Goal: Task Accomplishment & Management: Use online tool/utility

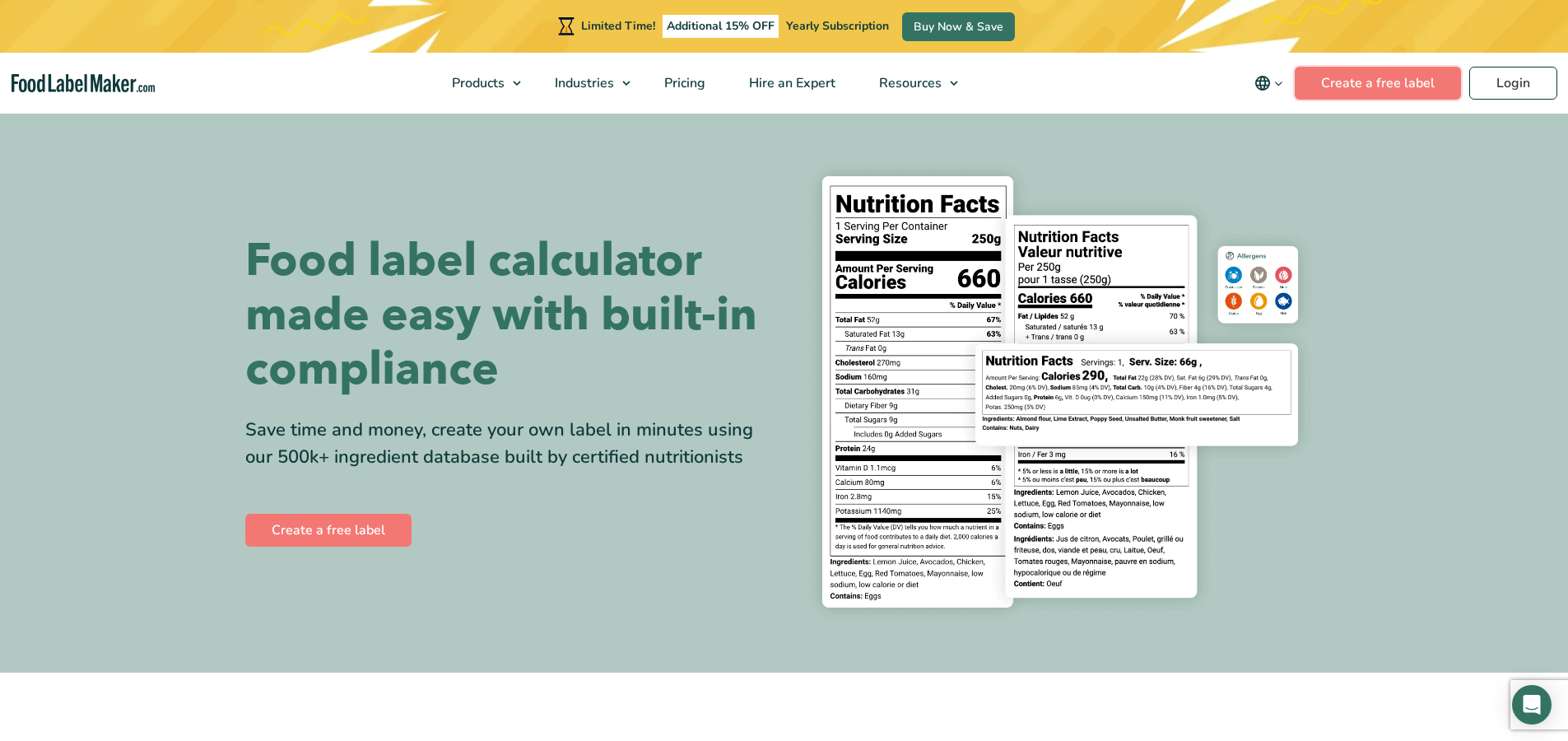
click at [1360, 85] on link "Create a free label" at bounding box center [1378, 82] width 166 height 33
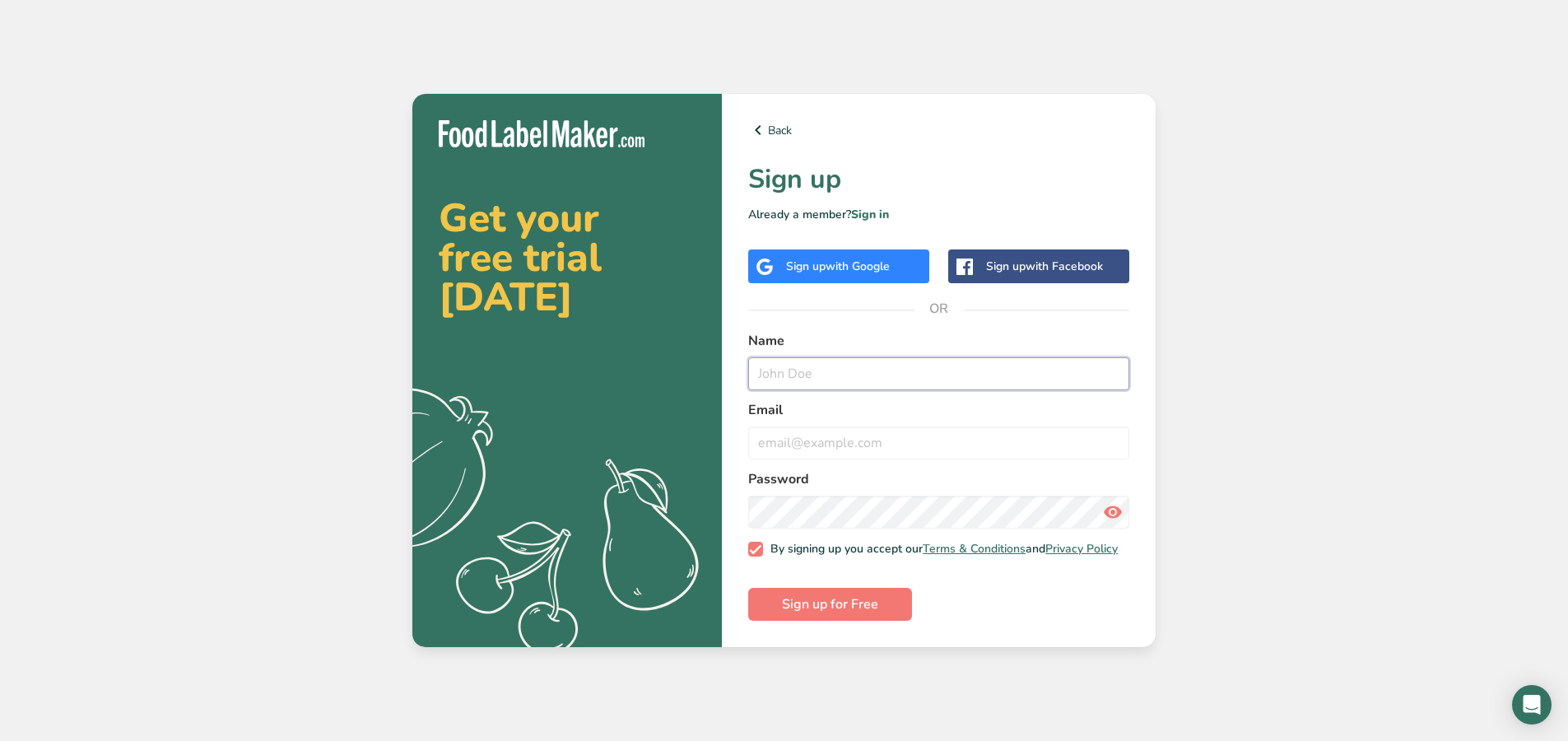
click at [804, 369] on input "text" at bounding box center [938, 373] width 381 height 33
click at [881, 207] on link "Sign in" at bounding box center [869, 215] width 38 height 16
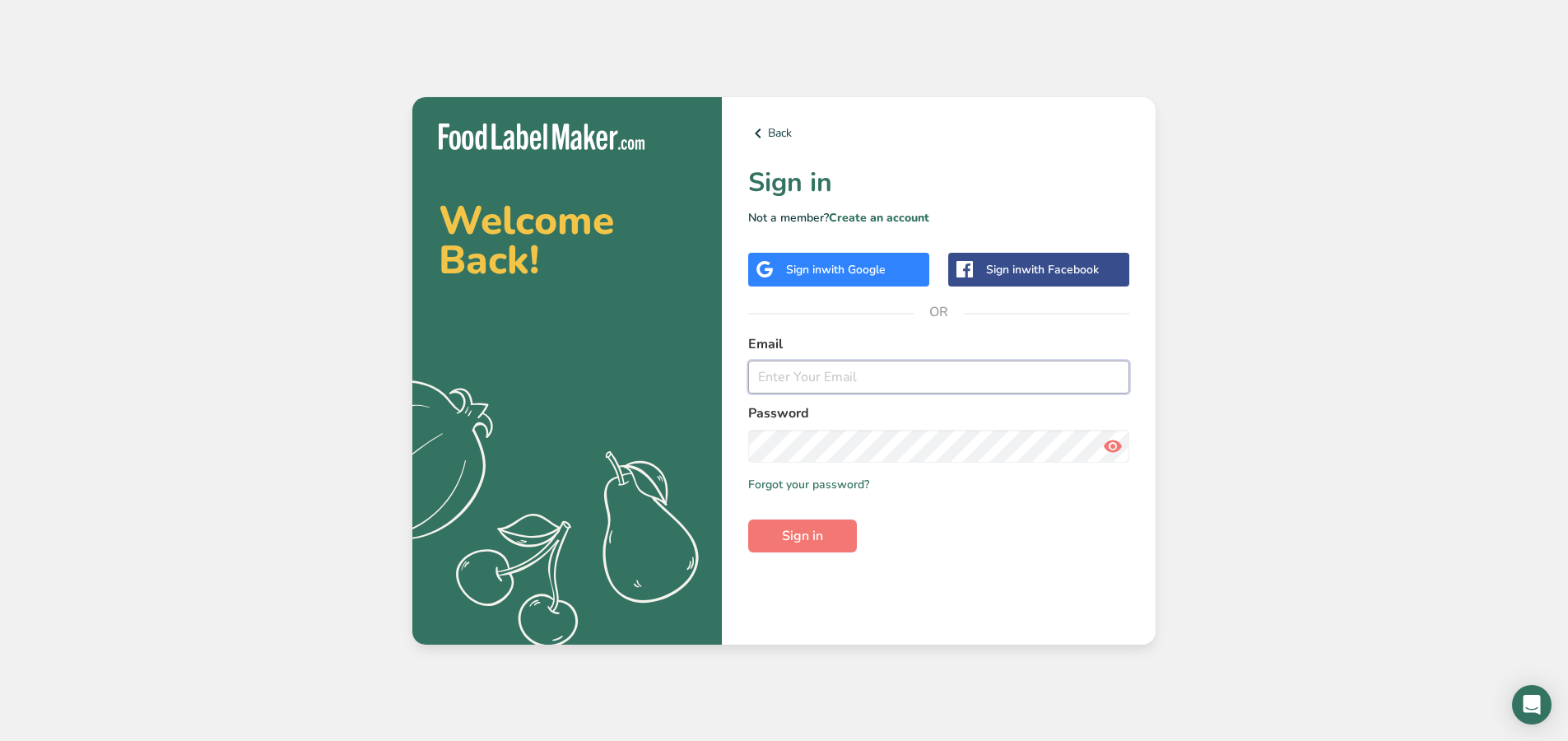
click at [819, 376] on input "email" at bounding box center [938, 377] width 381 height 33
type input "u"
type input "c"
type input "urmila.keshav@yahoo.co.nz"
click at [778, 528] on button "Sign in" at bounding box center [802, 535] width 109 height 33
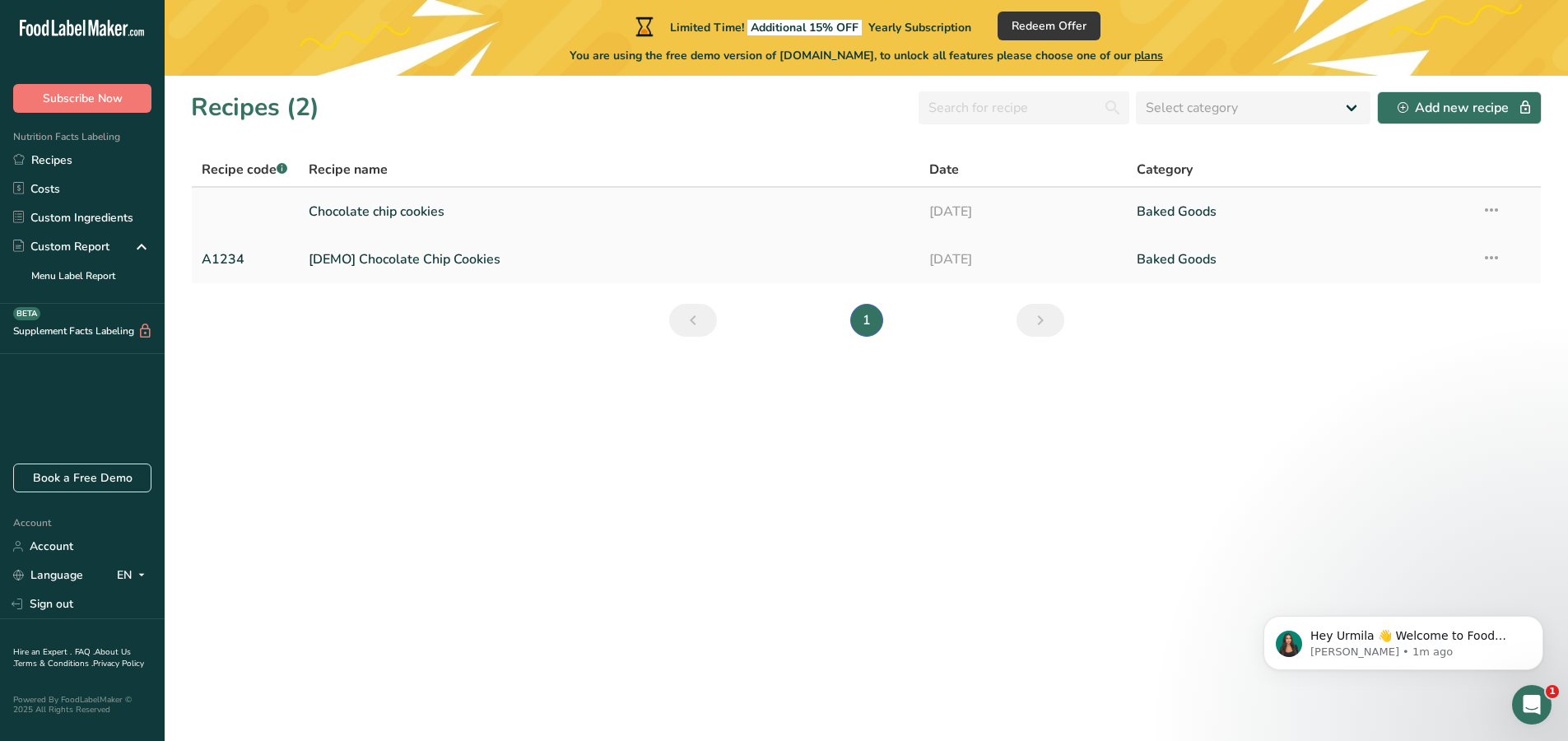
click at [387, 210] on link "Chocolate chip cookies" at bounding box center [609, 211] width 601 height 34
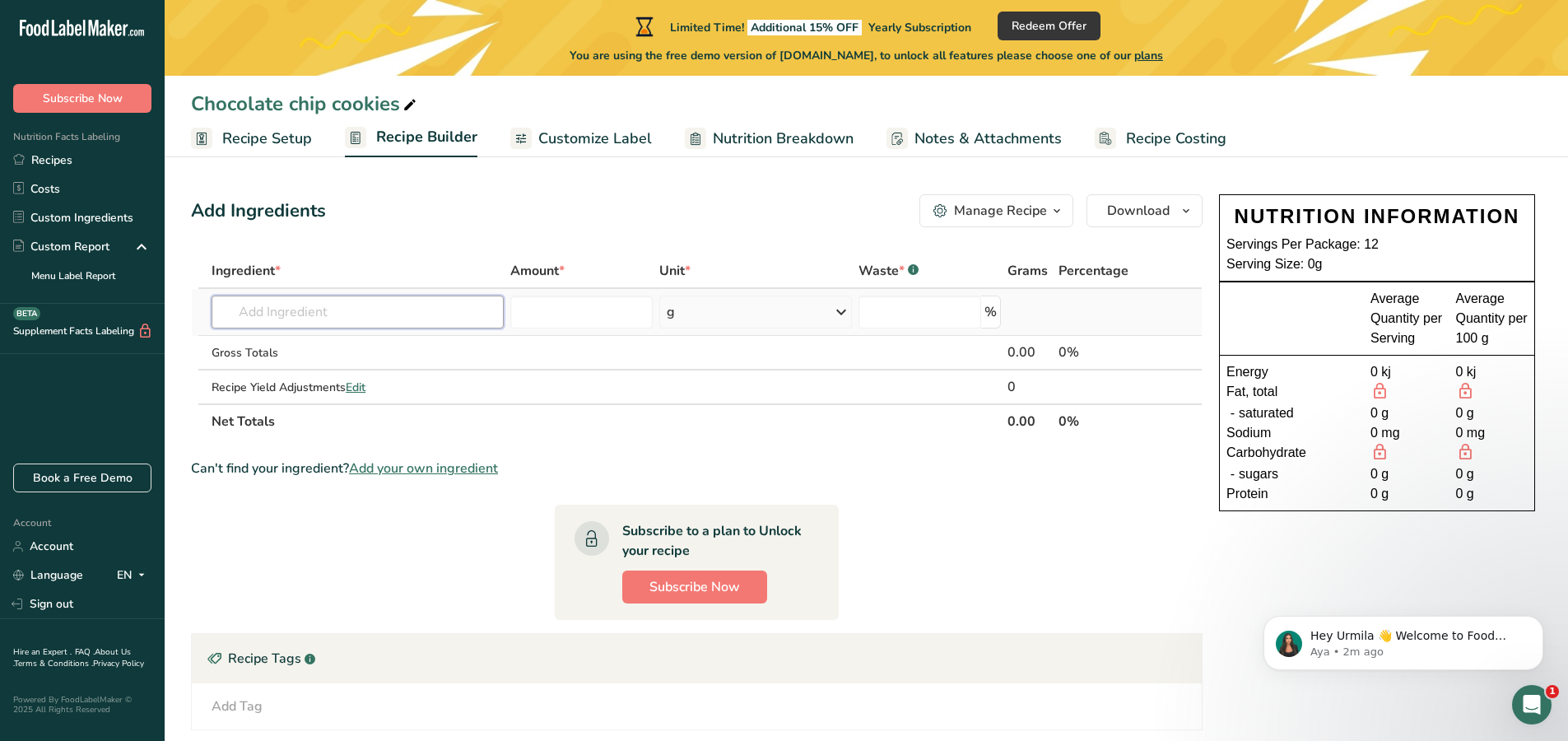
click at [329, 317] on input "text" at bounding box center [357, 311] width 292 height 33
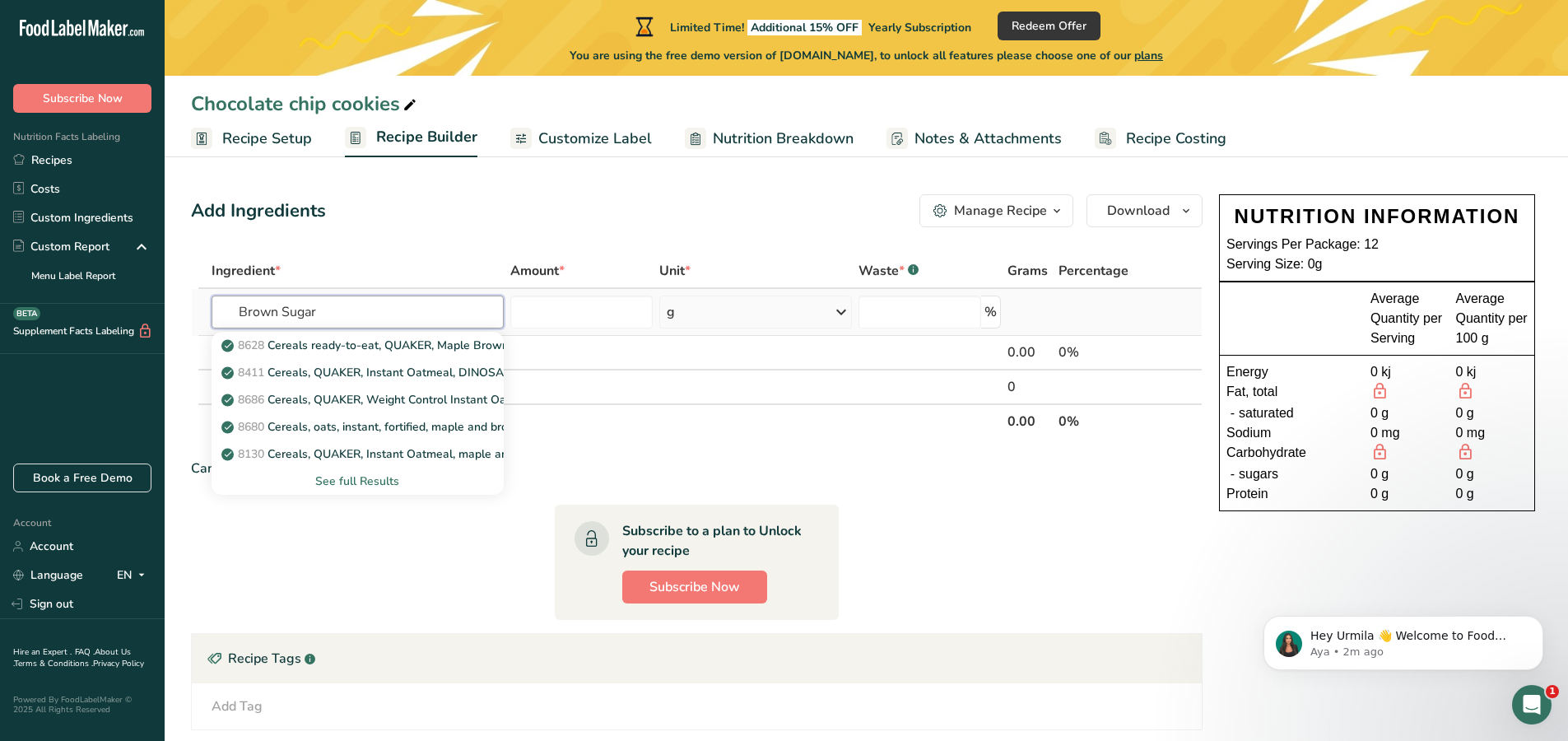
type input "Brown Sugar"
click at [342, 477] on div "See full Results" at bounding box center [357, 481] width 266 height 18
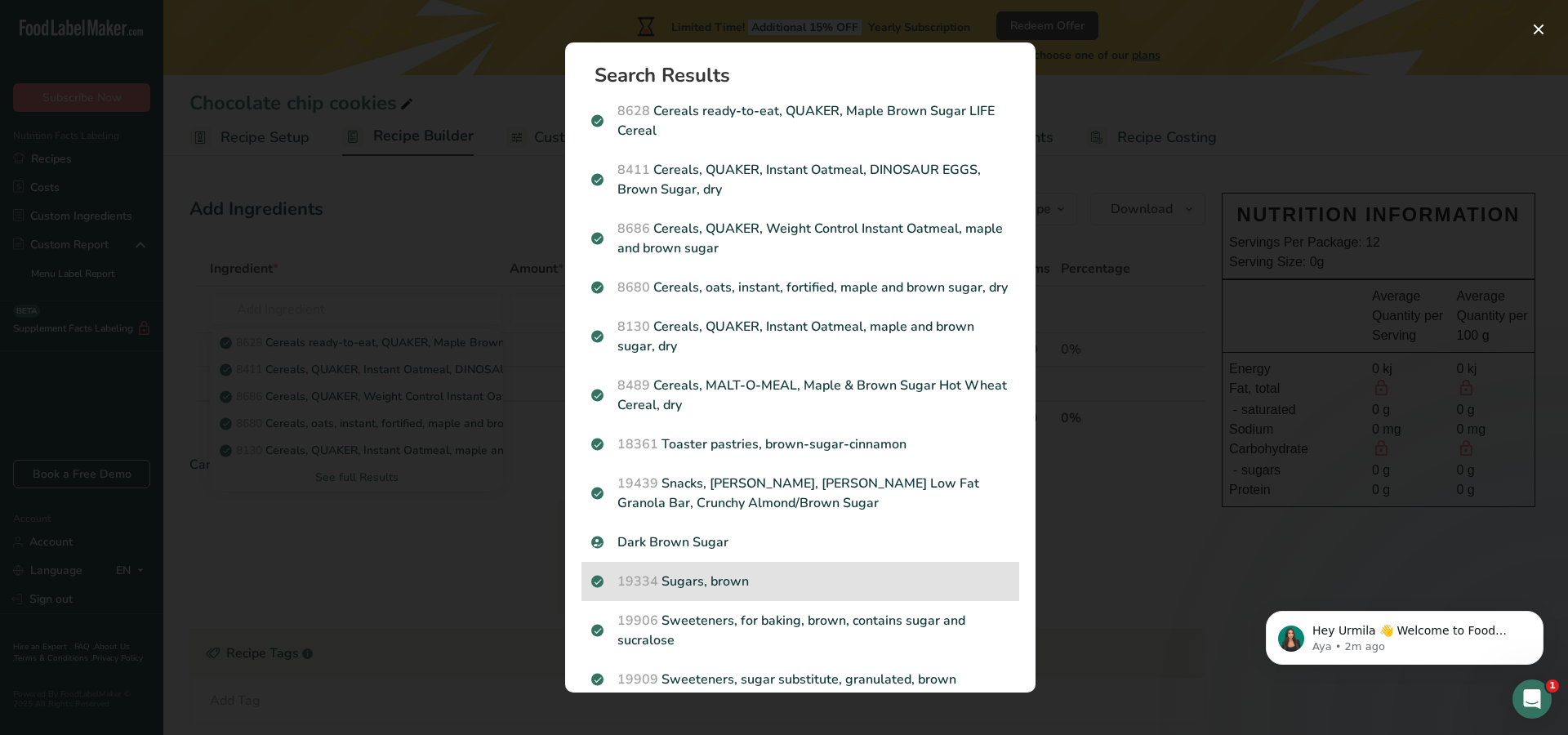
click at [792, 591] on p "19334 Sugars, brown" at bounding box center [800, 582] width 419 height 19
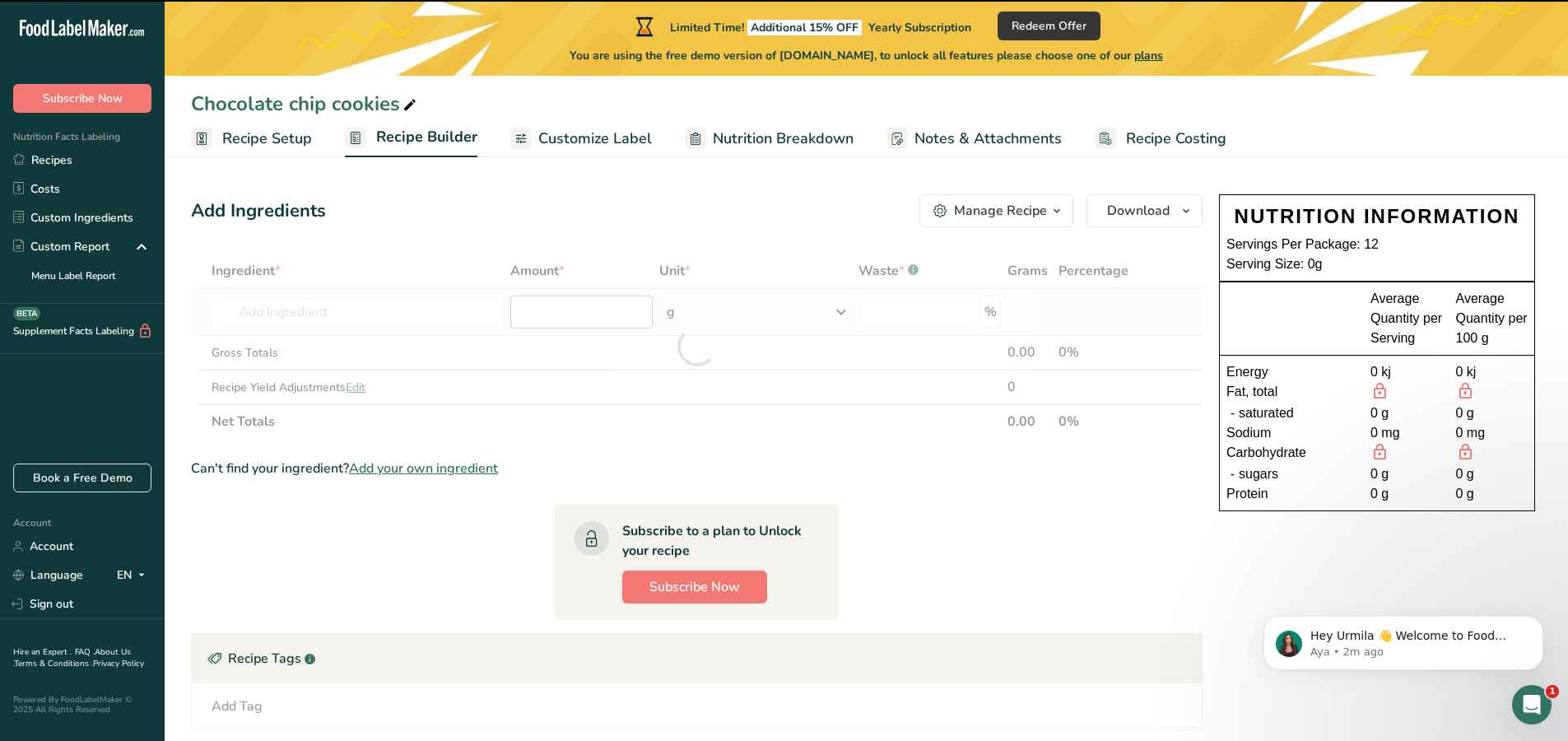
type input "0"
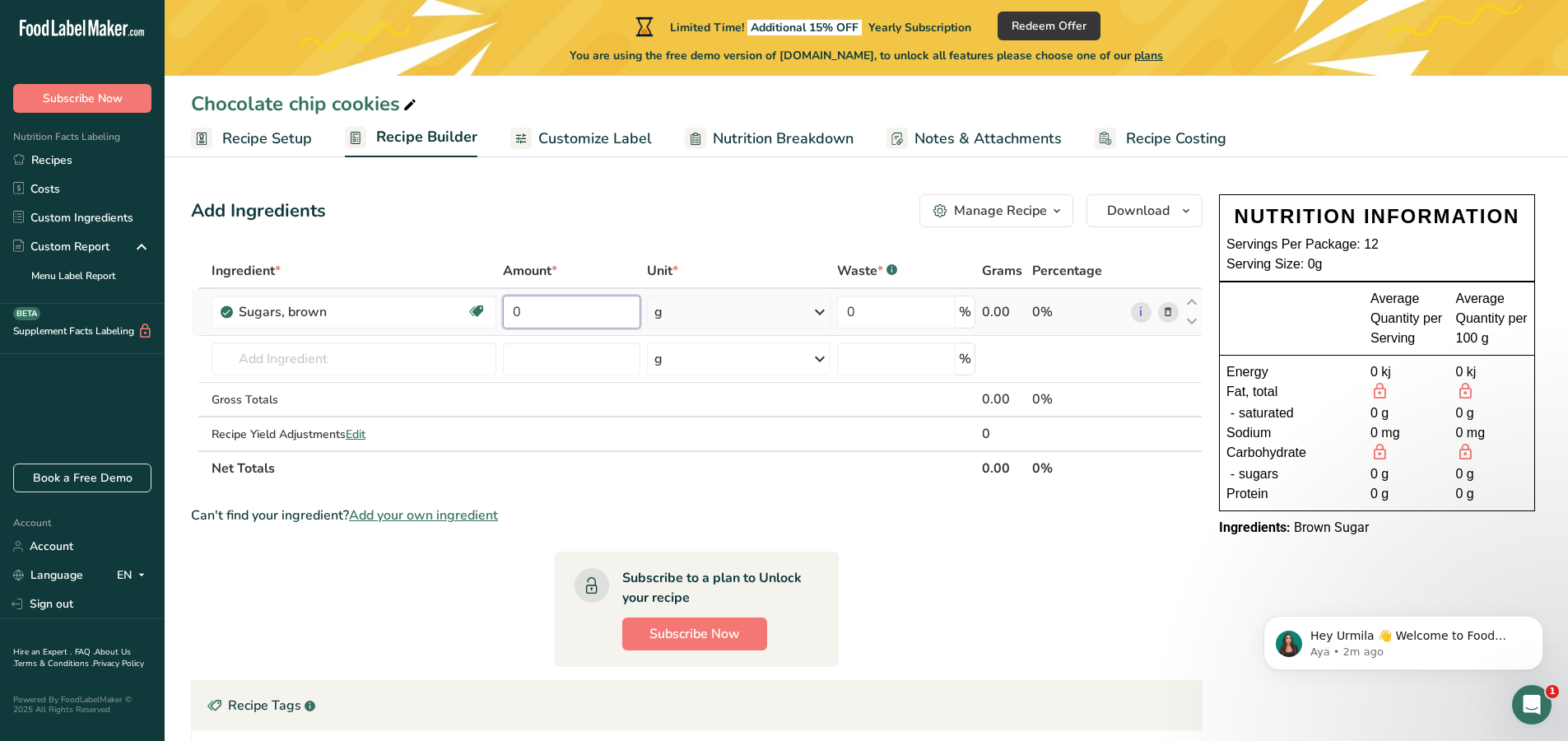
click at [585, 309] on input "0" at bounding box center [571, 311] width 137 height 33
type input "1"
click at [353, 310] on div "Ingredient * Amount * Unit * Waste * .a-a{fill:#347362;}.b-a{fill:#fff;} Grams …" at bounding box center [697, 370] width 1012 height 232
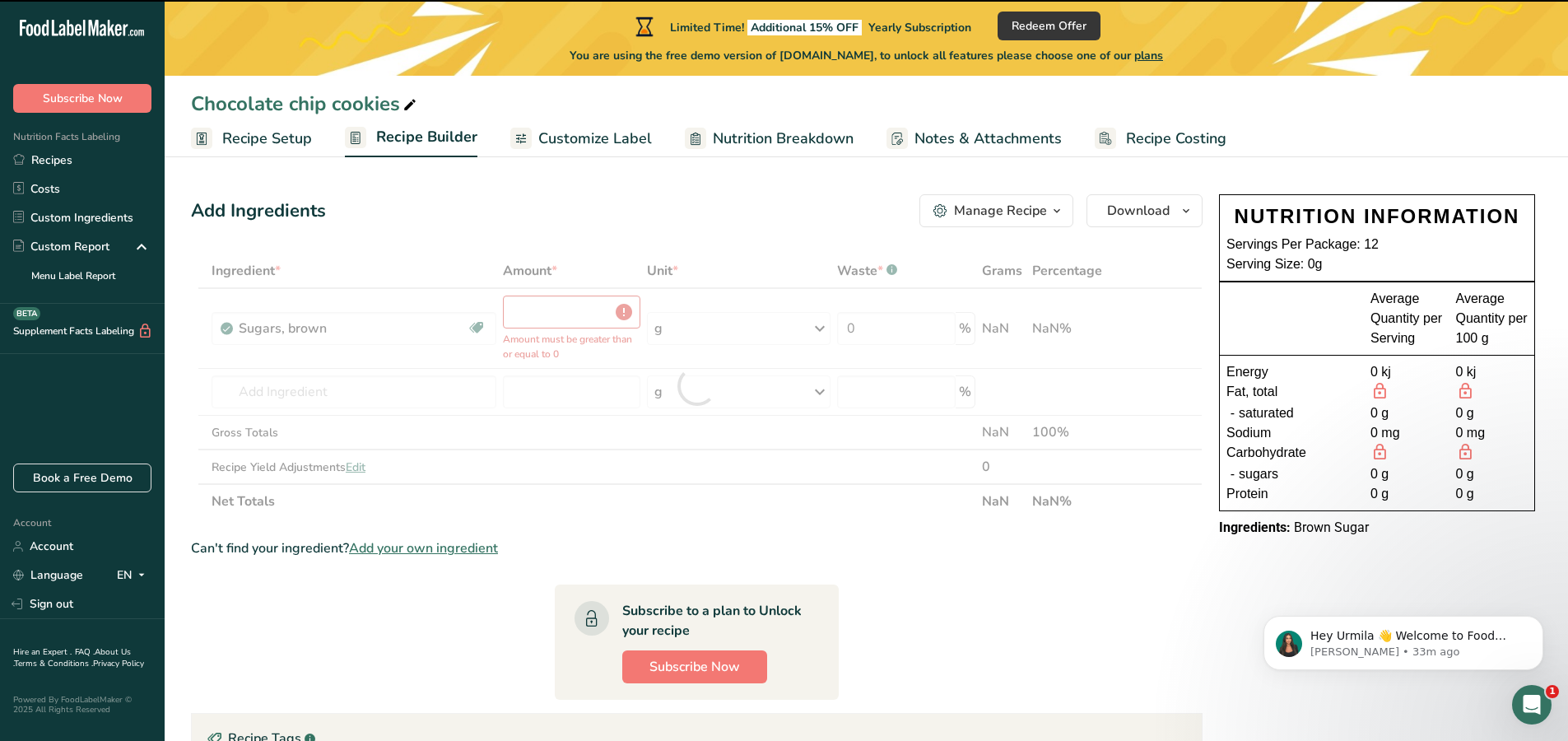
click at [352, 330] on div at bounding box center [697, 386] width 1012 height 265
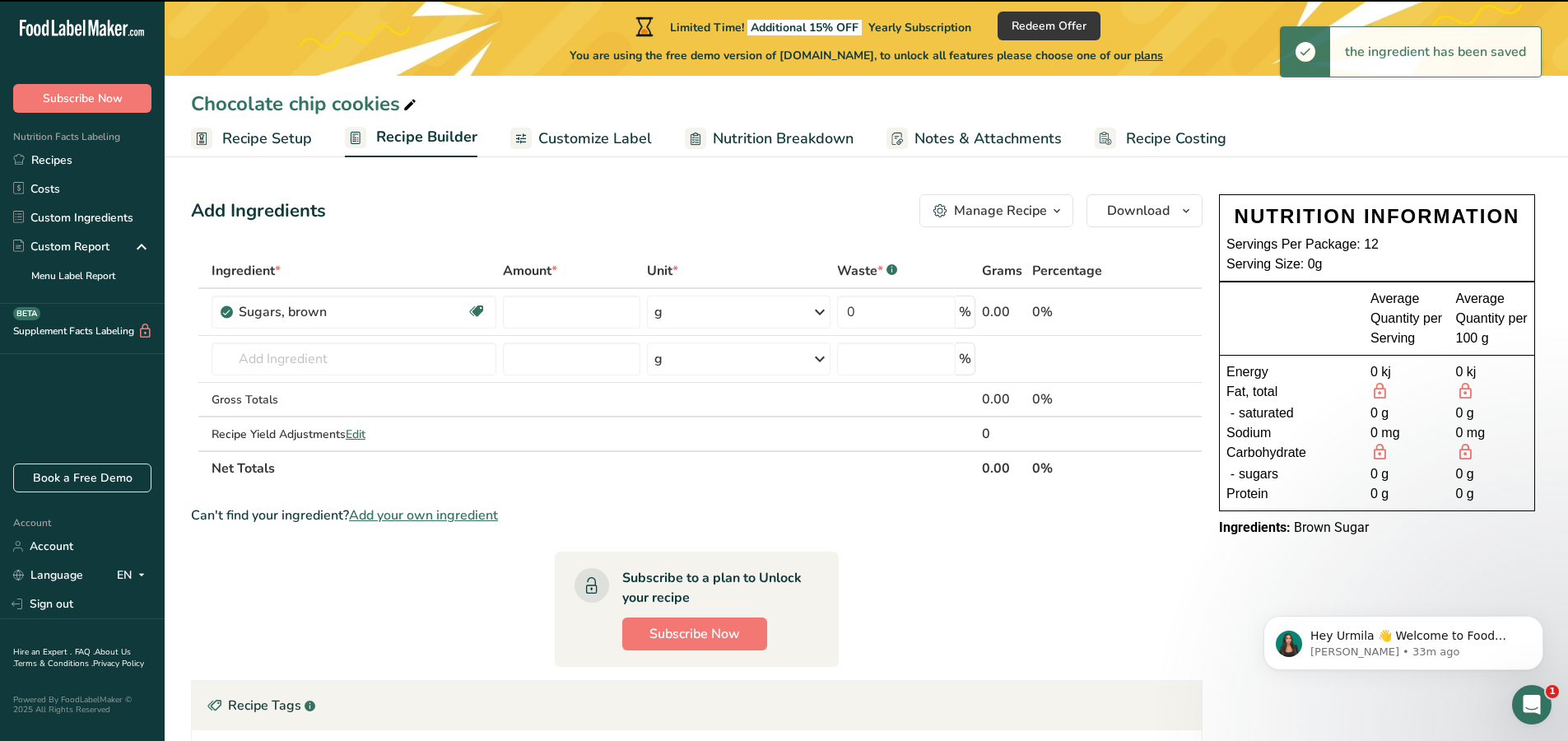
type input "0"
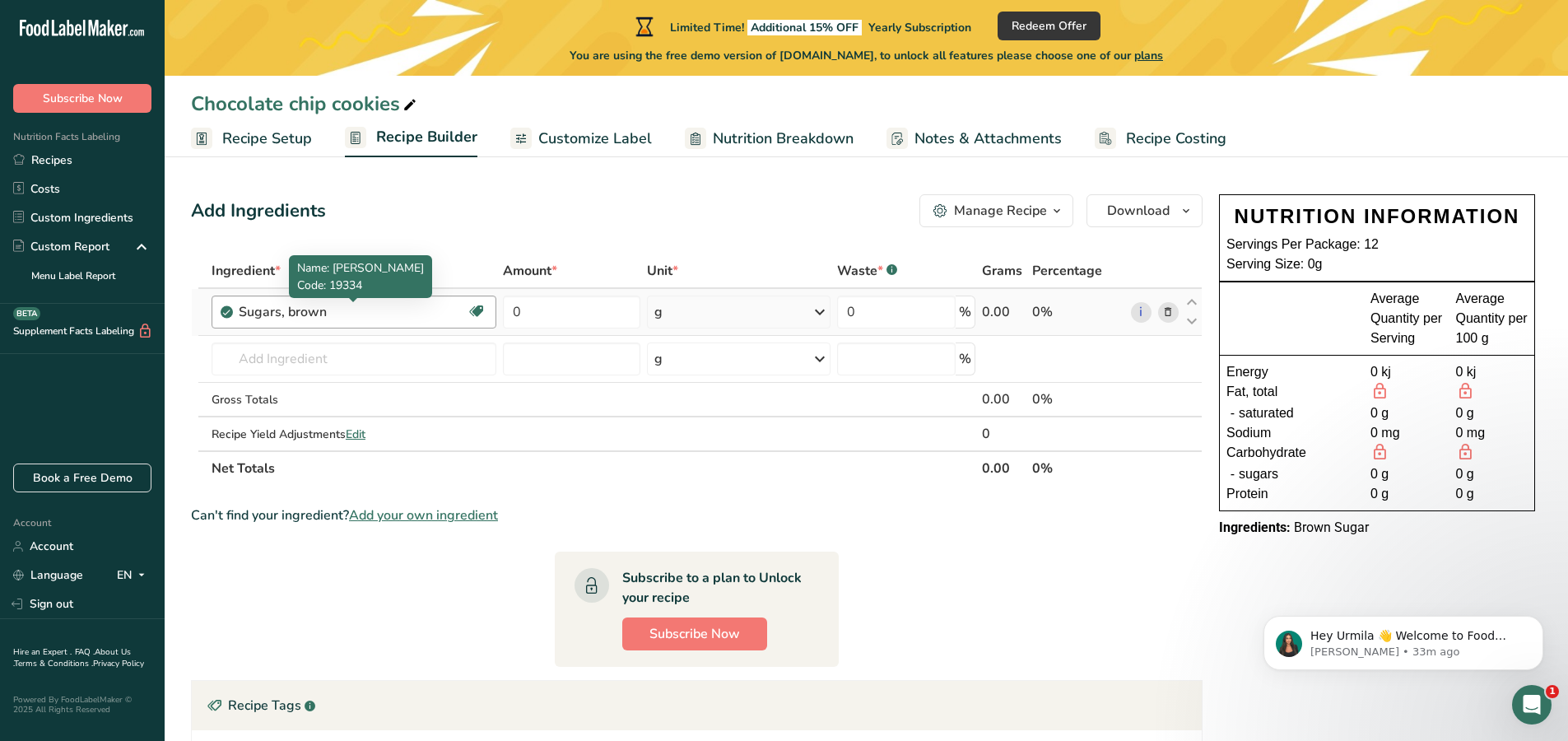
click at [356, 314] on div "Sugars, brown" at bounding box center [341, 312] width 206 height 19
click at [351, 315] on div "Sugars, brown" at bounding box center [341, 312] width 206 height 19
click at [564, 313] on input "0" at bounding box center [571, 311] width 137 height 33
type input "140"
click at [446, 357] on div "Ingredient * Amount * Unit * Waste * .a-a{fill:#347362;}.b-a{fill:#fff;} Grams …" at bounding box center [697, 370] width 1012 height 232
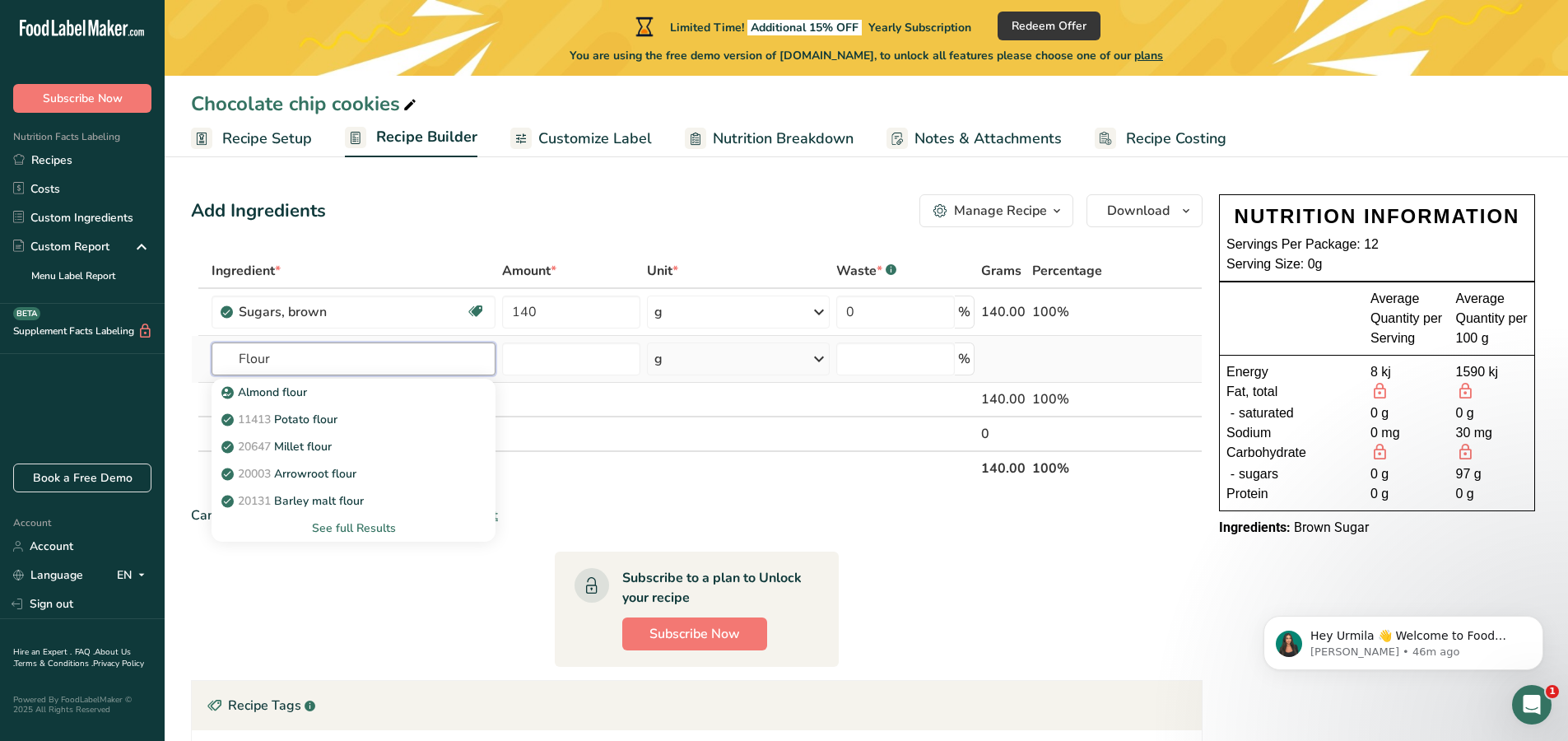
type input "Flour"
click at [367, 529] on div "See full Results" at bounding box center [353, 528] width 257 height 18
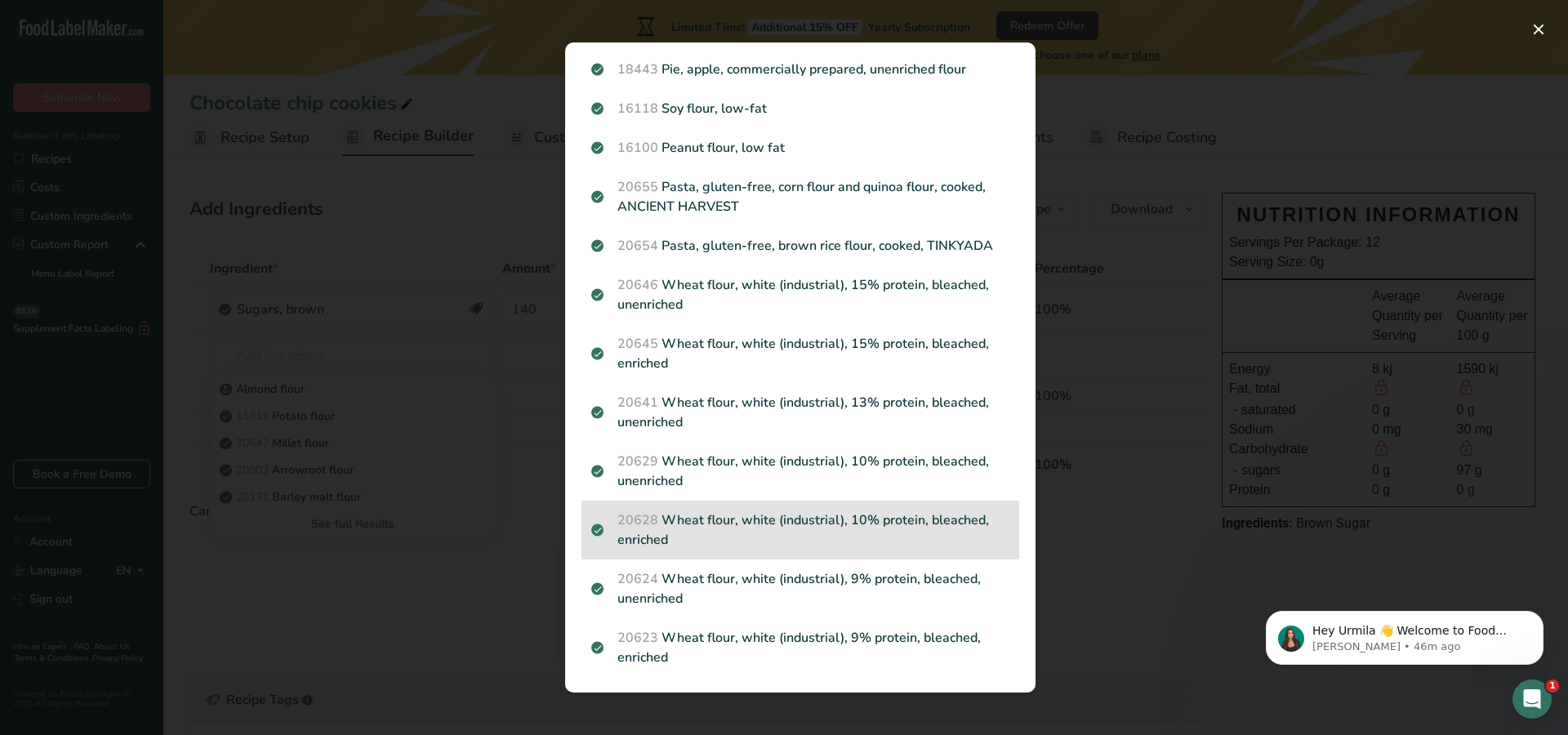
scroll to position [1786, 0]
click at [848, 540] on p "20628 Wheat flour, white (industrial), 10% protein, bleached, enriched" at bounding box center [800, 529] width 419 height 39
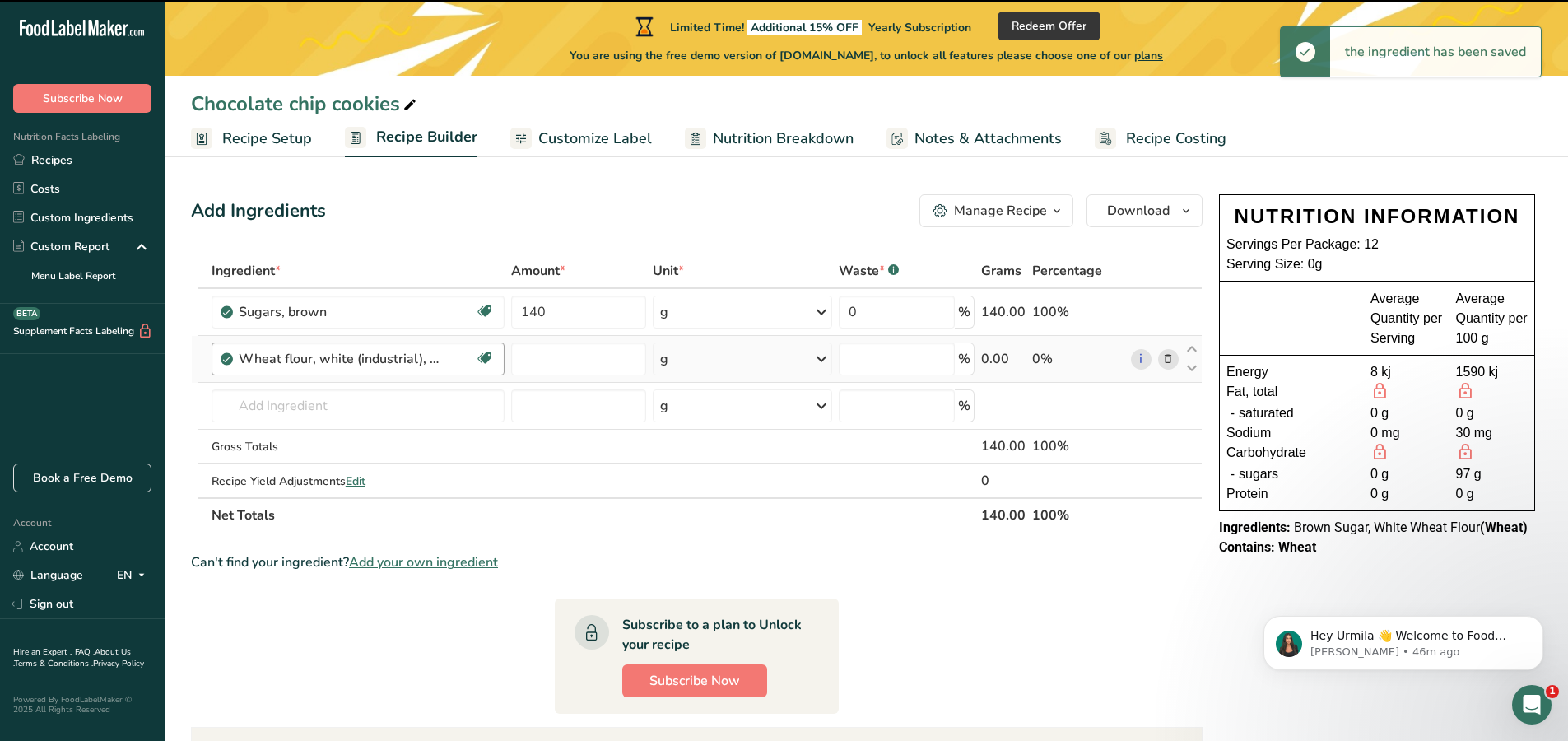
type input "0"
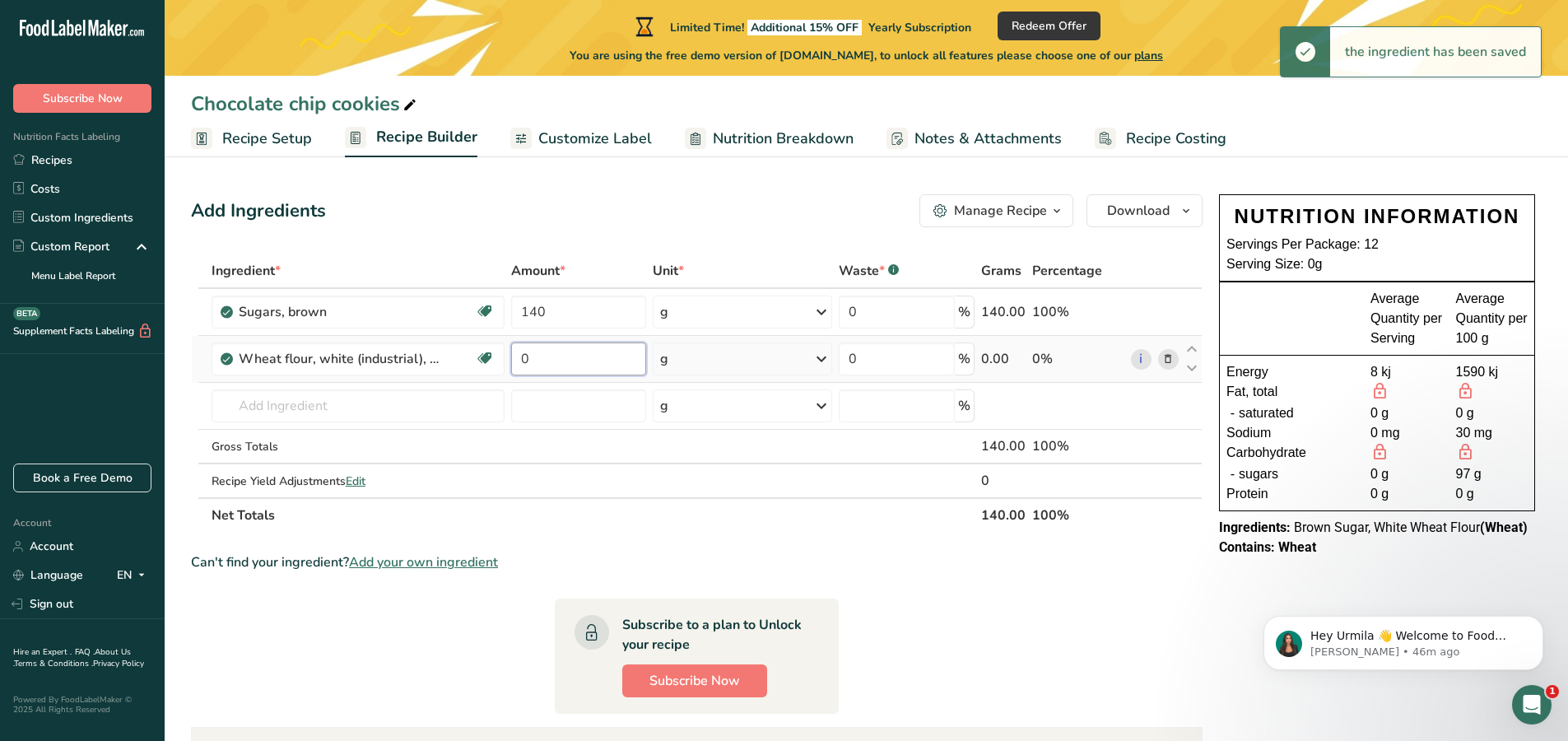
click at [580, 363] on input "0" at bounding box center [579, 358] width 136 height 33
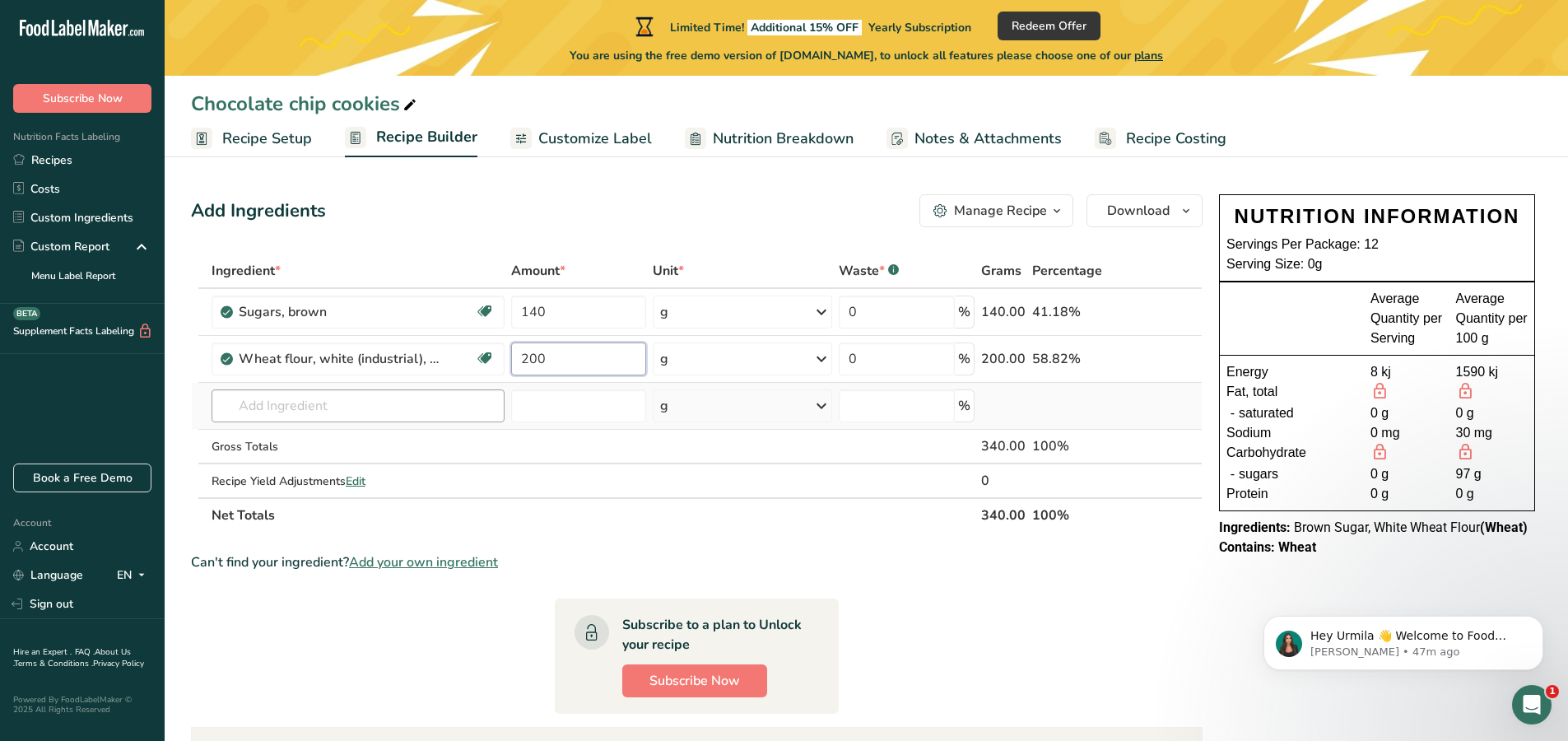
type input "200"
click at [437, 416] on div "Ingredient * Amount * Unit * Waste * .a-a{fill:#347362;}.b-a{fill:#fff;} Grams …" at bounding box center [697, 393] width 1012 height 279
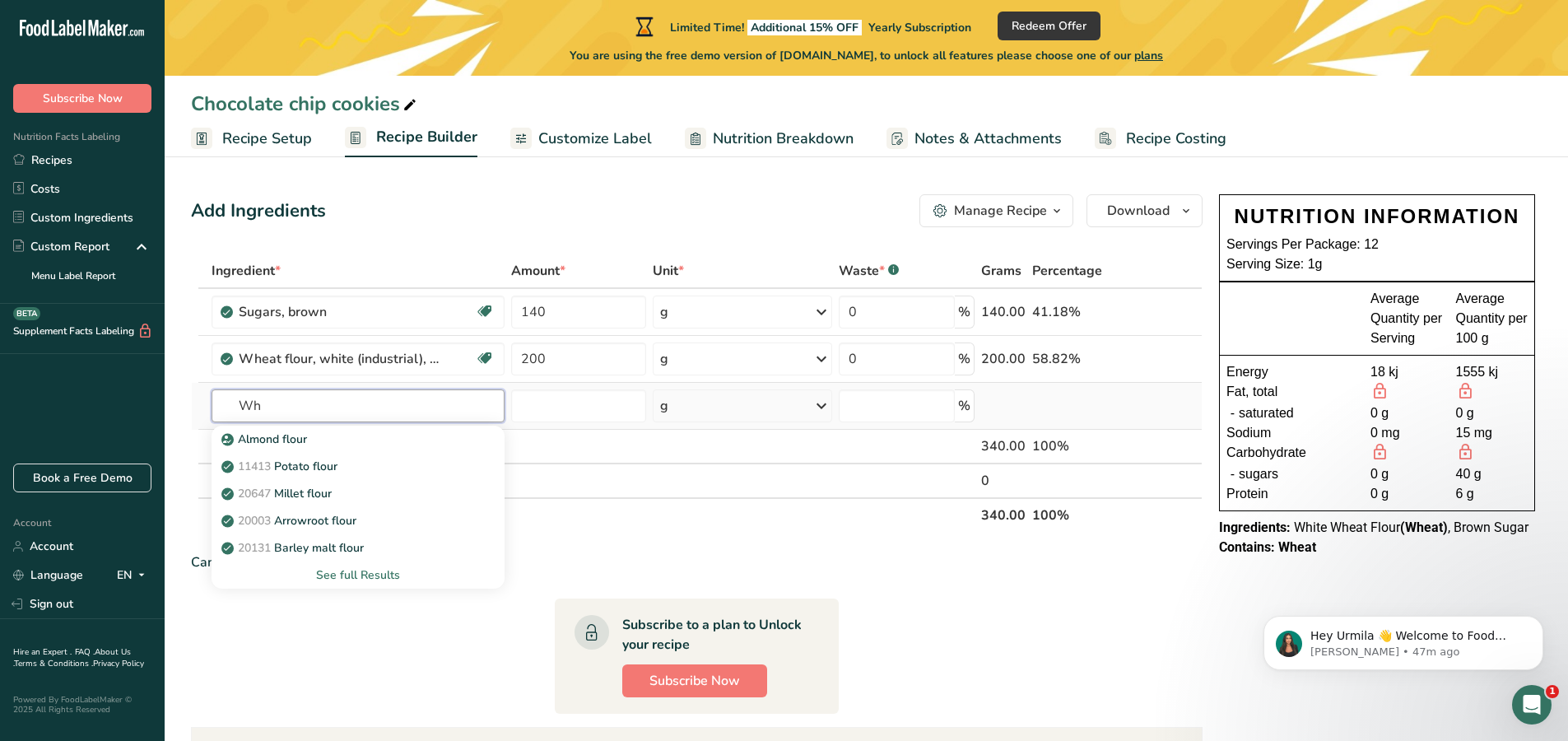
type input "W"
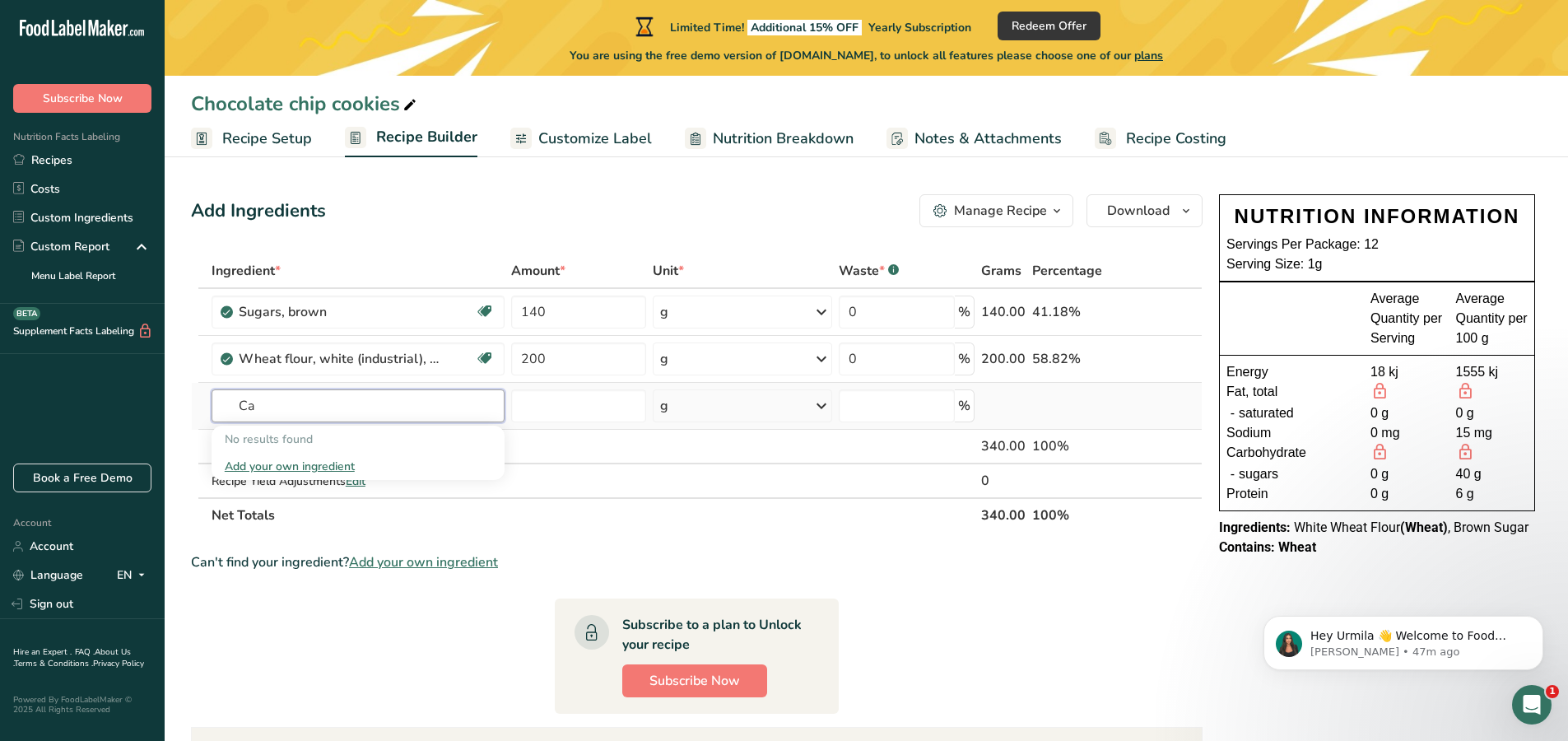
type input "C"
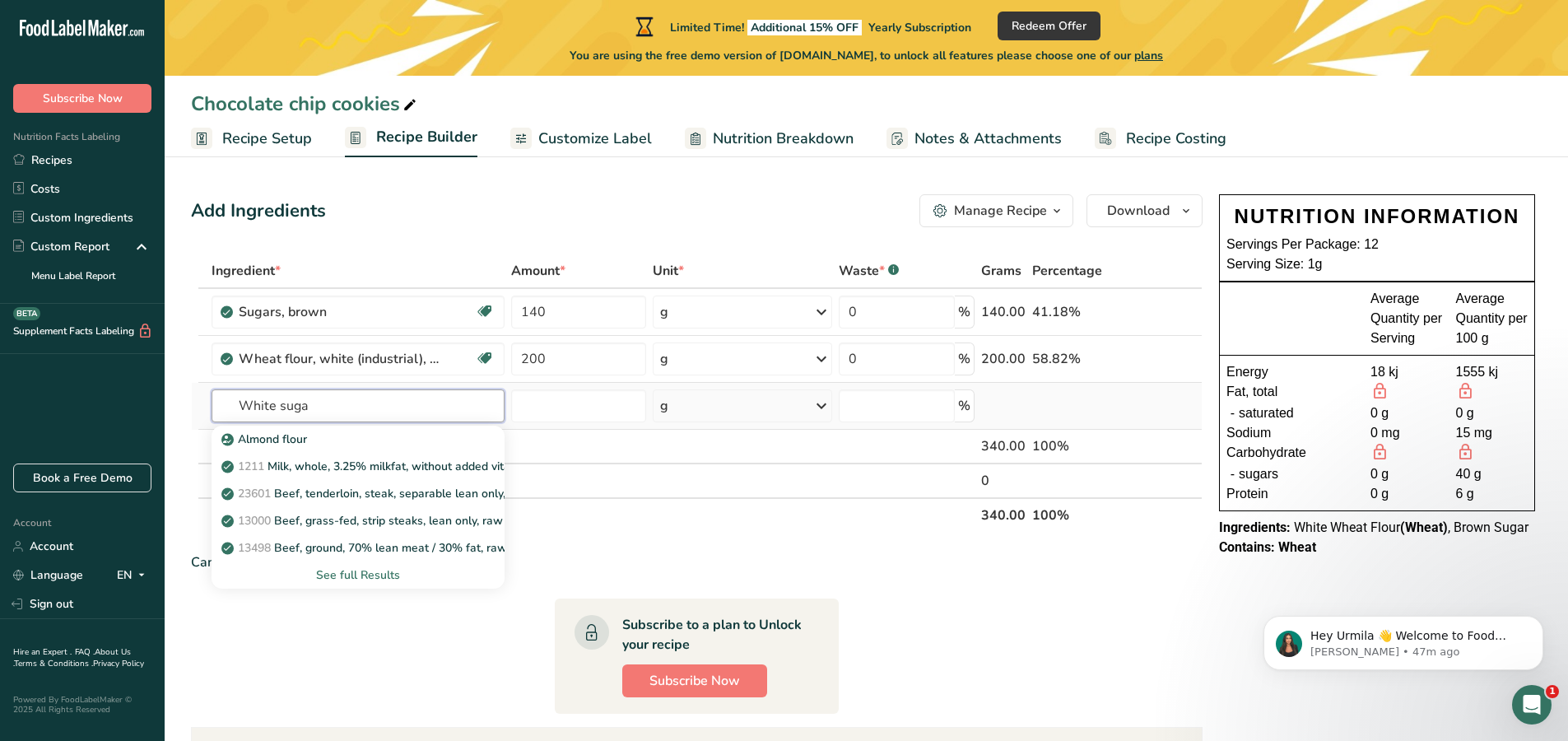
type input "White sugar"
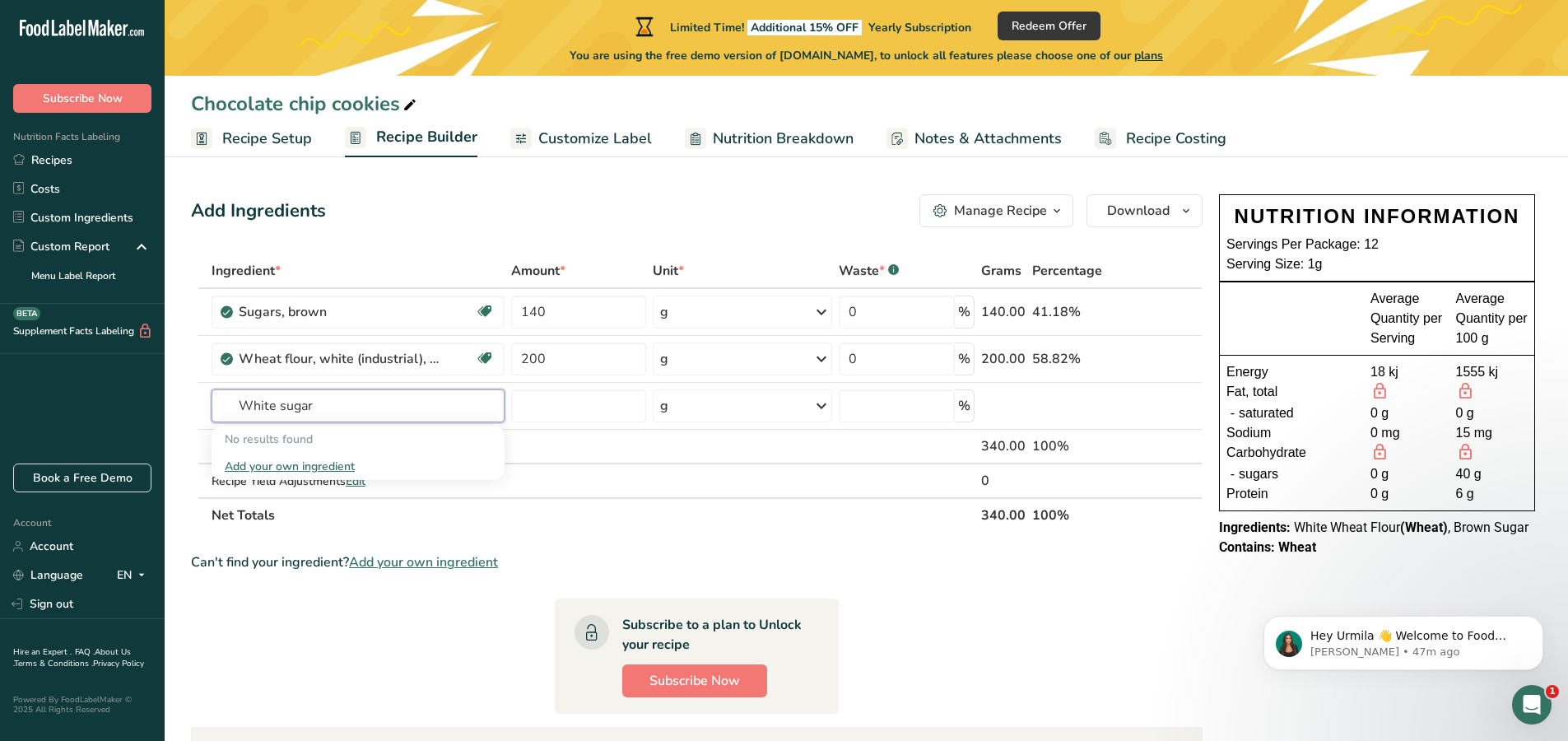
drag, startPoint x: 336, startPoint y: 413, endPoint x: 183, endPoint y: 408, distance: 153.1
click at [183, 408] on section "Add Ingredients Manage Recipe Delete Recipe Duplicate Recipe Scale Recipe Save …" at bounding box center [866, 645] width 1404 height 967
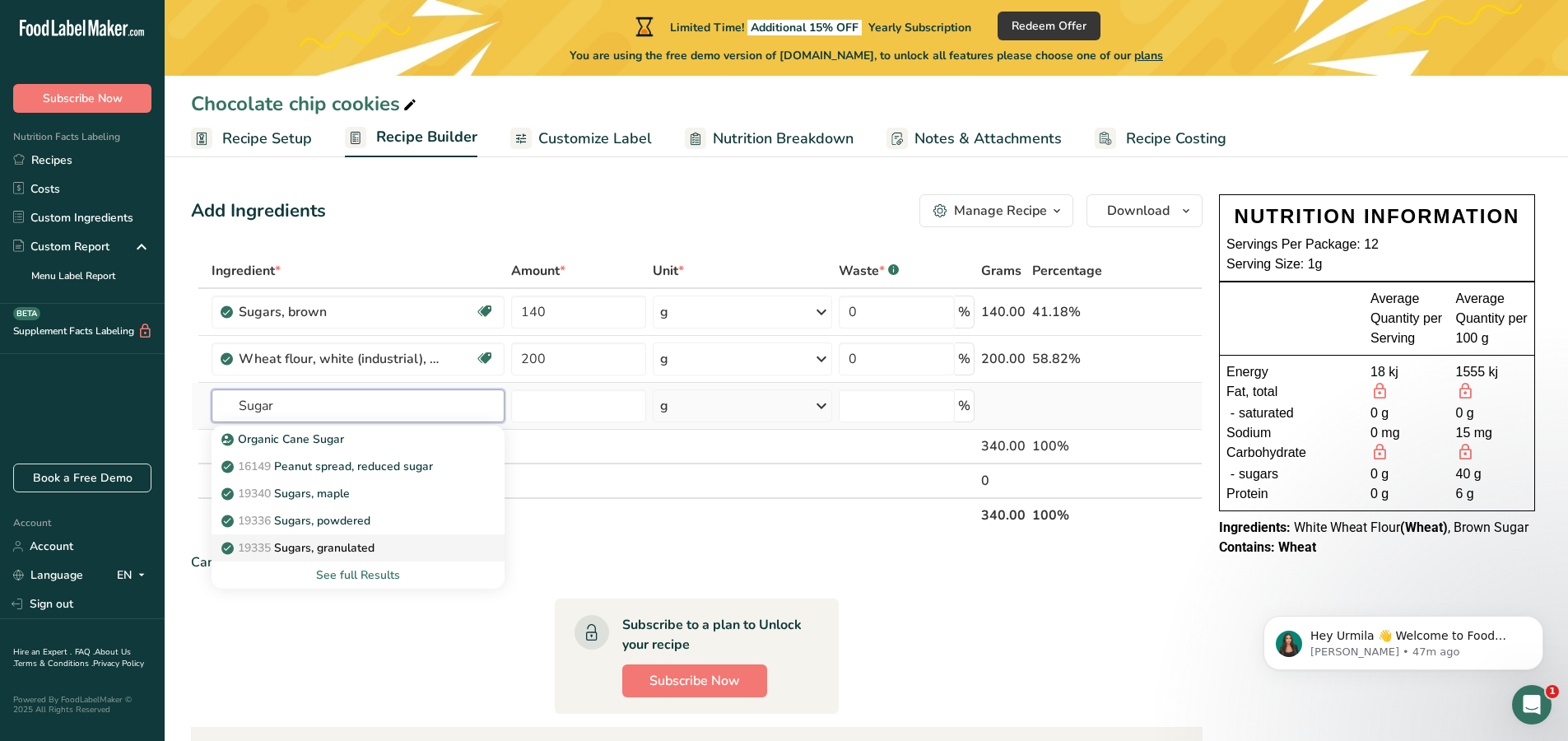
type input "Sugar"
click at [333, 547] on p "19335 Sugars, granulated" at bounding box center [299, 548] width 149 height 18
type input "Sugars, granulated"
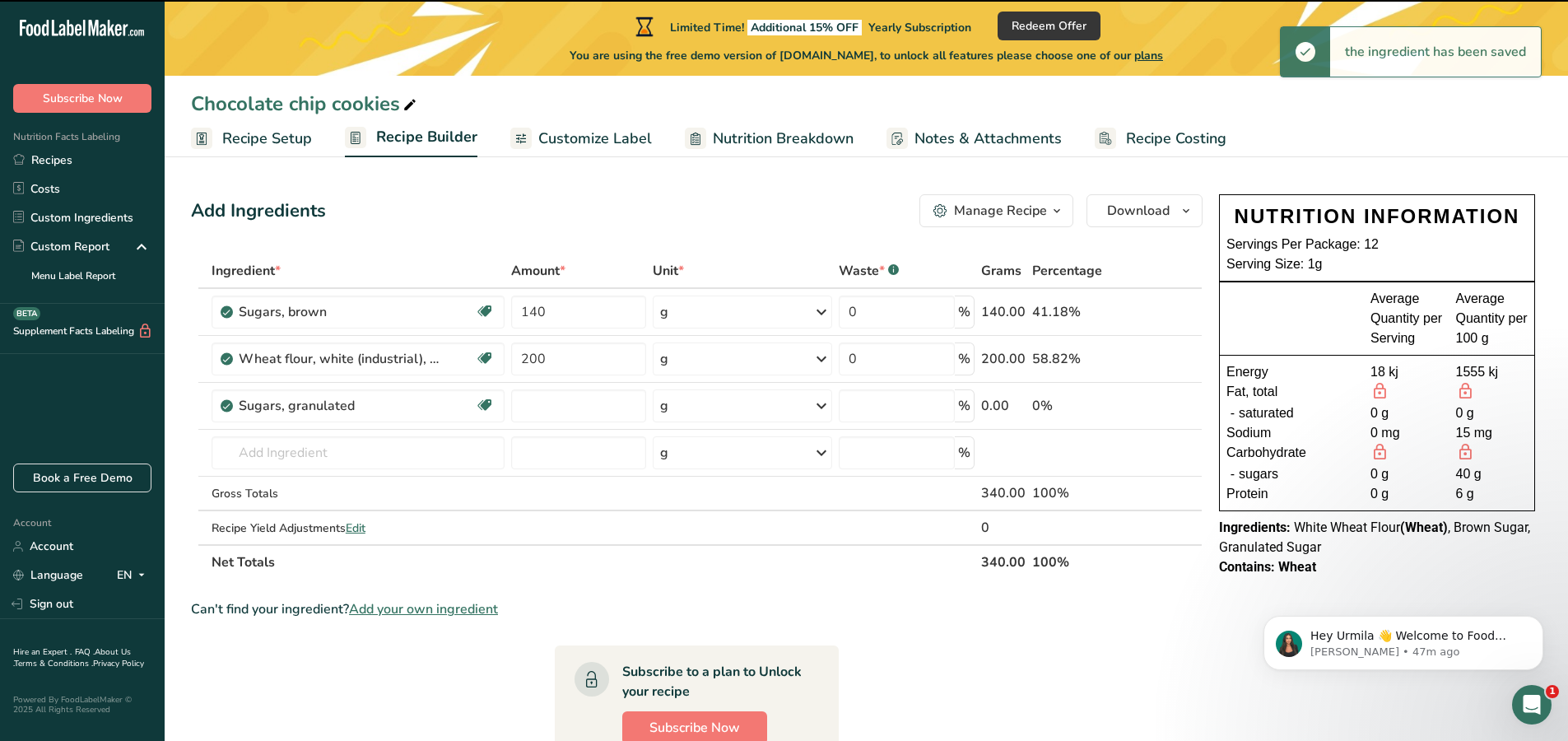
type input "0"
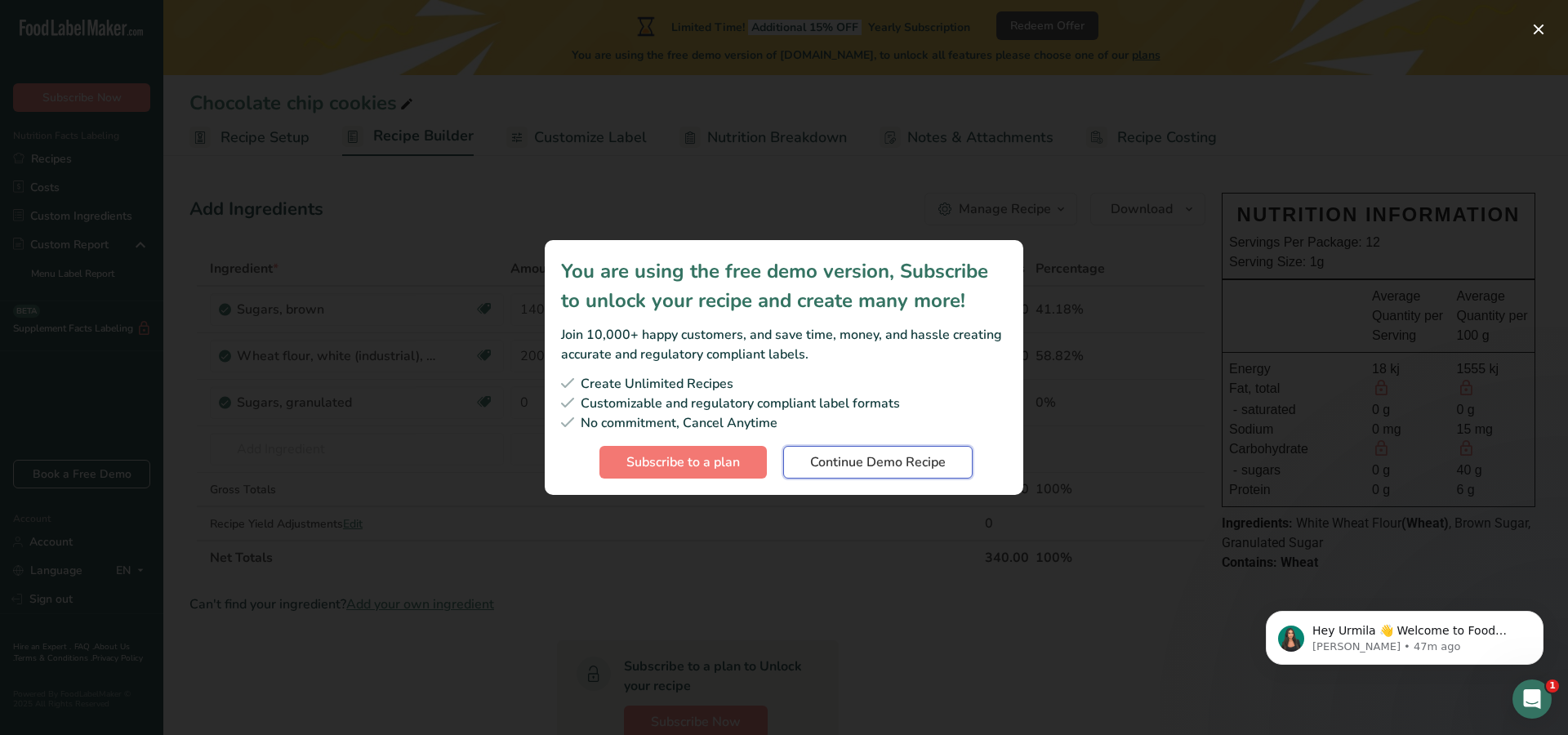
click at [839, 465] on span "Continue Demo Recipe" at bounding box center [877, 462] width 136 height 19
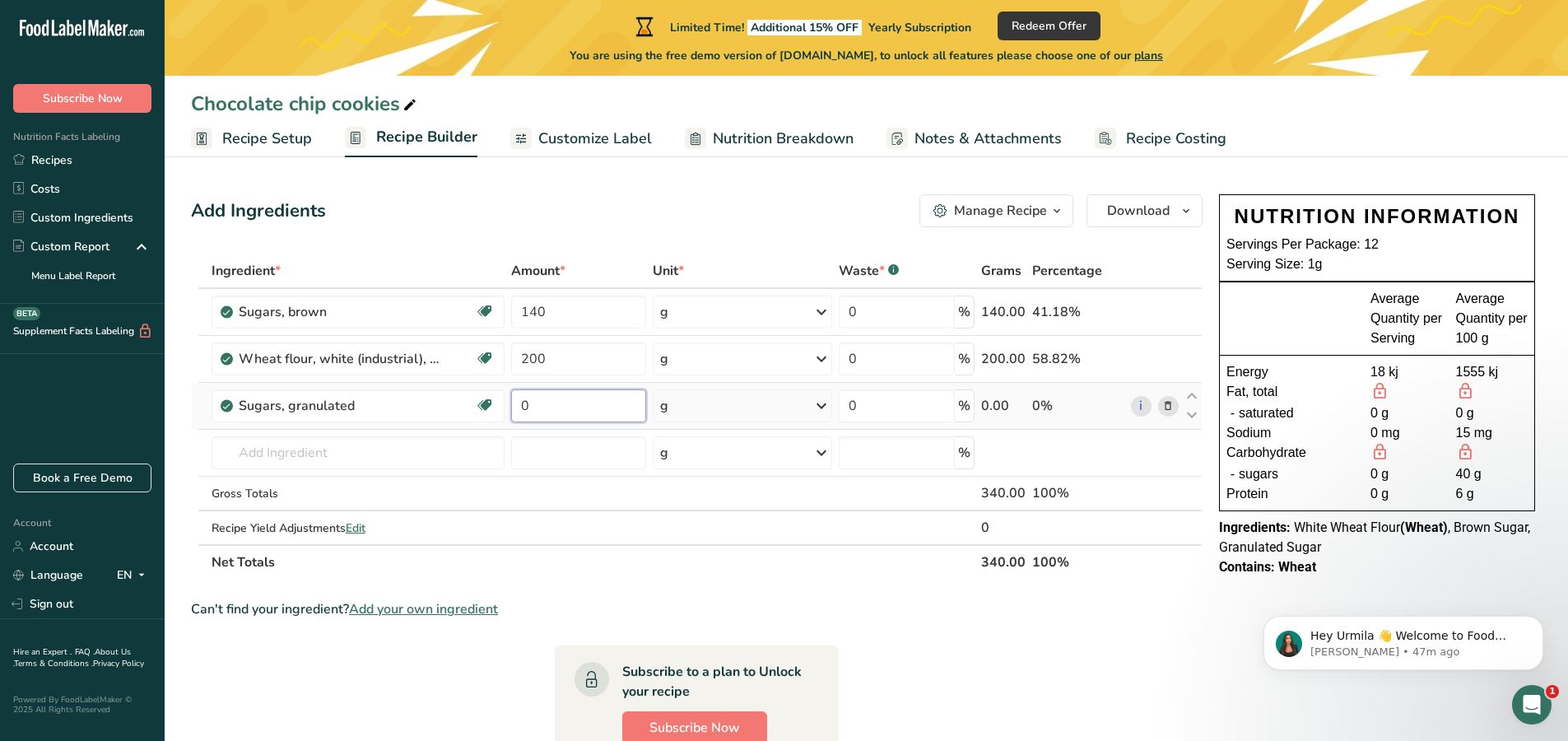
click at [586, 403] on input "0" at bounding box center [579, 405] width 136 height 33
type input "65"
click at [341, 448] on div "Ingredient * Amount * Unit * Waste * .a-a{fill:#347362;}.b-a{fill:#fff;} Grams …" at bounding box center [697, 416] width 1012 height 326
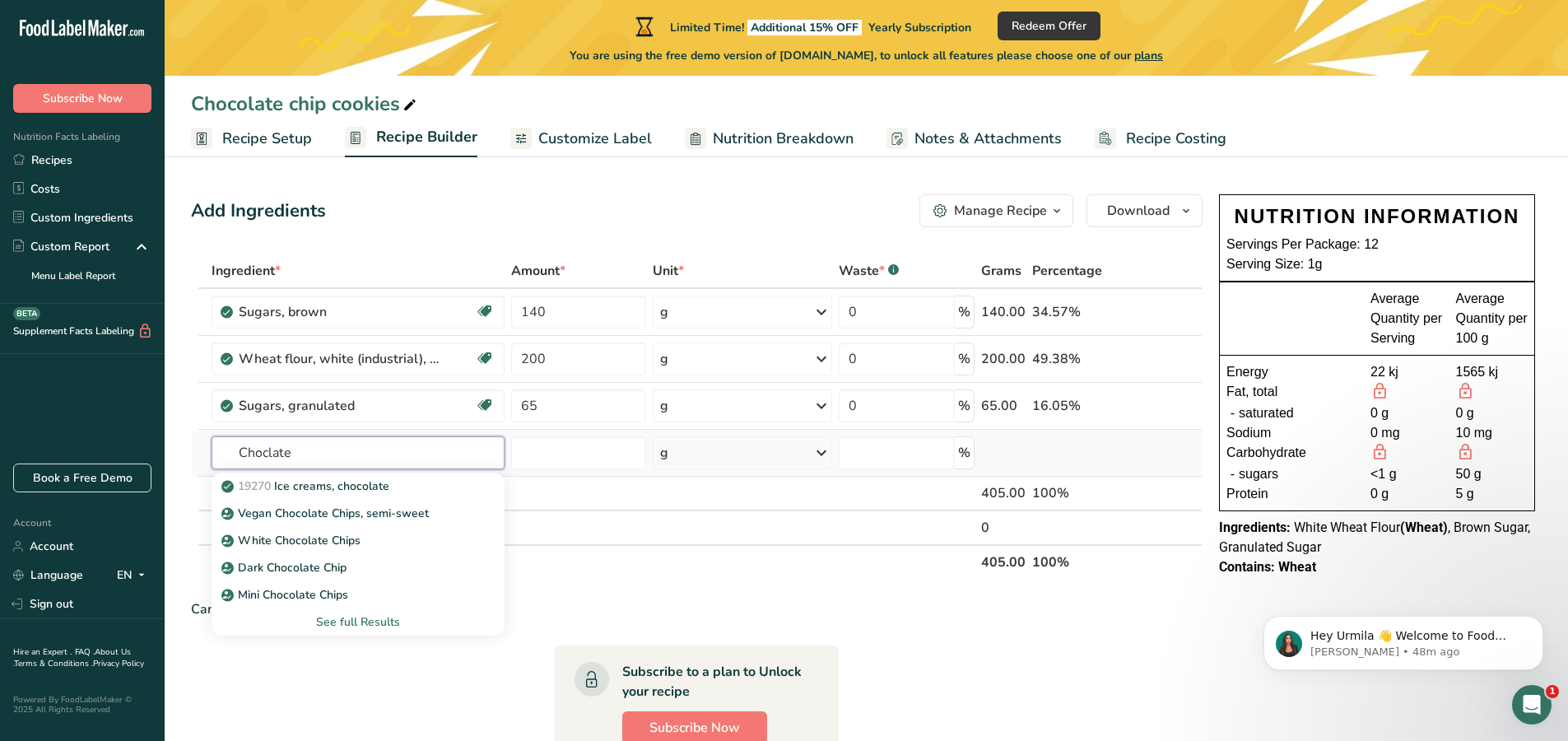
click at [267, 452] on input "Choclate" at bounding box center [357, 452] width 293 height 33
type input "Chocolate"
click at [363, 621] on div "See full Results" at bounding box center [358, 622] width 267 height 18
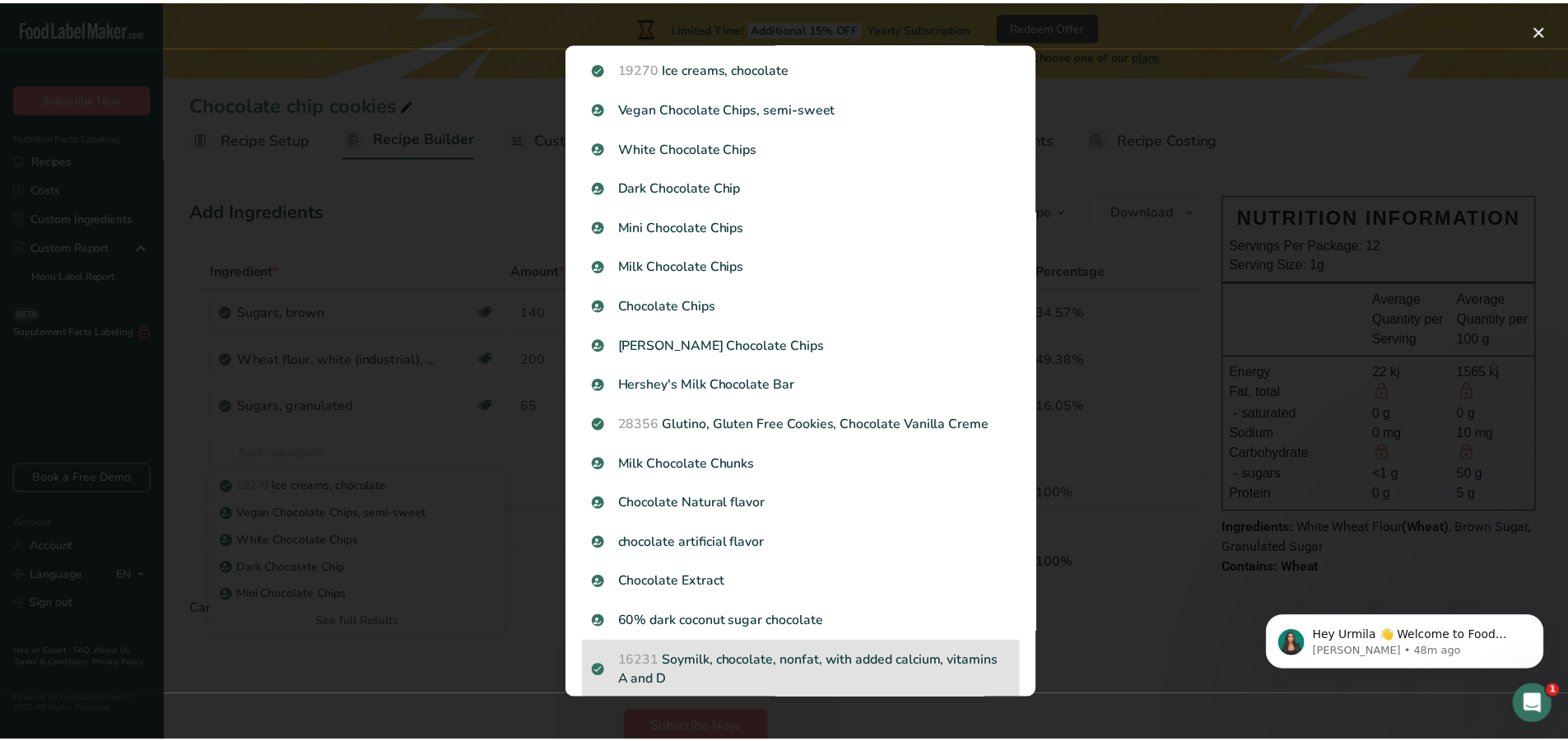
scroll to position [0, 0]
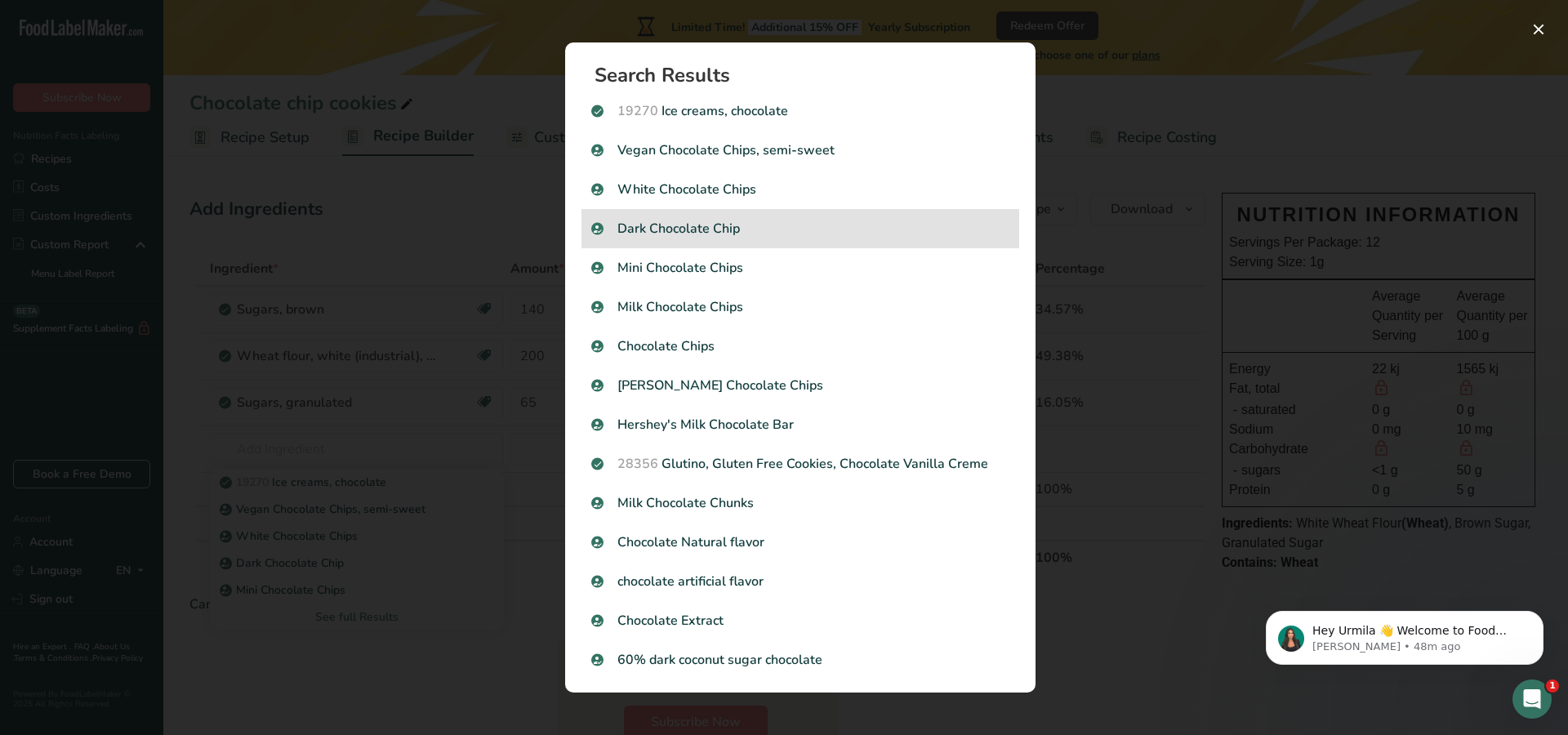
click at [761, 221] on p "Dark Chocolate Chip" at bounding box center [800, 228] width 419 height 19
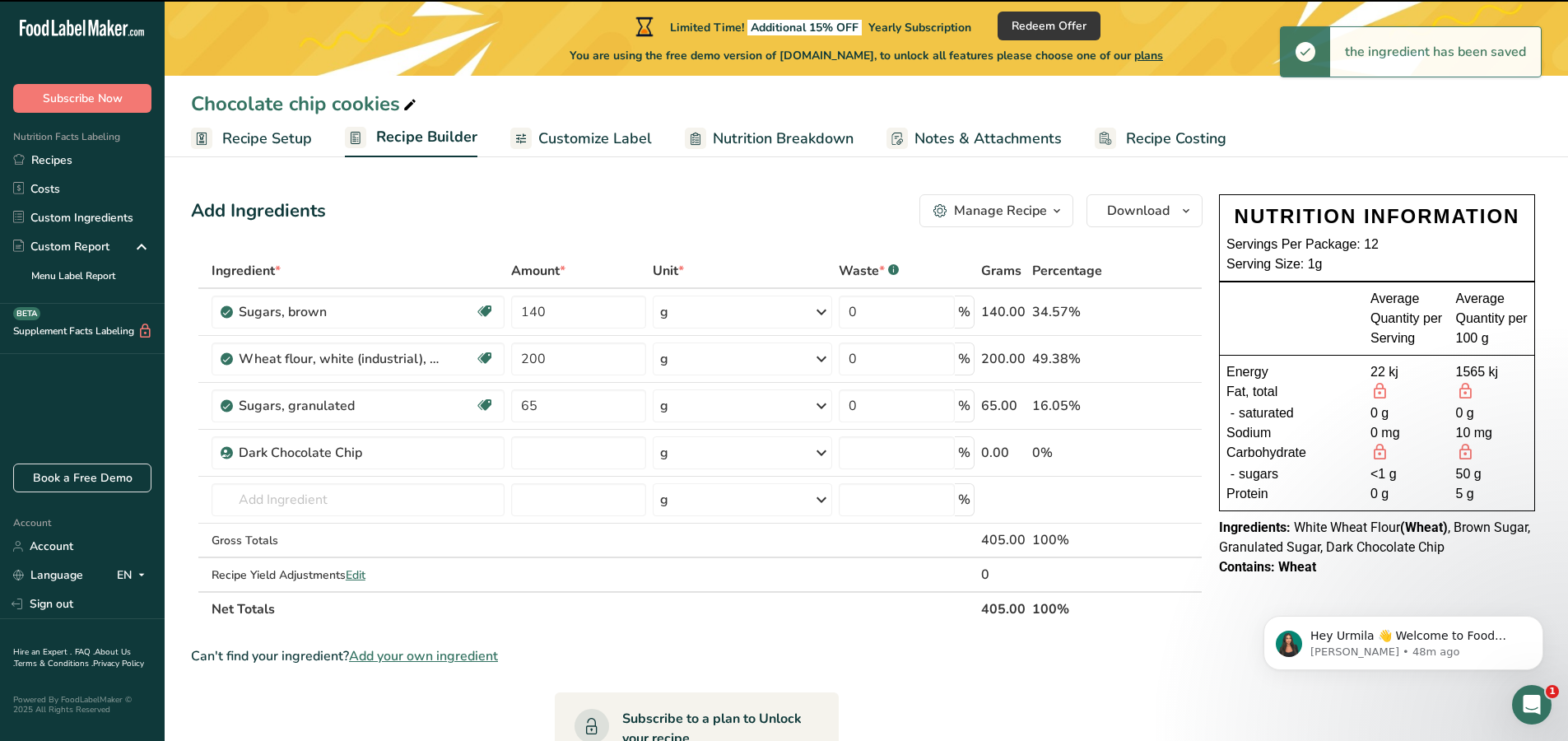
type input "0"
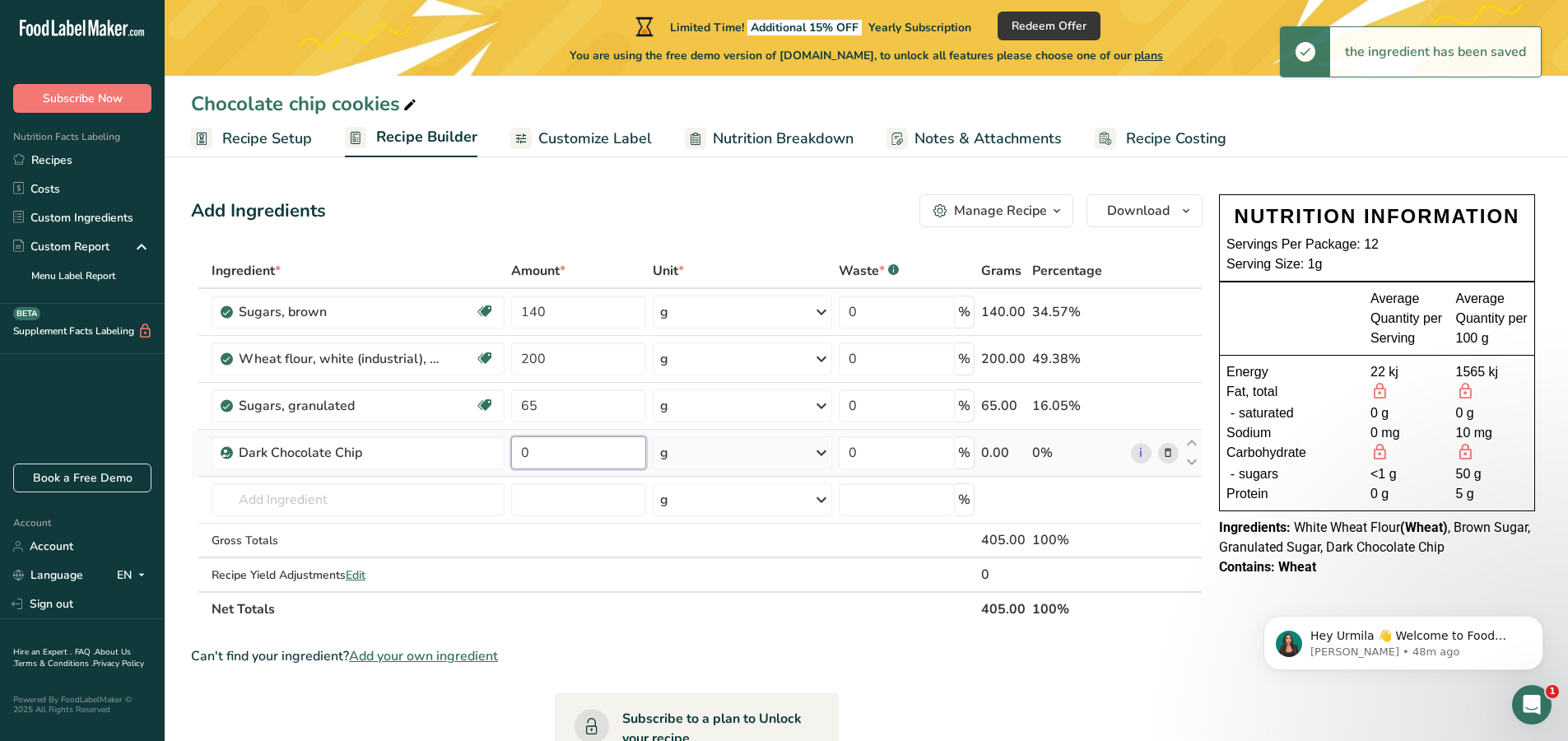
click at [568, 457] on input "0" at bounding box center [579, 452] width 136 height 33
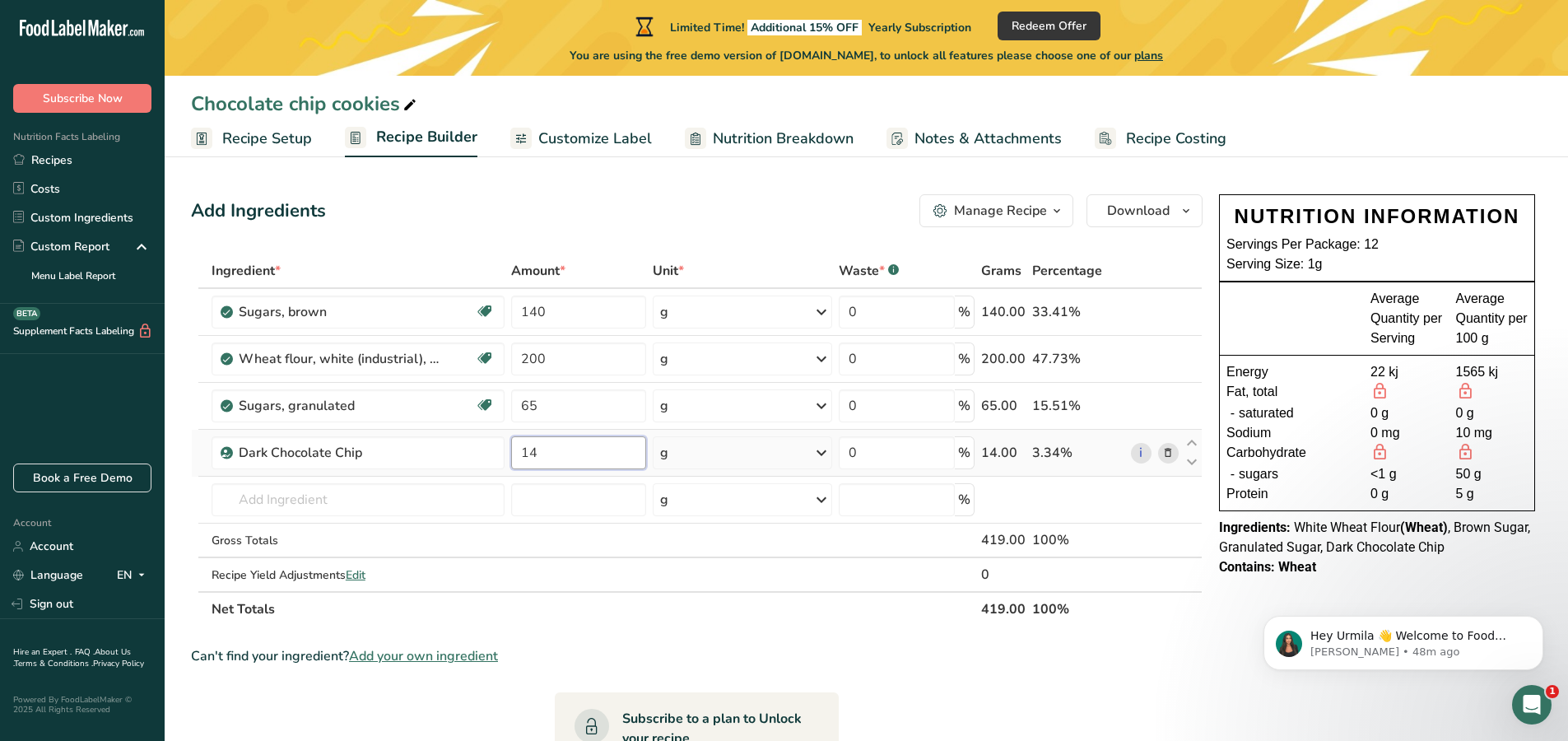
type input "1"
type input "0"
type input "100"
click at [326, 502] on div "Ingredient * Amount * Unit * Waste * .a-a{fill:#347362;}.b-a{fill:#fff;} Grams …" at bounding box center [697, 440] width 1012 height 373
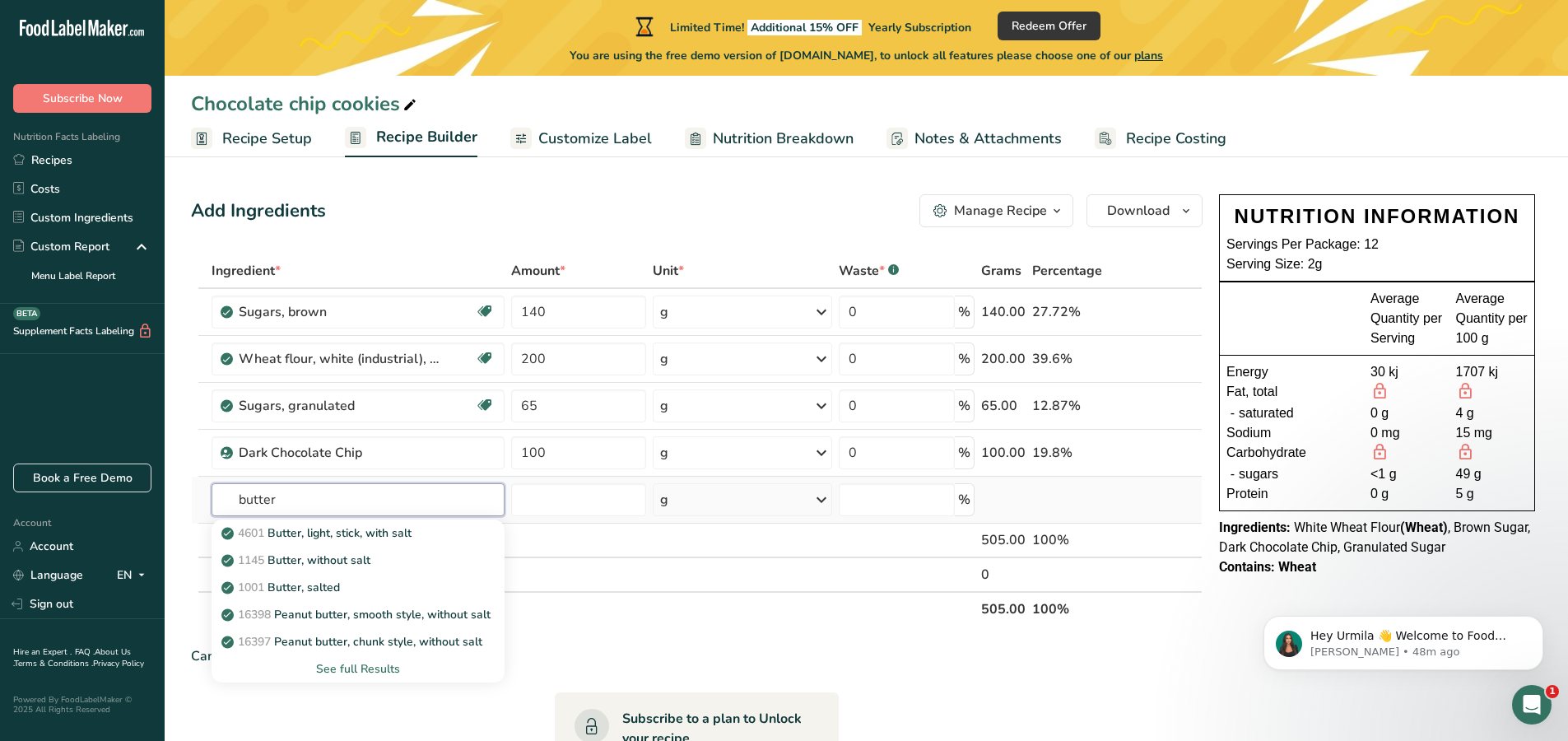
type input "butter"
click at [356, 666] on div "See full Results" at bounding box center [358, 668] width 267 height 18
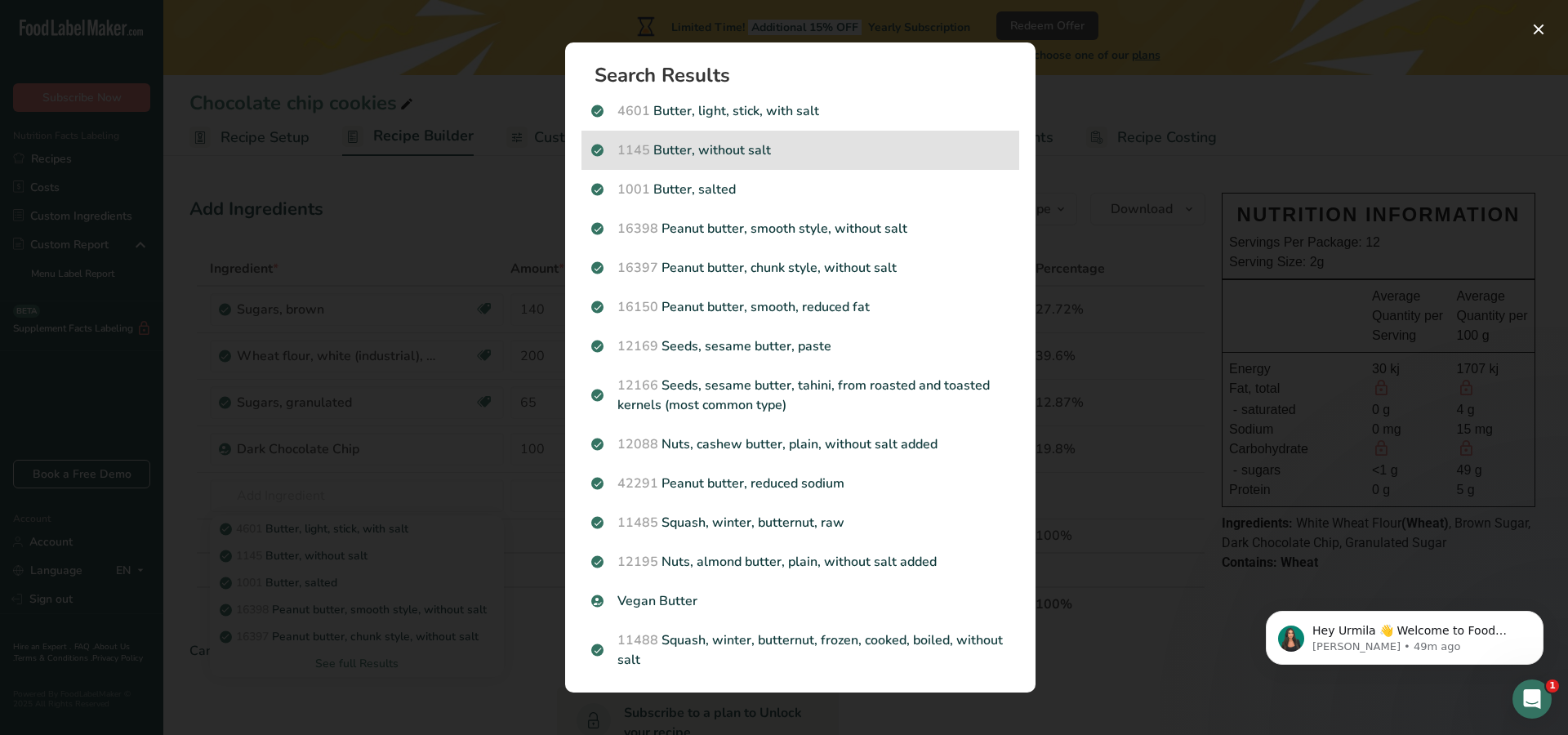
click at [682, 158] on p "1145 Butter, without salt" at bounding box center [800, 150] width 419 height 19
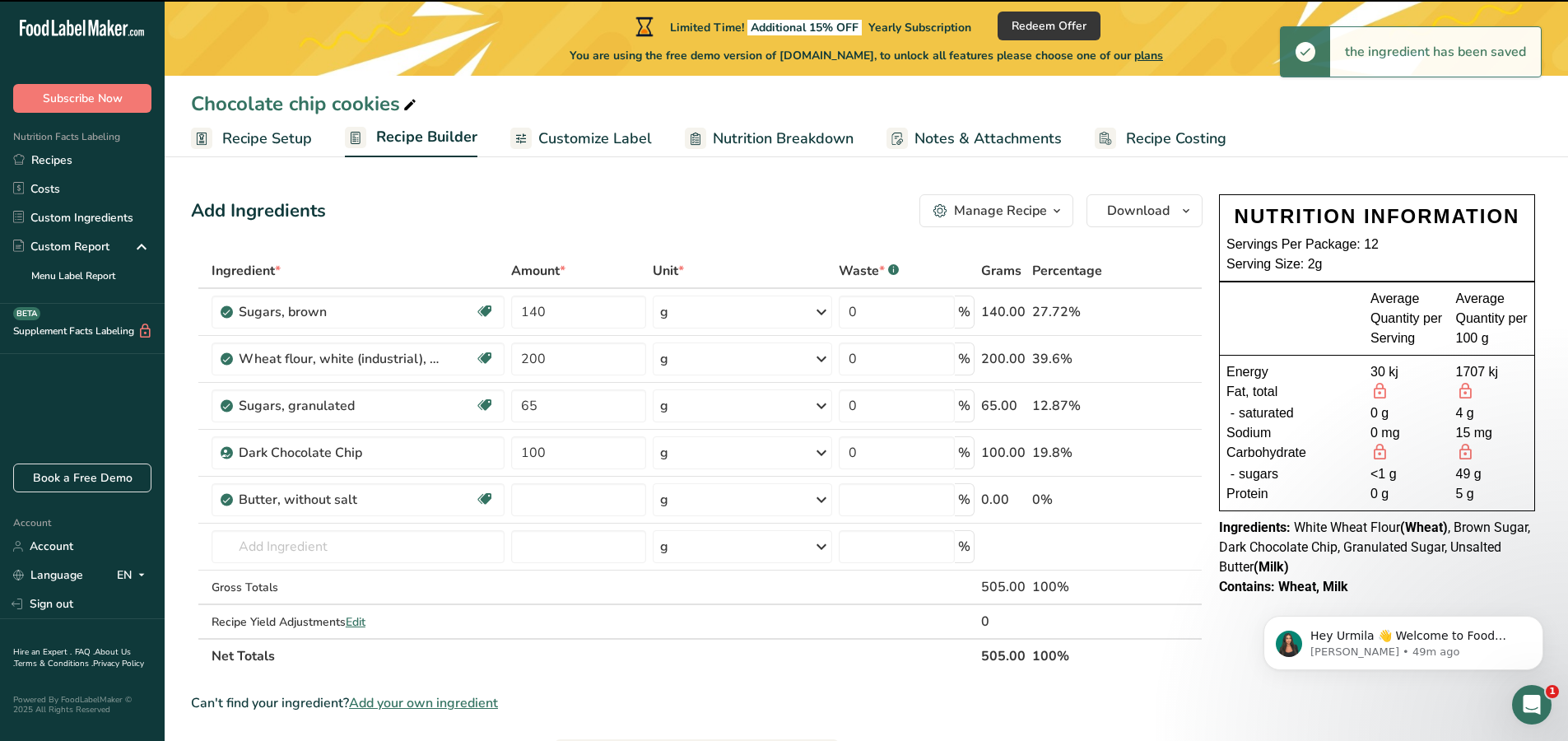
type input "0"
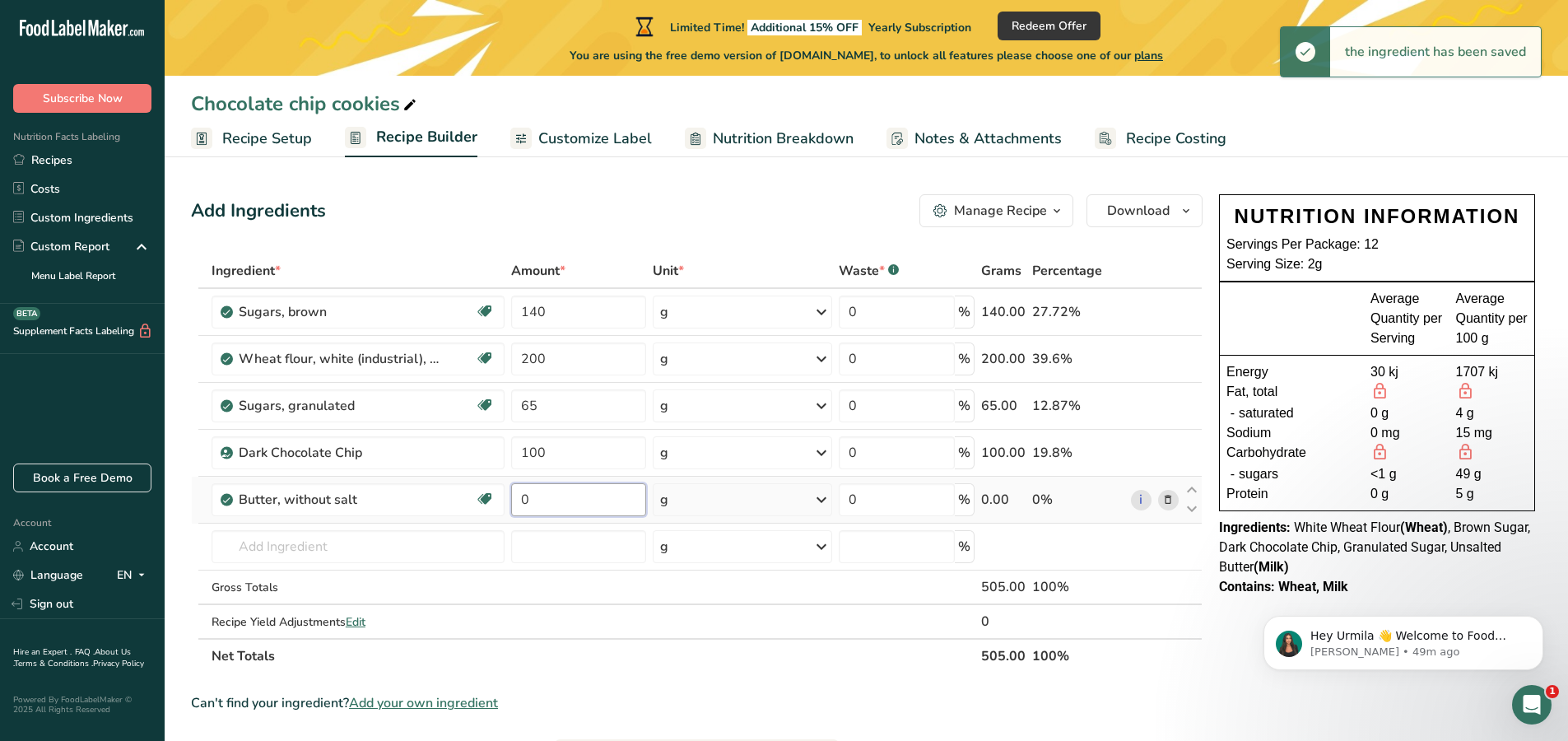
click at [565, 495] on input "0" at bounding box center [579, 499] width 136 height 33
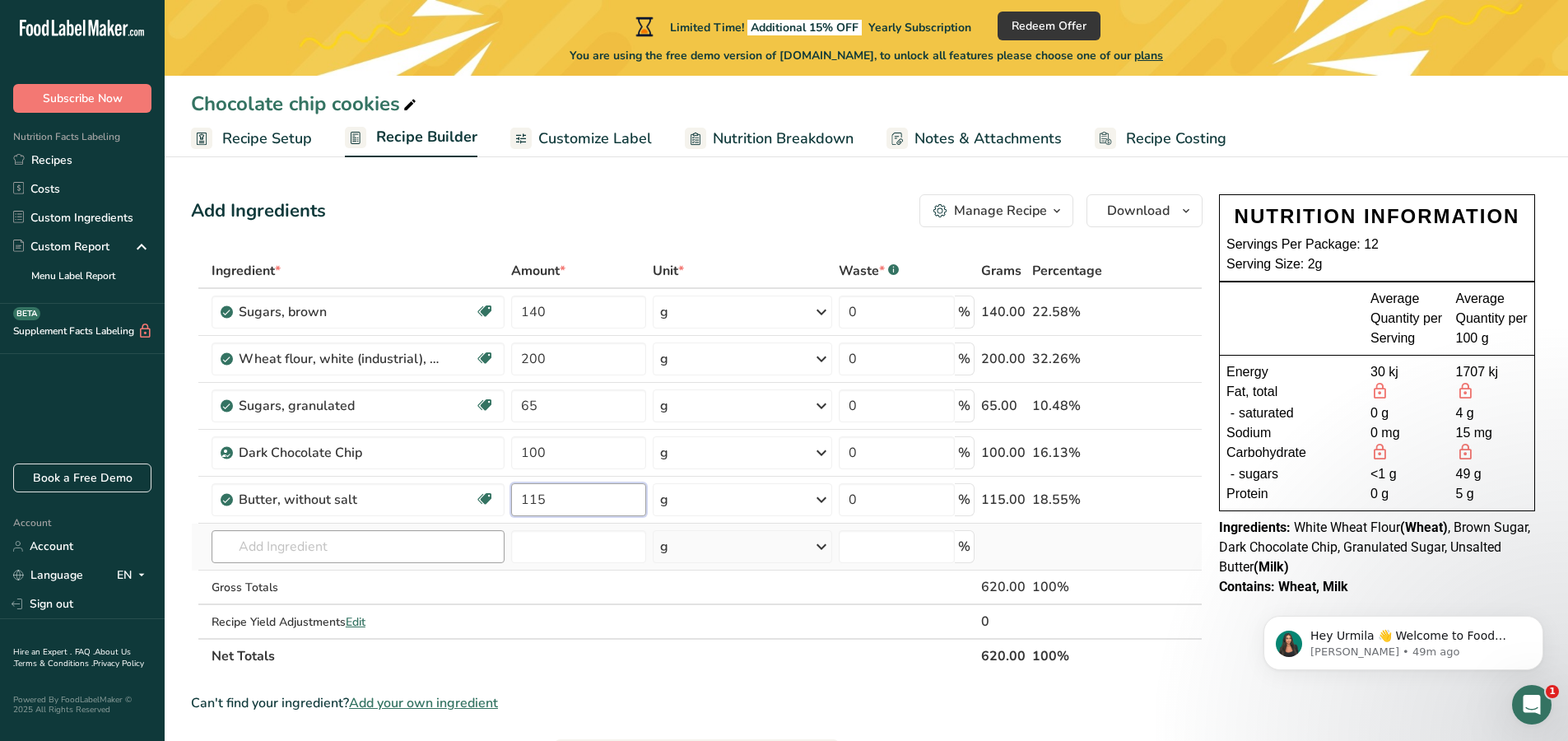
type input "115"
click at [425, 551] on div "Ingredient * Amount * Unit * Waste * .a-a{fill:#347362;}.b-a{fill:#fff;} Grams …" at bounding box center [697, 463] width 1012 height 420
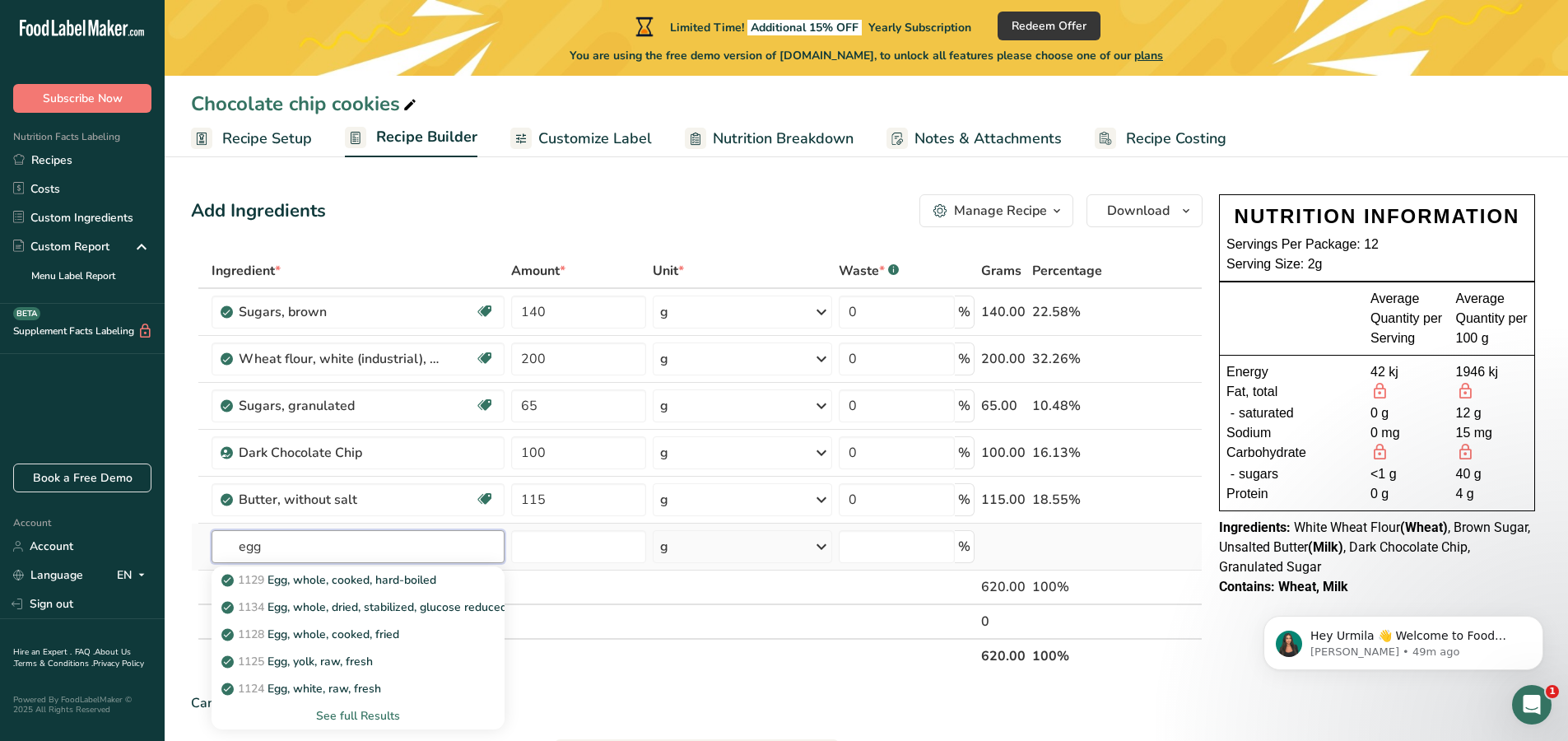
type input "egg"
click at [364, 714] on div "See full Results" at bounding box center [358, 716] width 267 height 18
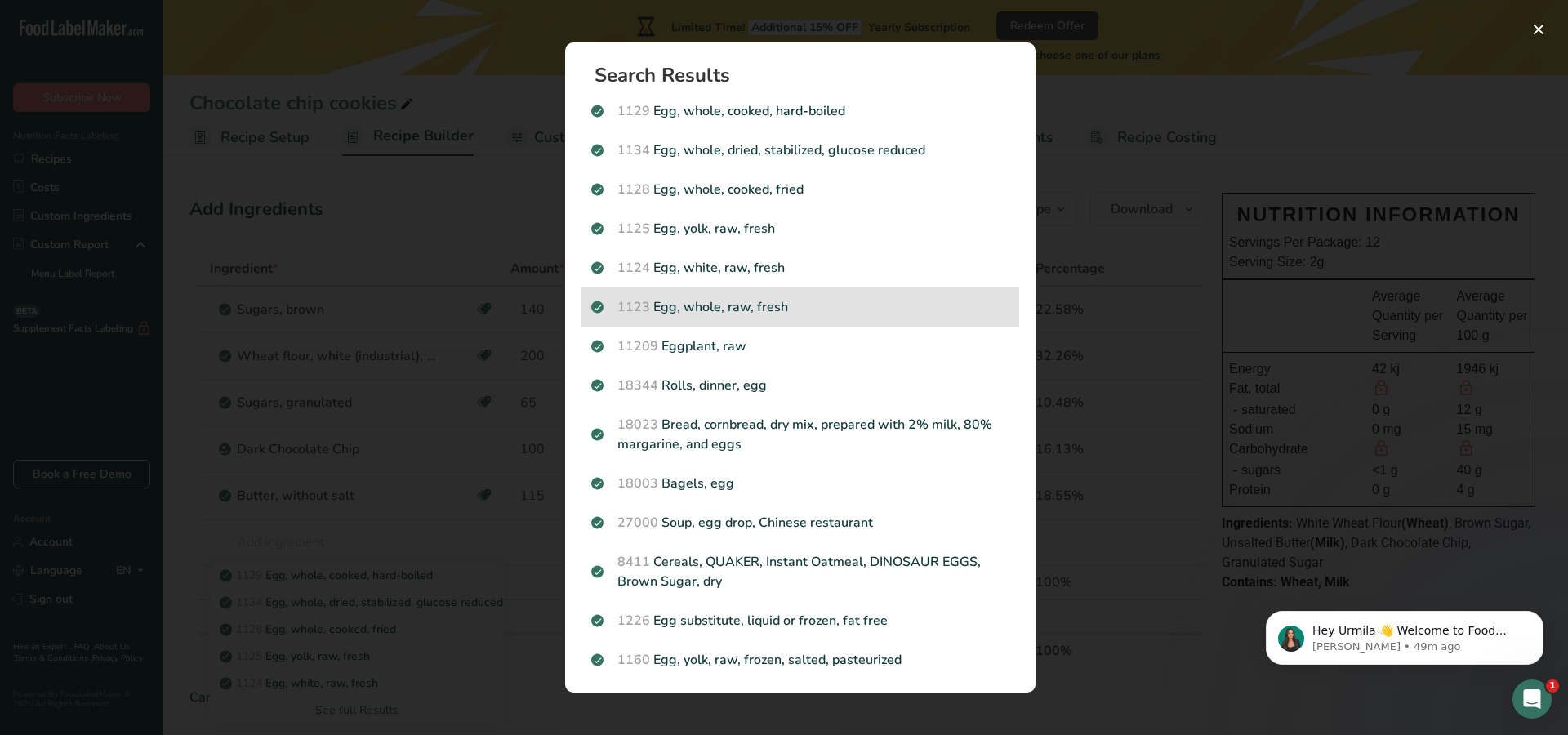
click at [751, 310] on p "1123 Egg, whole, raw, fresh" at bounding box center [800, 307] width 419 height 19
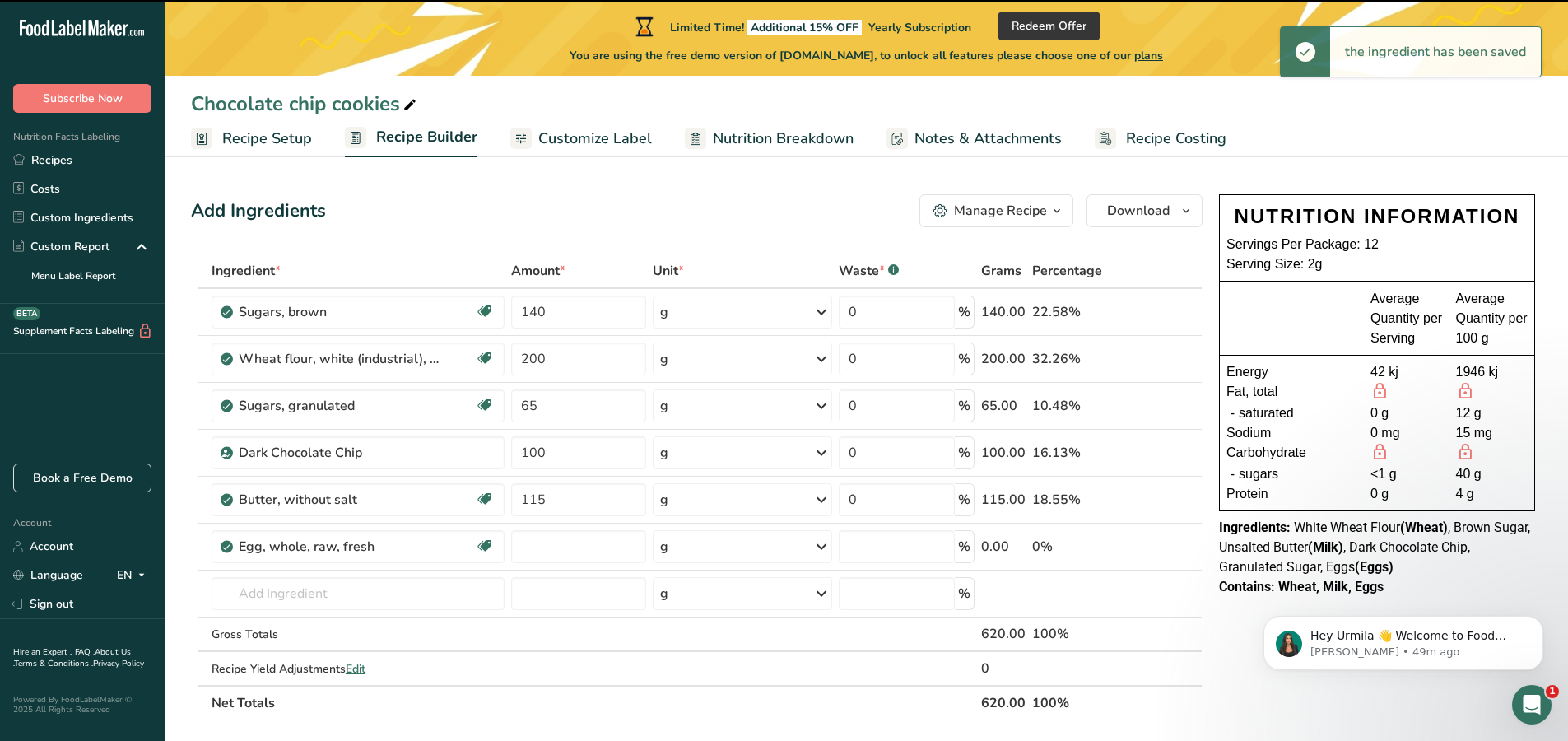
type input "0"
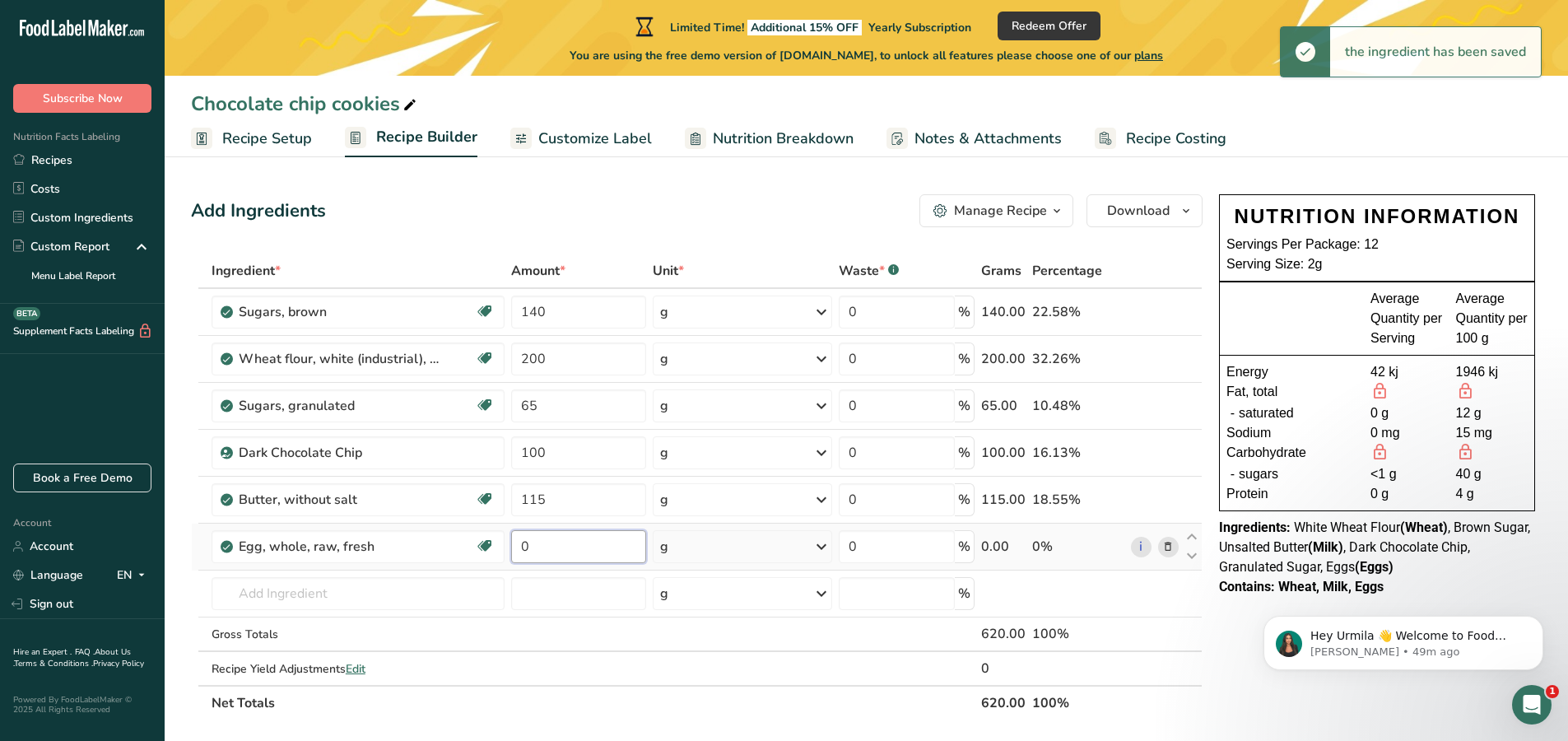
click at [591, 552] on input "0" at bounding box center [579, 546] width 136 height 33
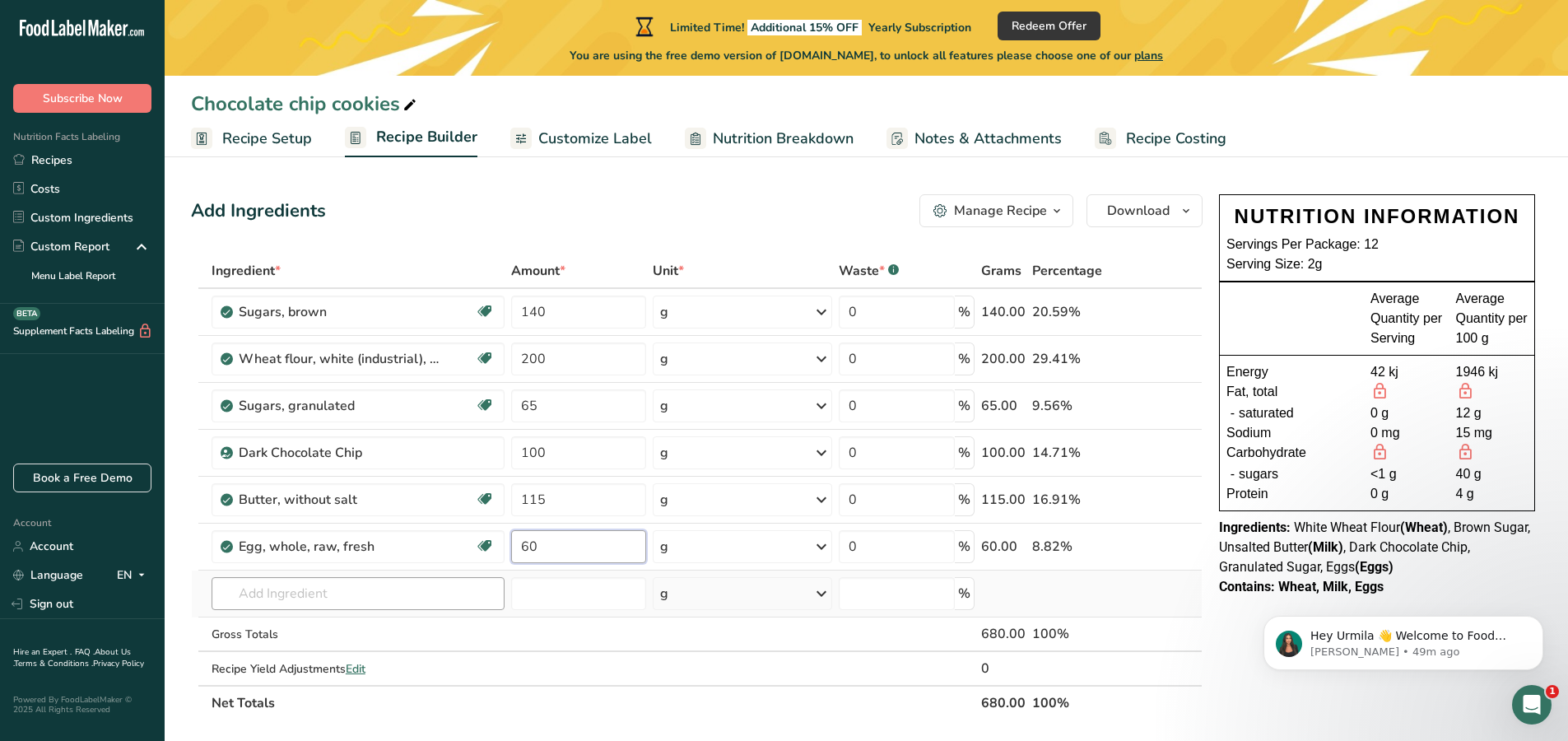
type input "60"
click at [262, 596] on div "Ingredient * Amount * Unit * Waste * .a-a{fill:#347362;}.b-a{fill:#fff;} Grams …" at bounding box center [697, 487] width 1012 height 467
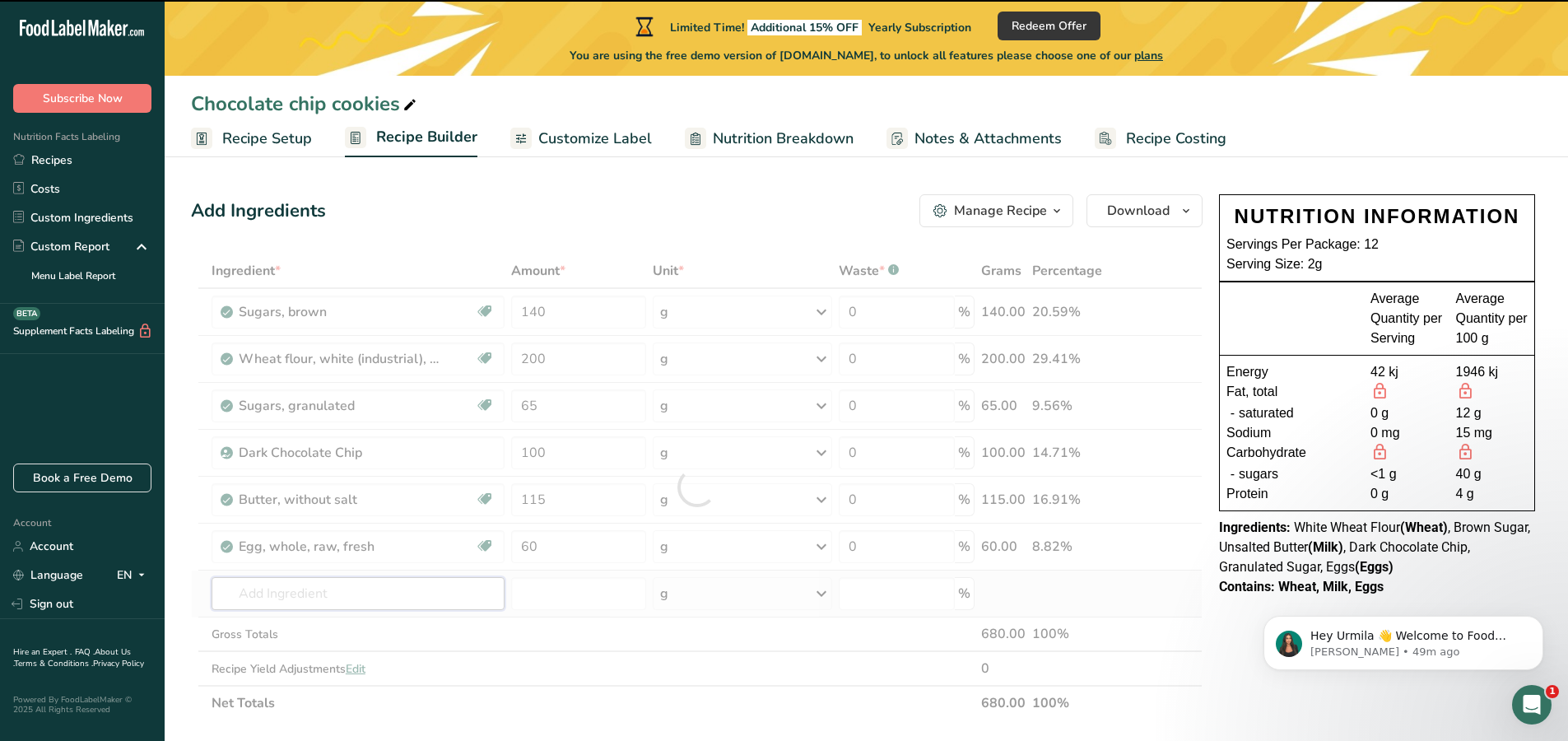
type input "S"
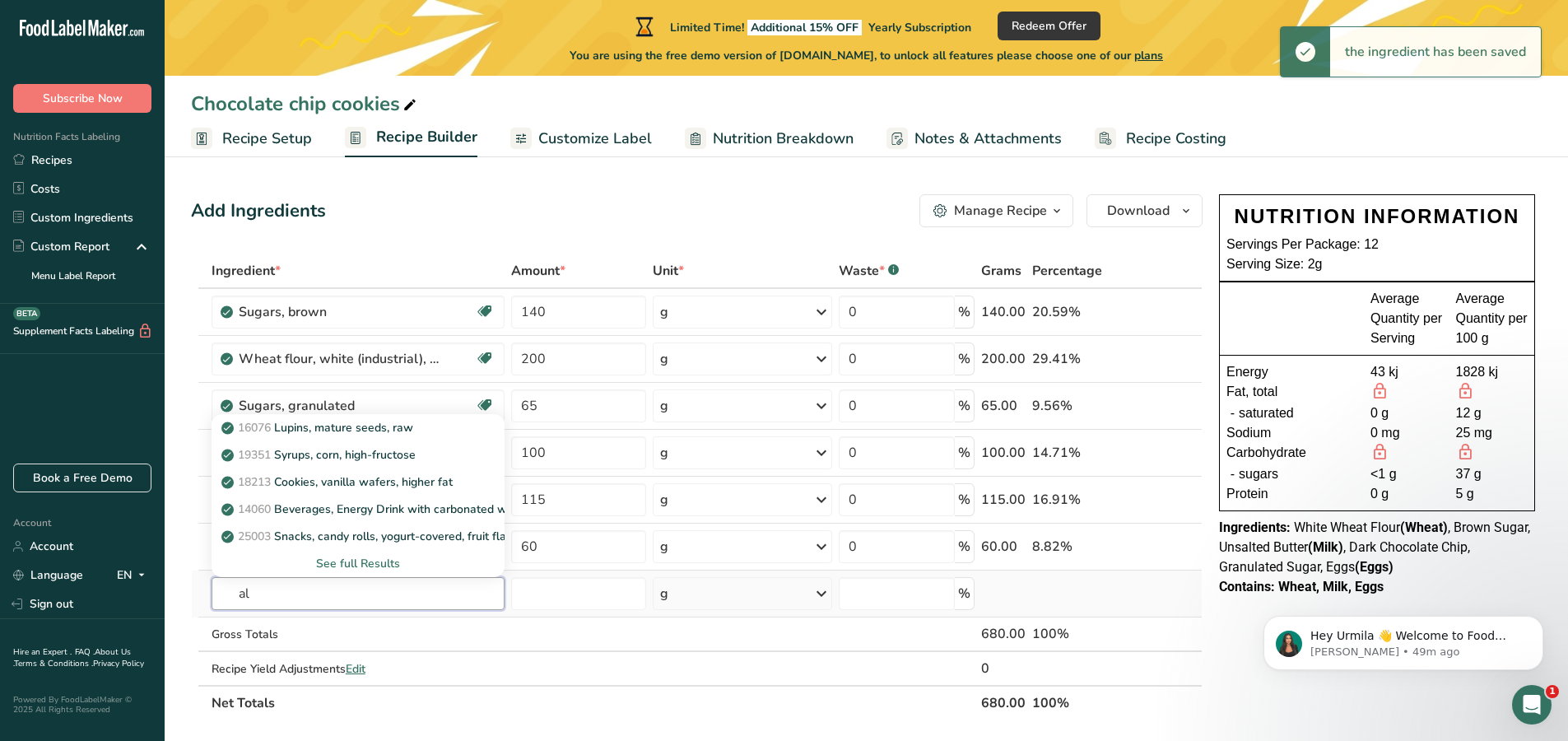
type input "a"
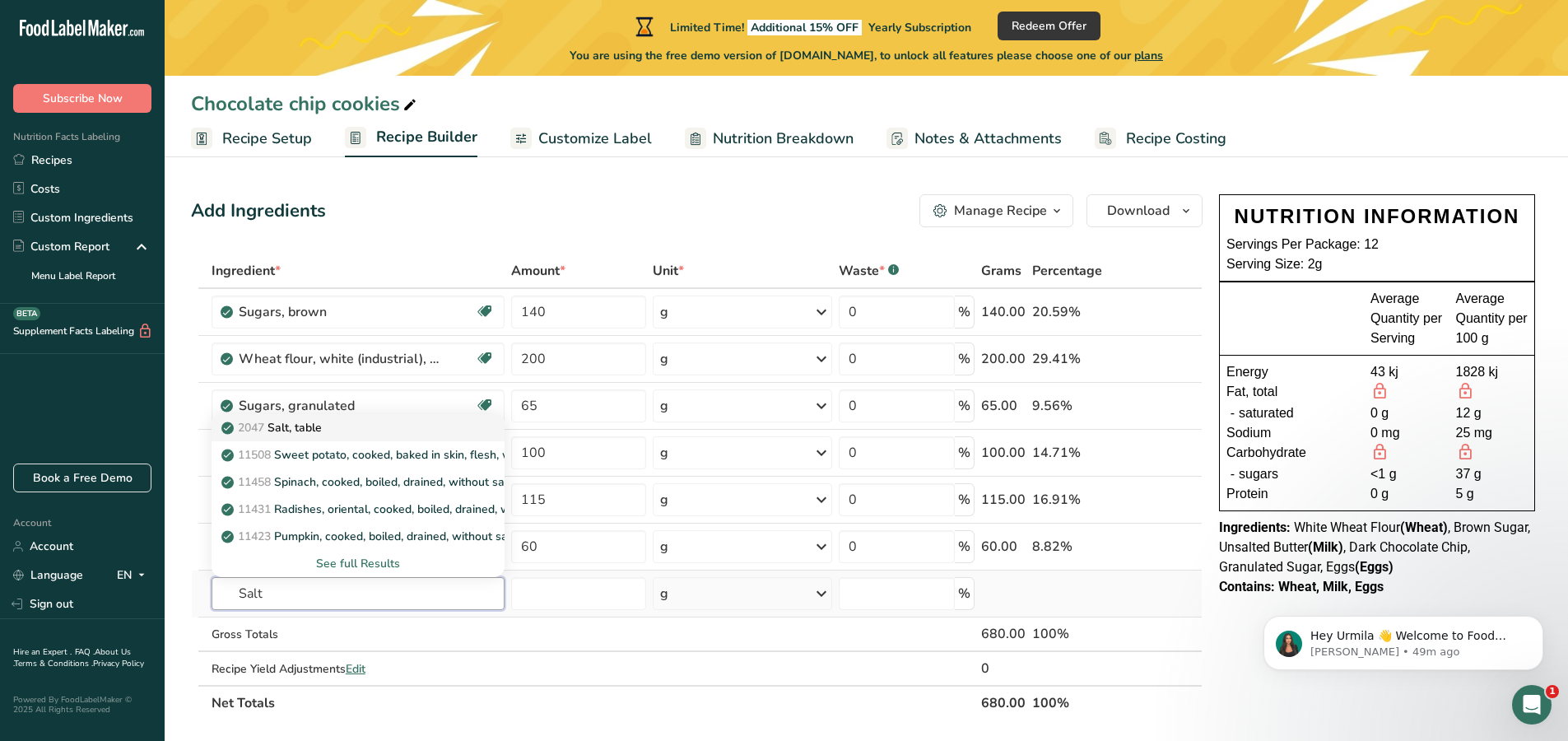
type input "Salt"
click at [290, 422] on p "2047 Salt, table" at bounding box center [273, 428] width 97 height 18
type input "Salt, table"
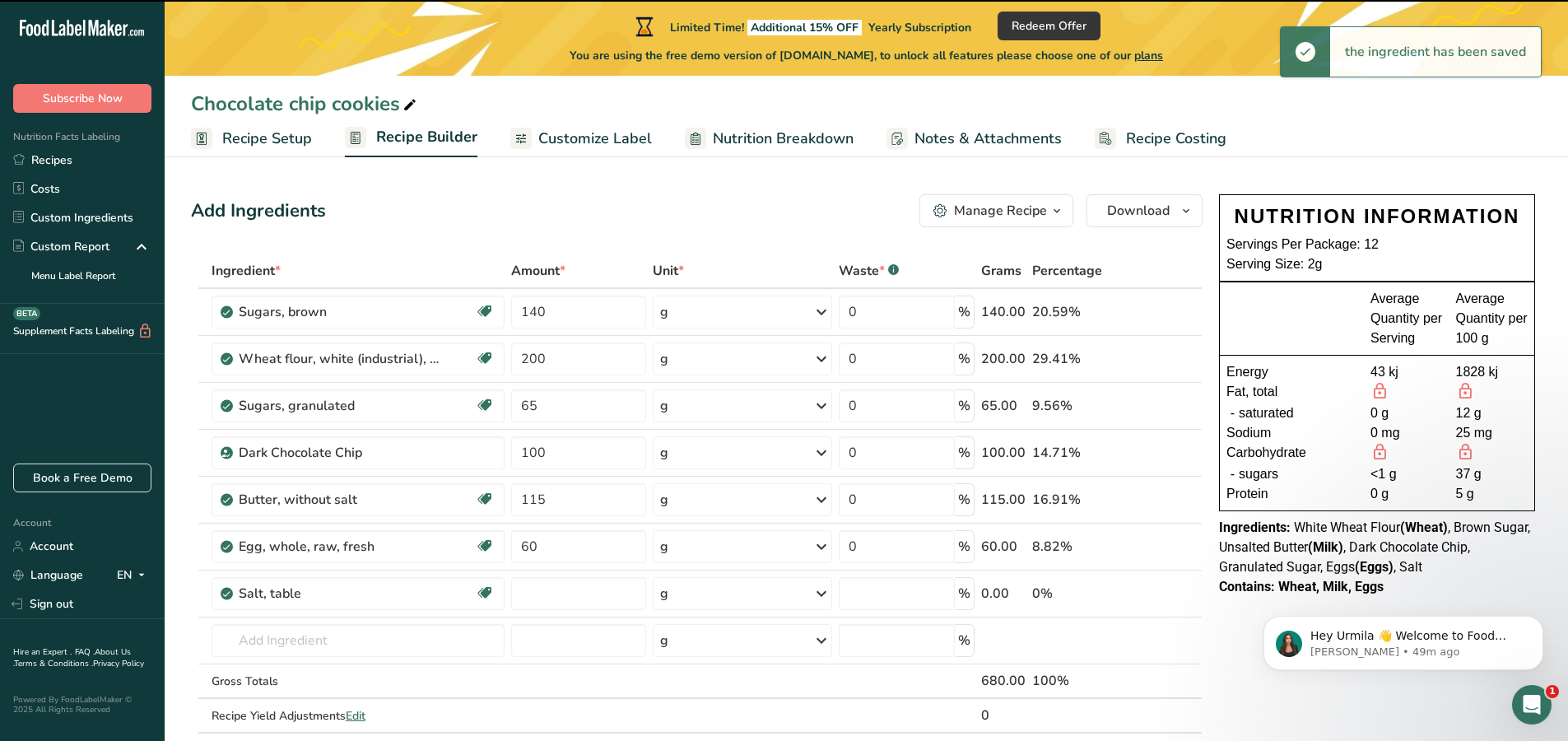
type input "0"
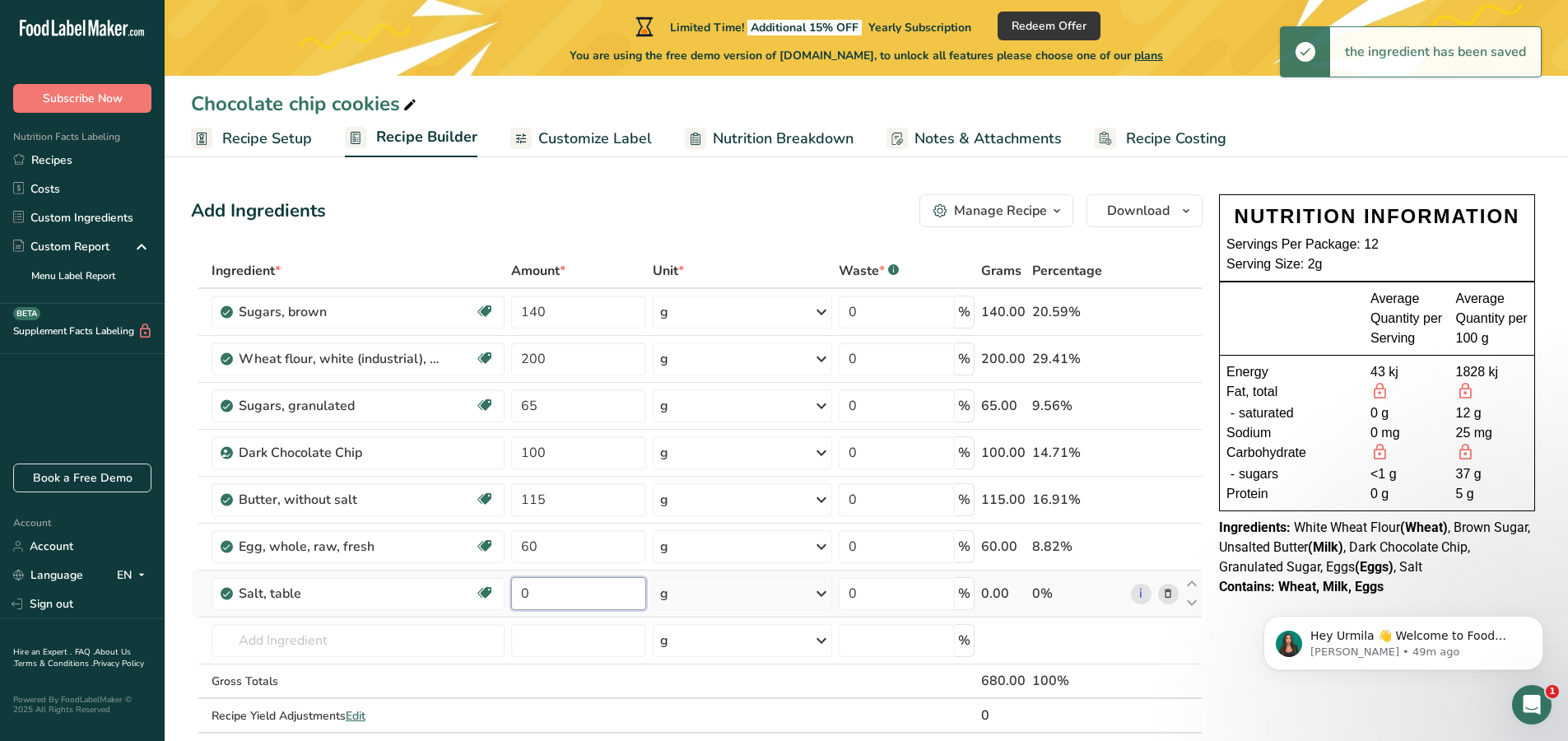
click at [555, 595] on input "0" at bounding box center [579, 592] width 136 height 33
type input "5"
click at [331, 638] on div "Ingredient * Amount * Unit * Waste * .a-a{fill:#347362;}.b-a{fill:#fff;} Grams …" at bounding box center [697, 510] width 1012 height 514
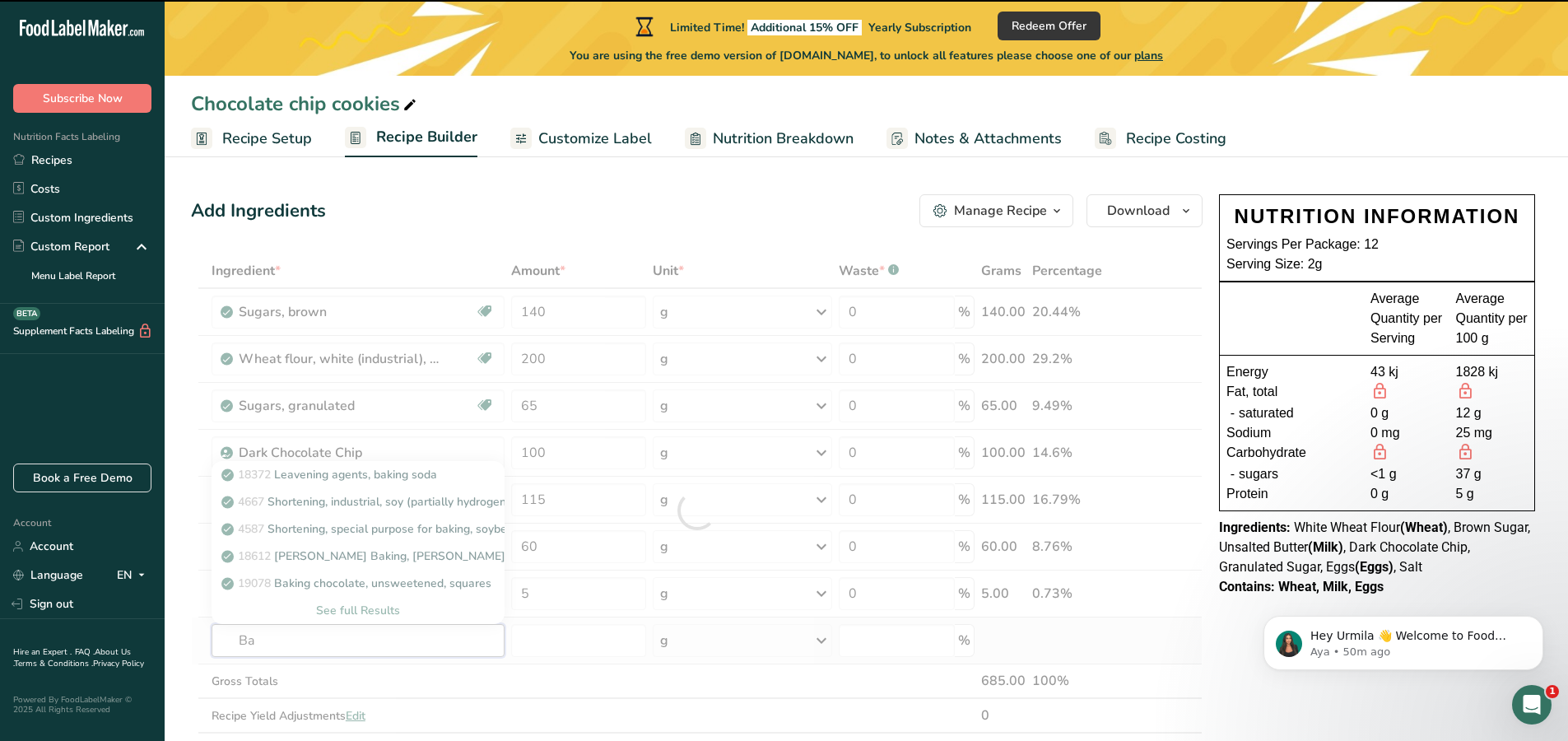
type input "B"
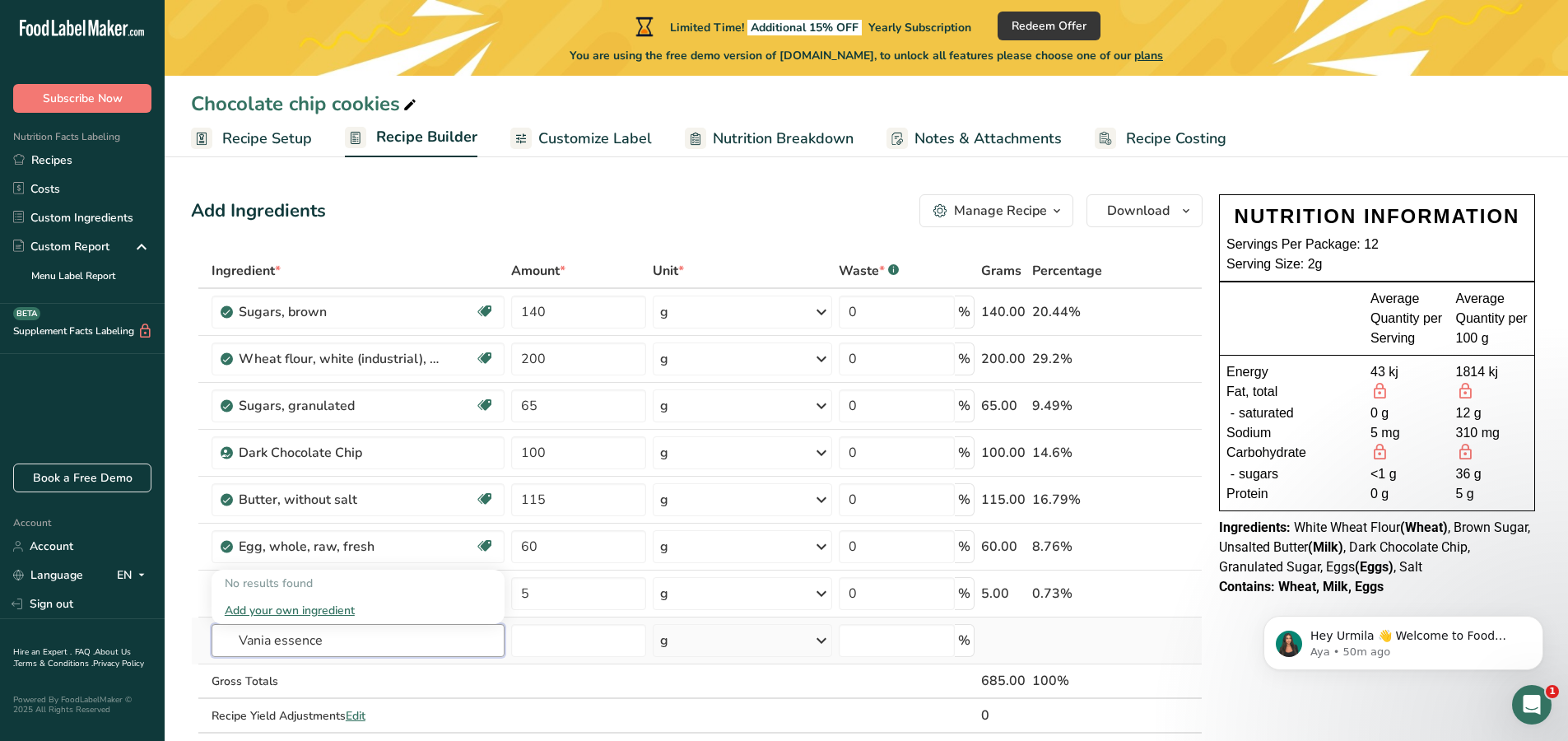
click at [263, 641] on input "Vania essence" at bounding box center [357, 640] width 293 height 33
click at [333, 644] on input "Vanilla essence" at bounding box center [357, 640] width 293 height 33
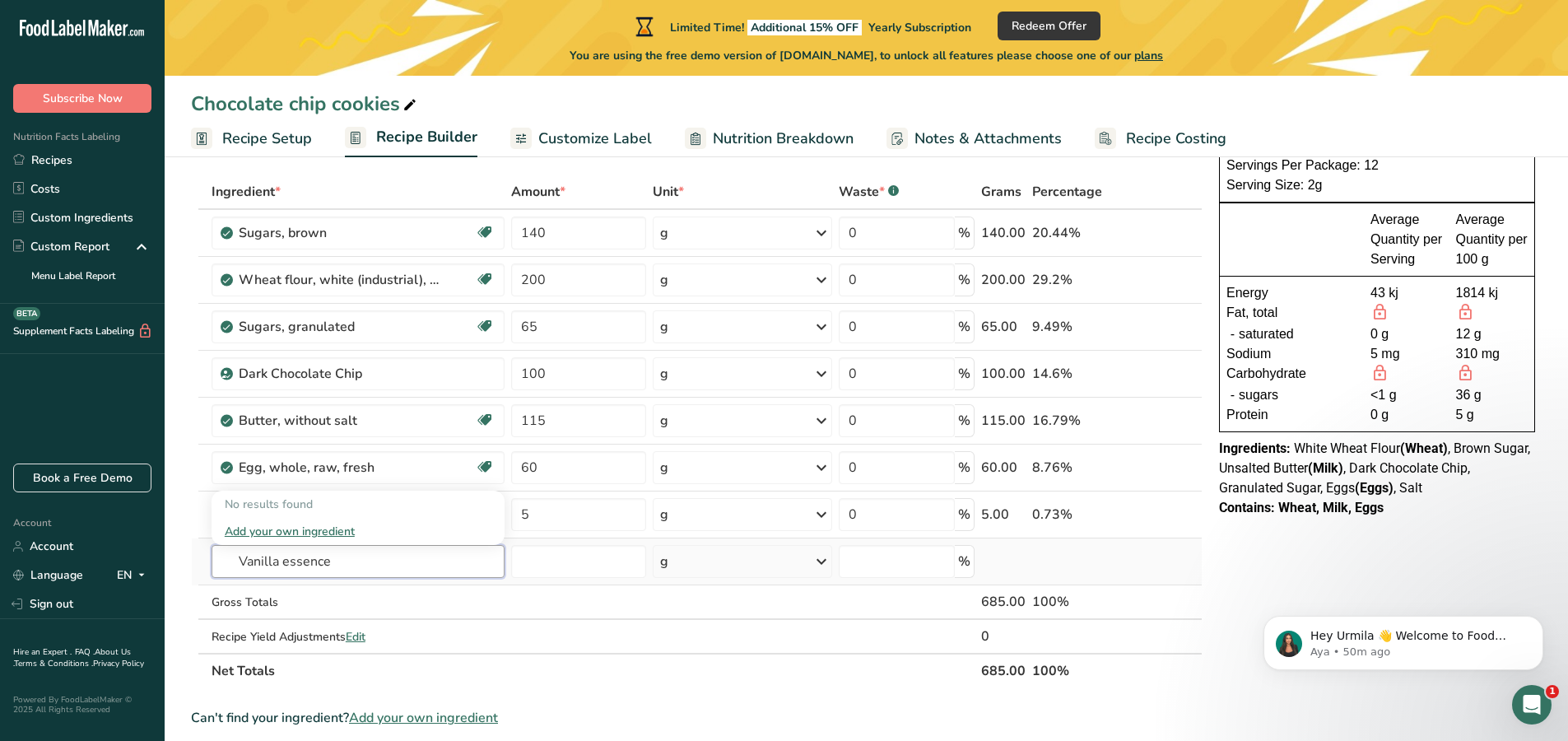
scroll to position [86, 0]
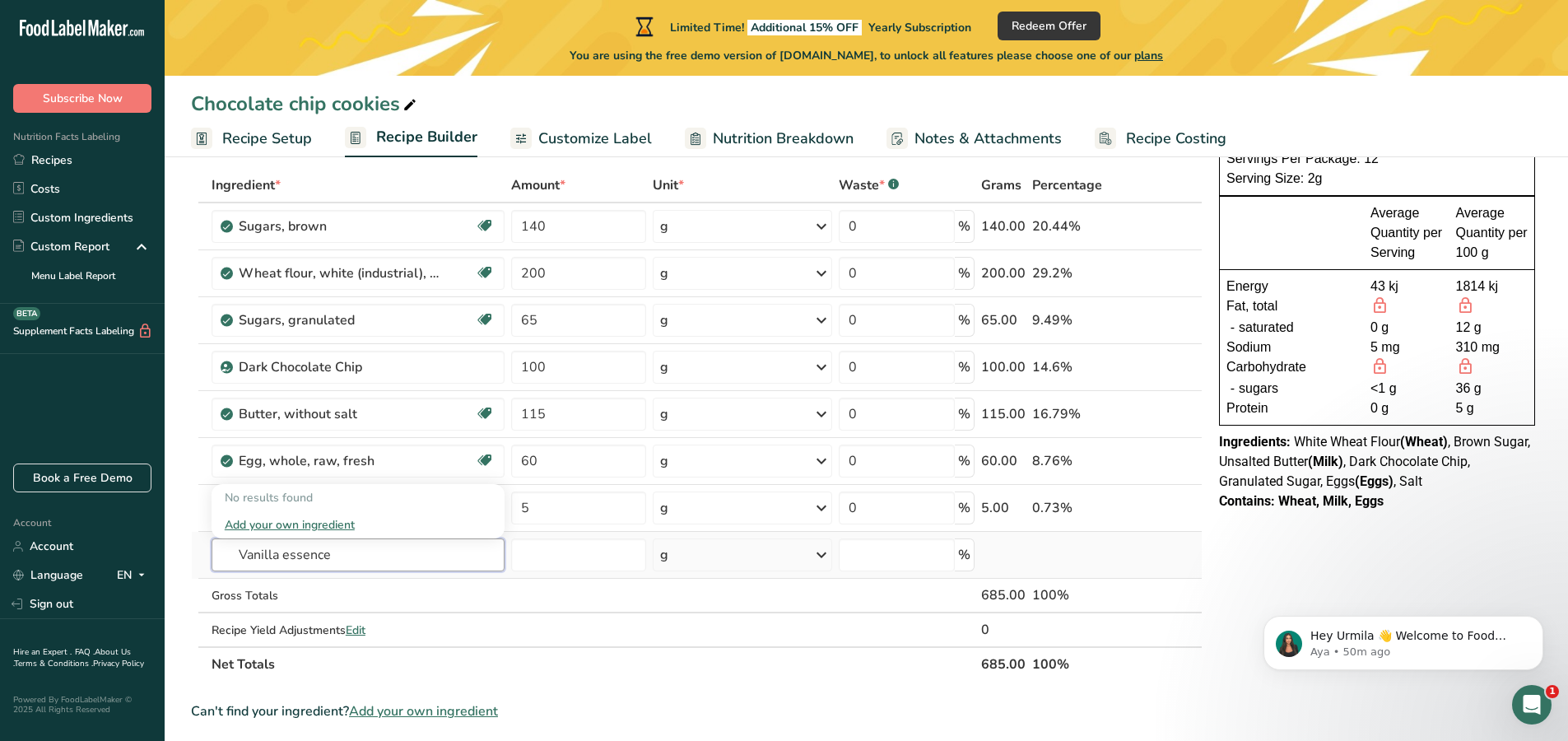
click at [350, 554] on input "Vanilla essence" at bounding box center [357, 554] width 293 height 33
click at [368, 558] on input "Vanilla essence" at bounding box center [357, 554] width 293 height 33
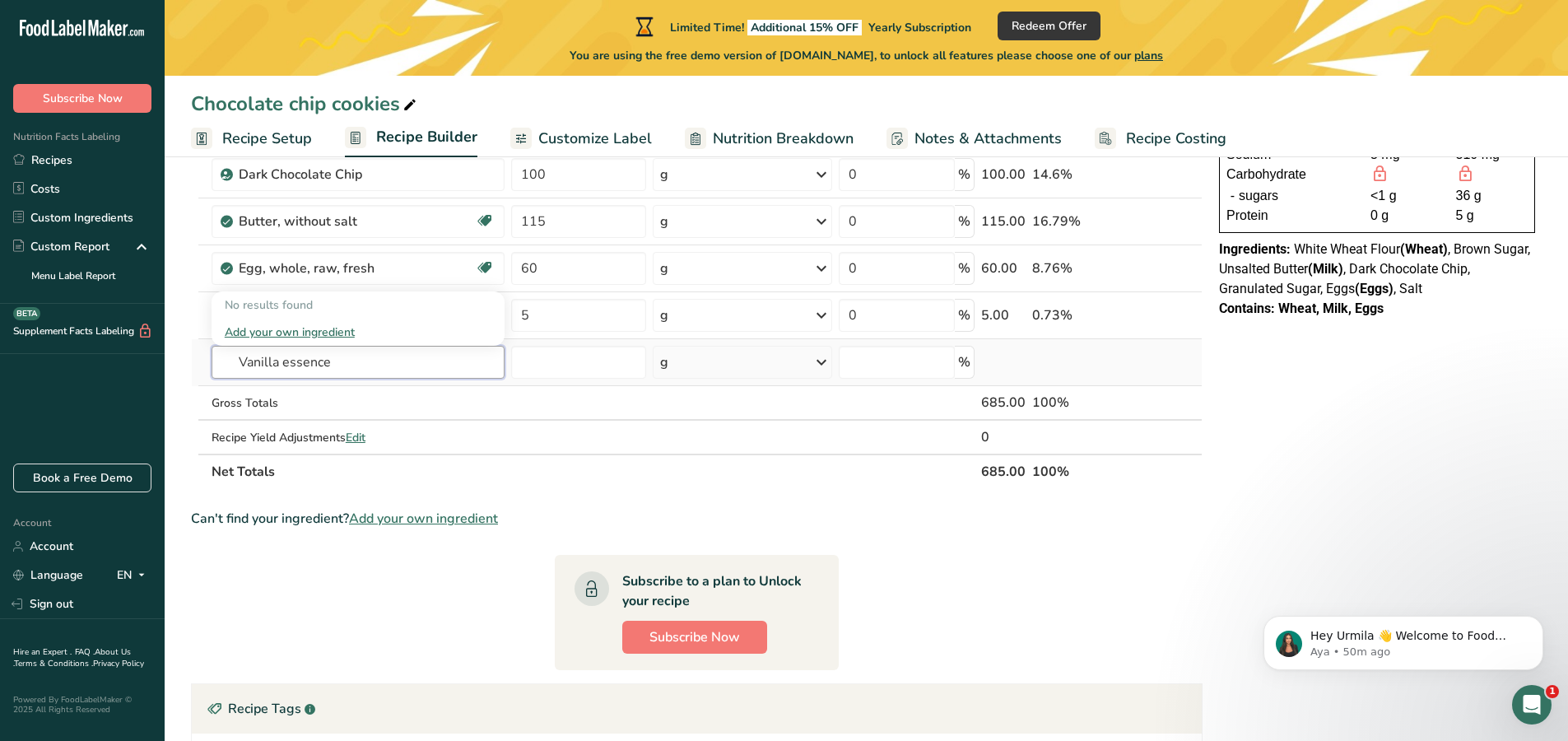
scroll to position [279, 0]
click at [366, 348] on input "Vanilla essence" at bounding box center [357, 360] width 293 height 33
click at [348, 352] on input "Vanilla essence" at bounding box center [357, 360] width 293 height 33
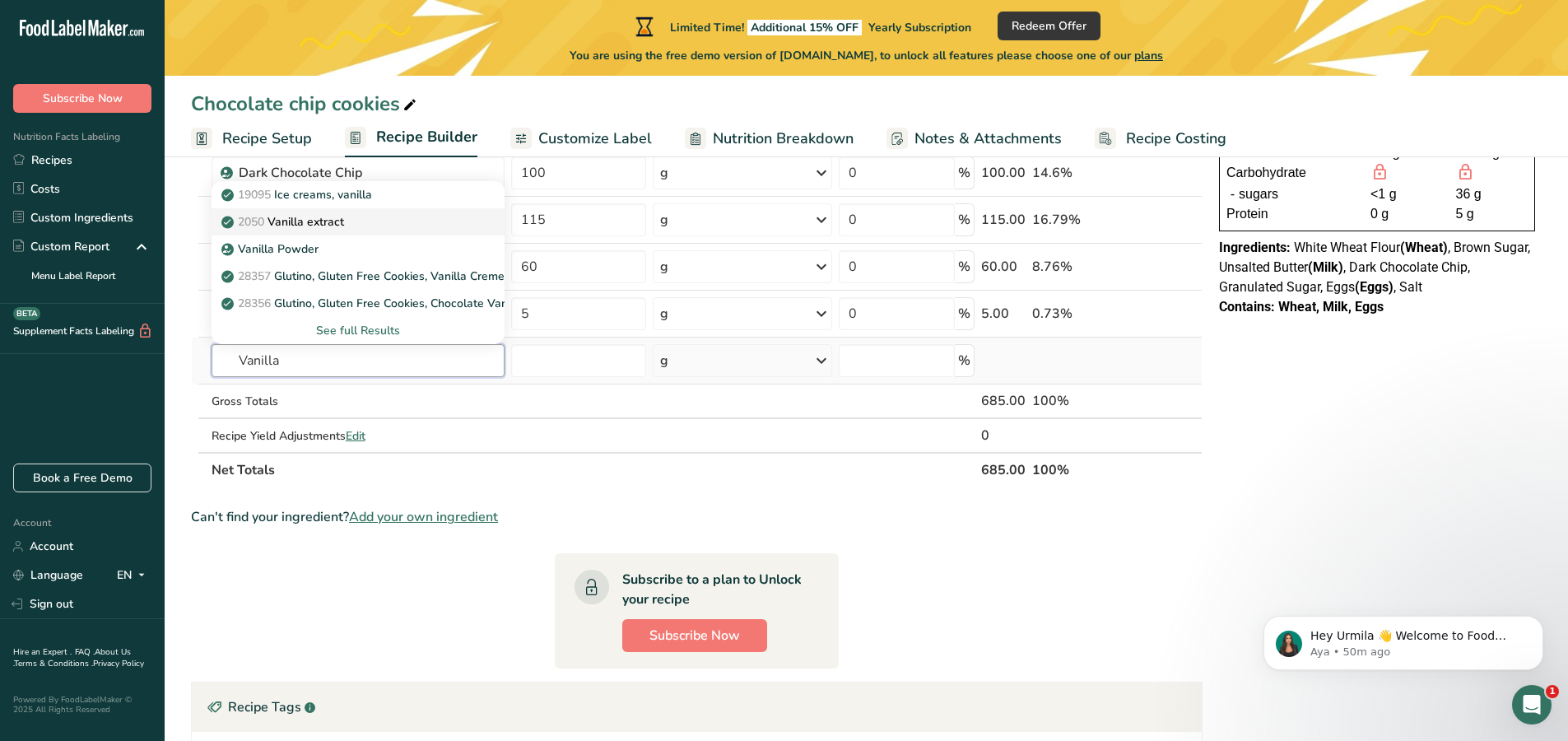
type input "Vanilla"
click at [341, 221] on p "2050 Vanilla extract" at bounding box center [284, 222] width 119 height 18
type input "Vanilla extract"
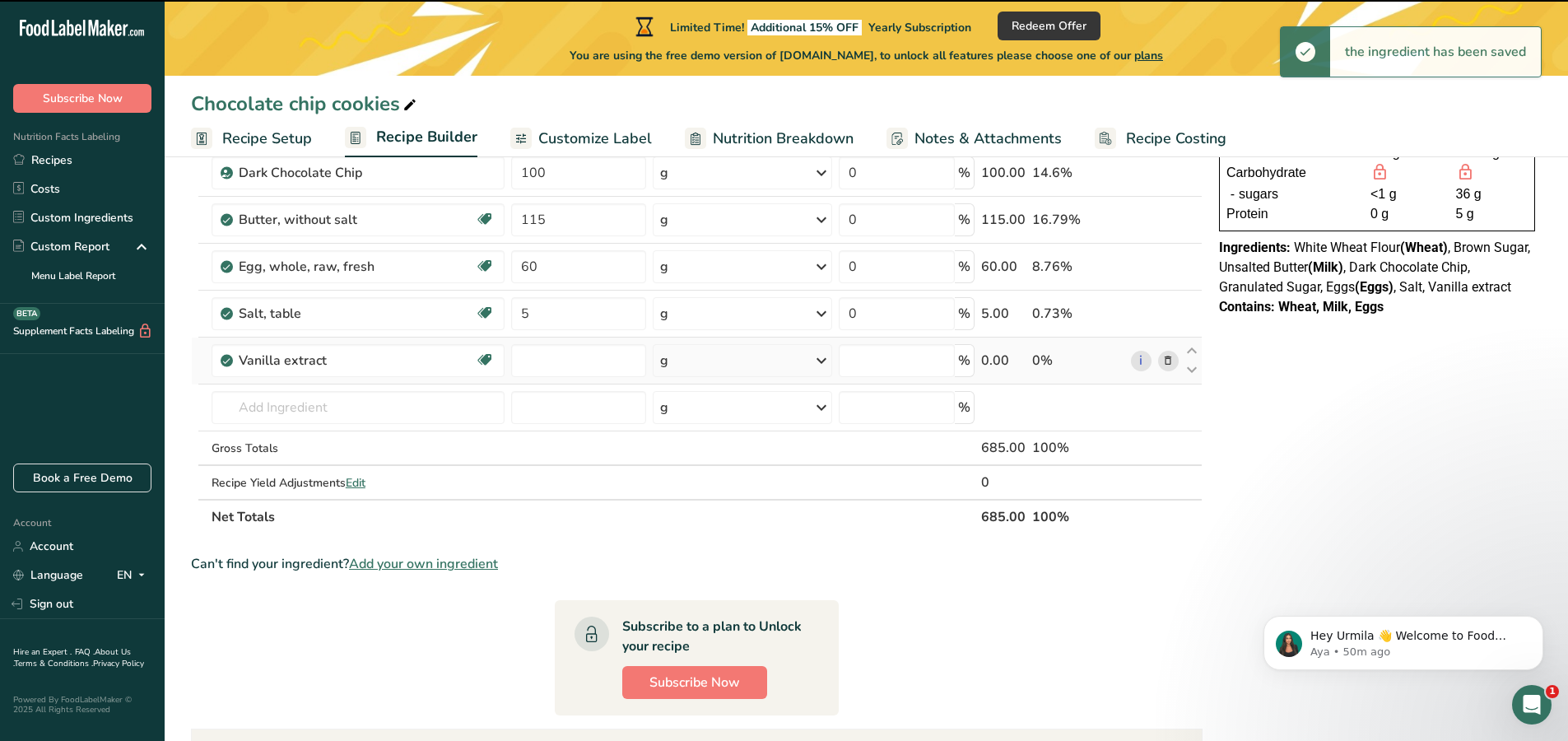
type input "0"
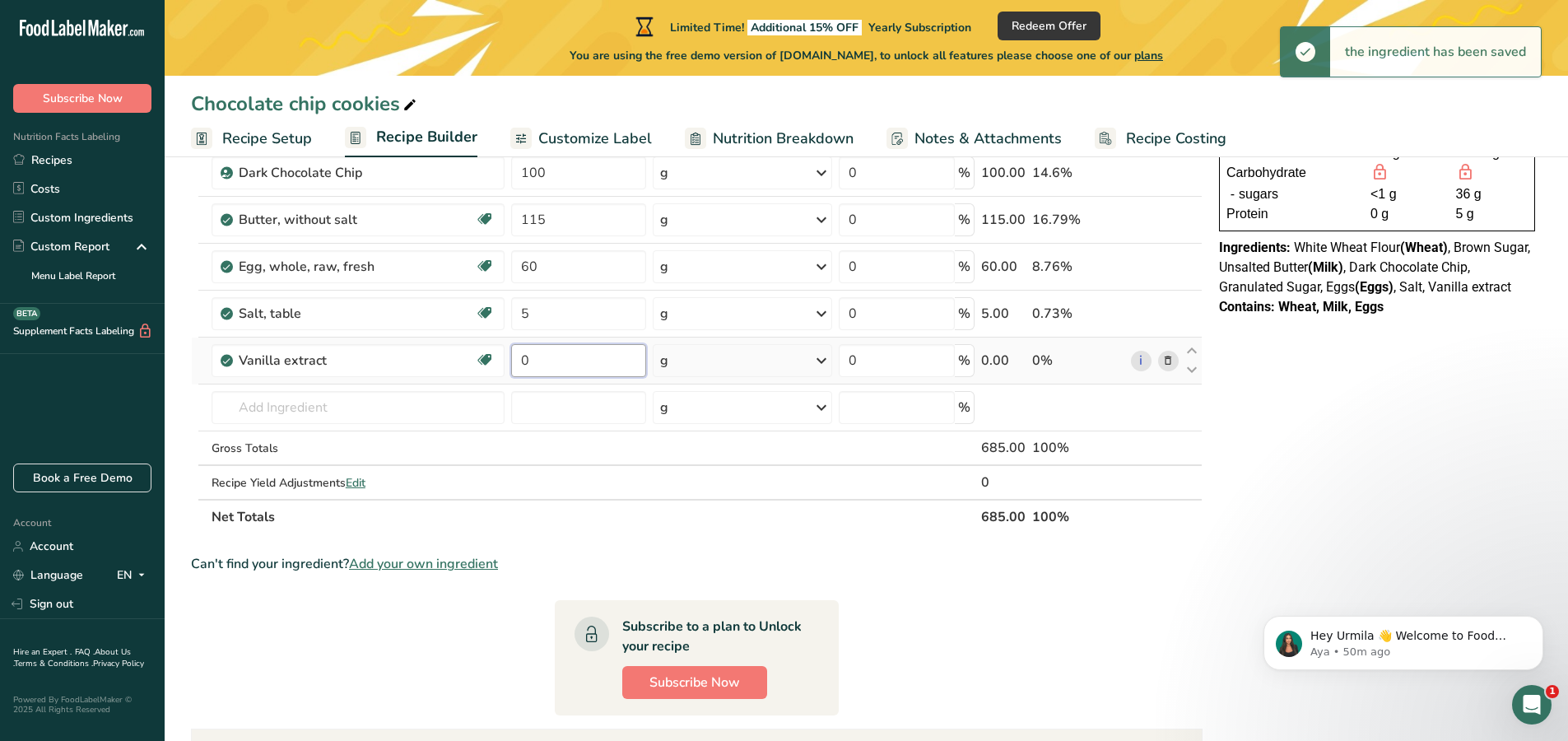
click at [553, 363] on input "0" at bounding box center [579, 360] width 136 height 33
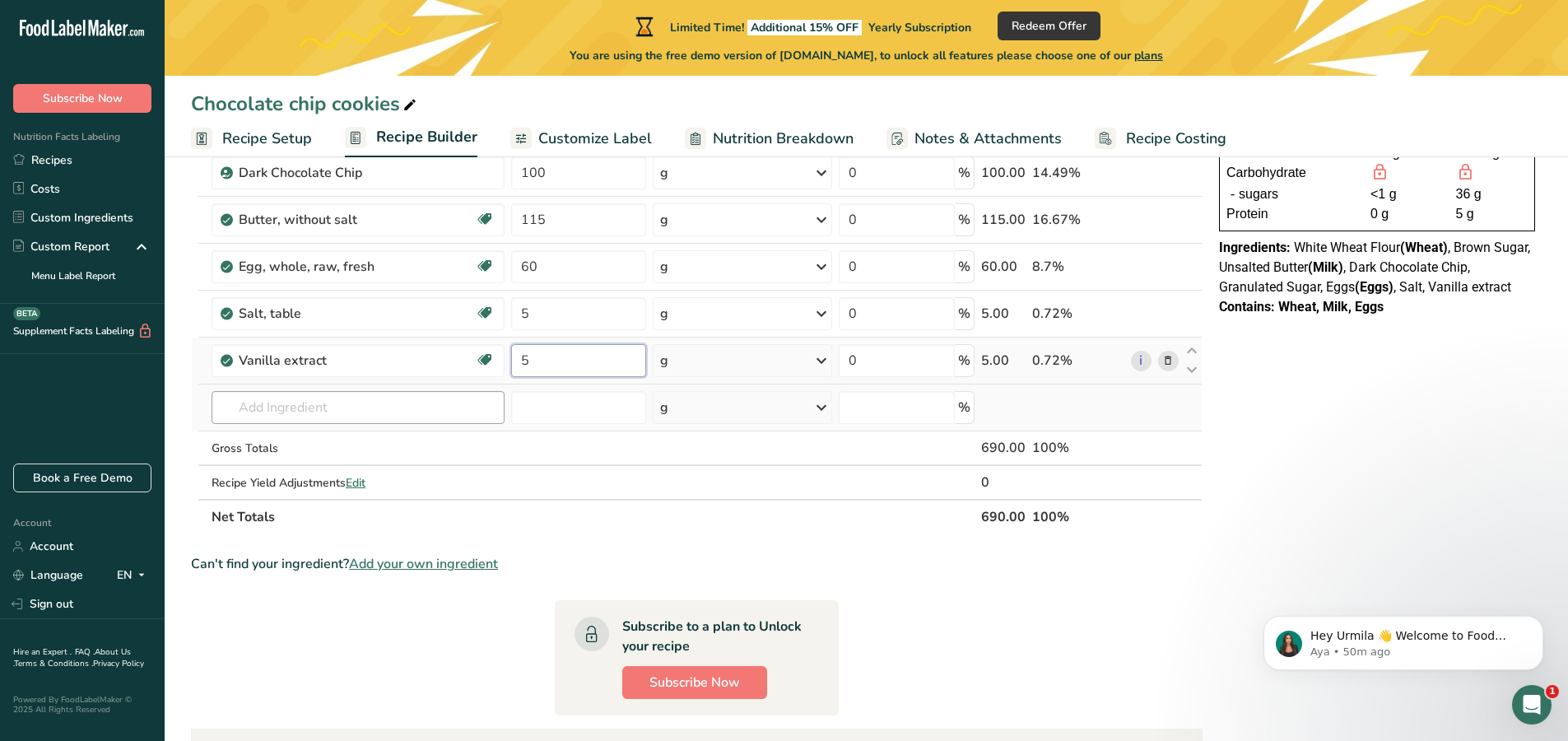
type input "5"
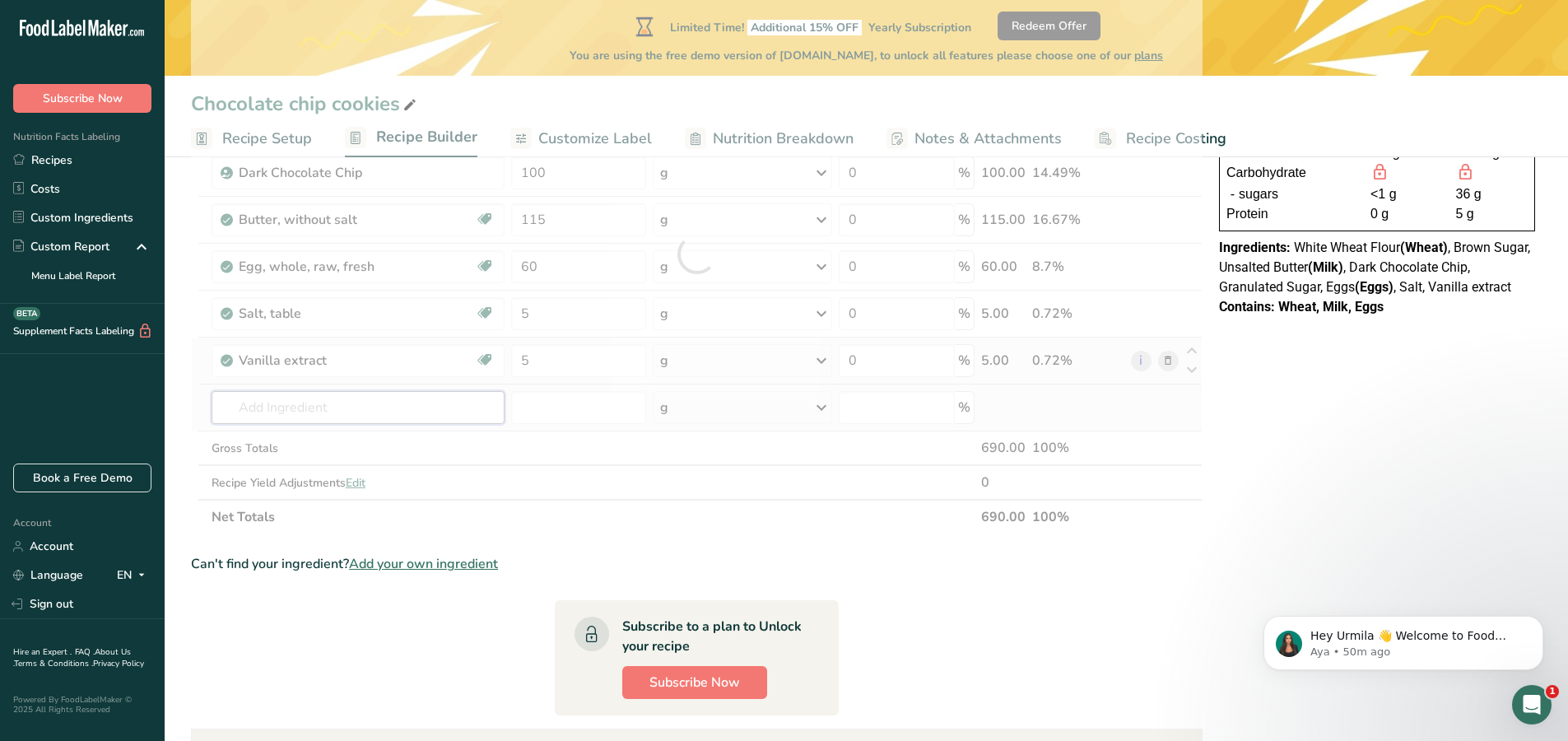
click at [333, 415] on div "Ingredient * Amount * Unit * Waste * .a-a{fill:#347362;}.b-a{fill:#fff;} Grams …" at bounding box center [697, 254] width 1012 height 561
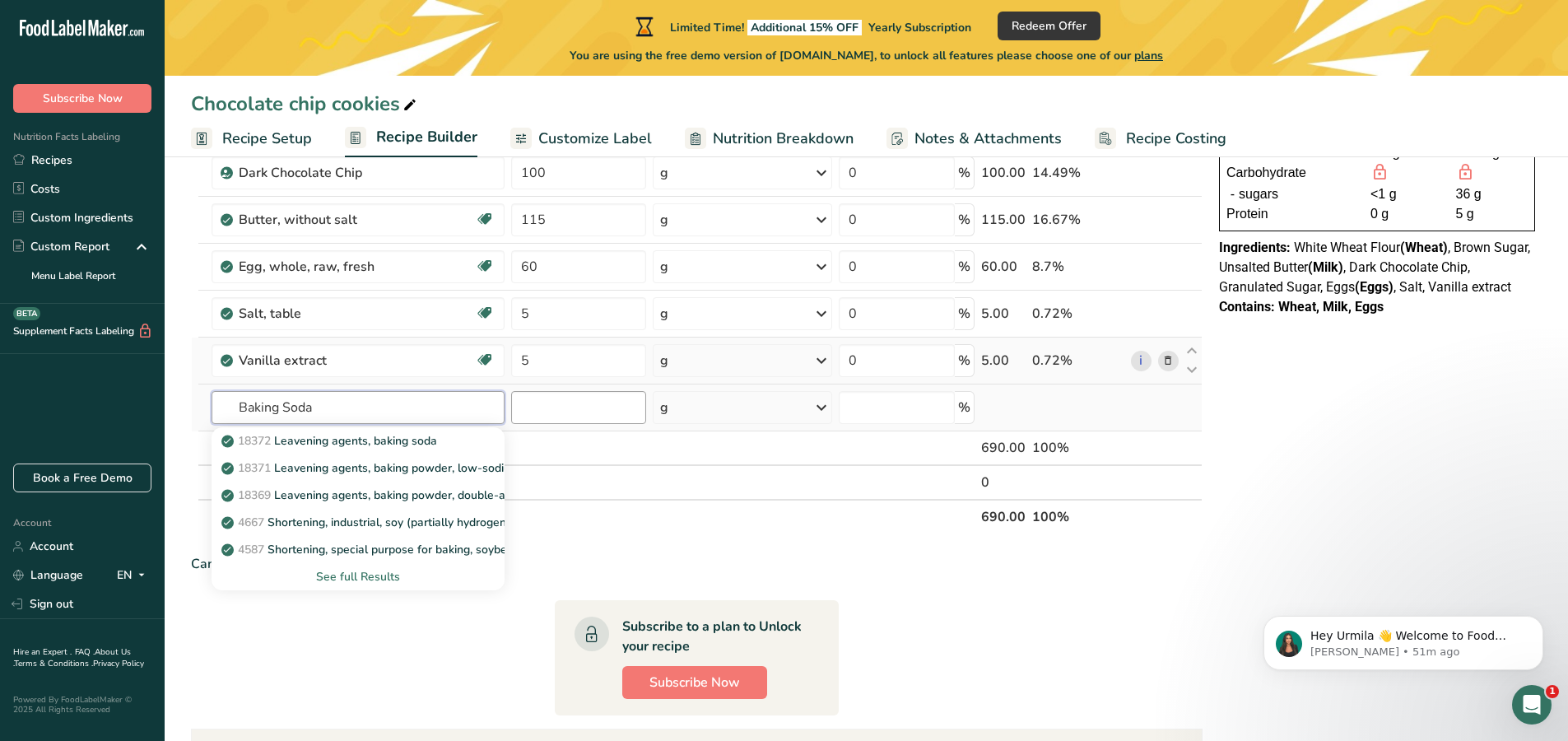
type input "Baking Soda"
click at [580, 410] on input "number" at bounding box center [579, 407] width 136 height 33
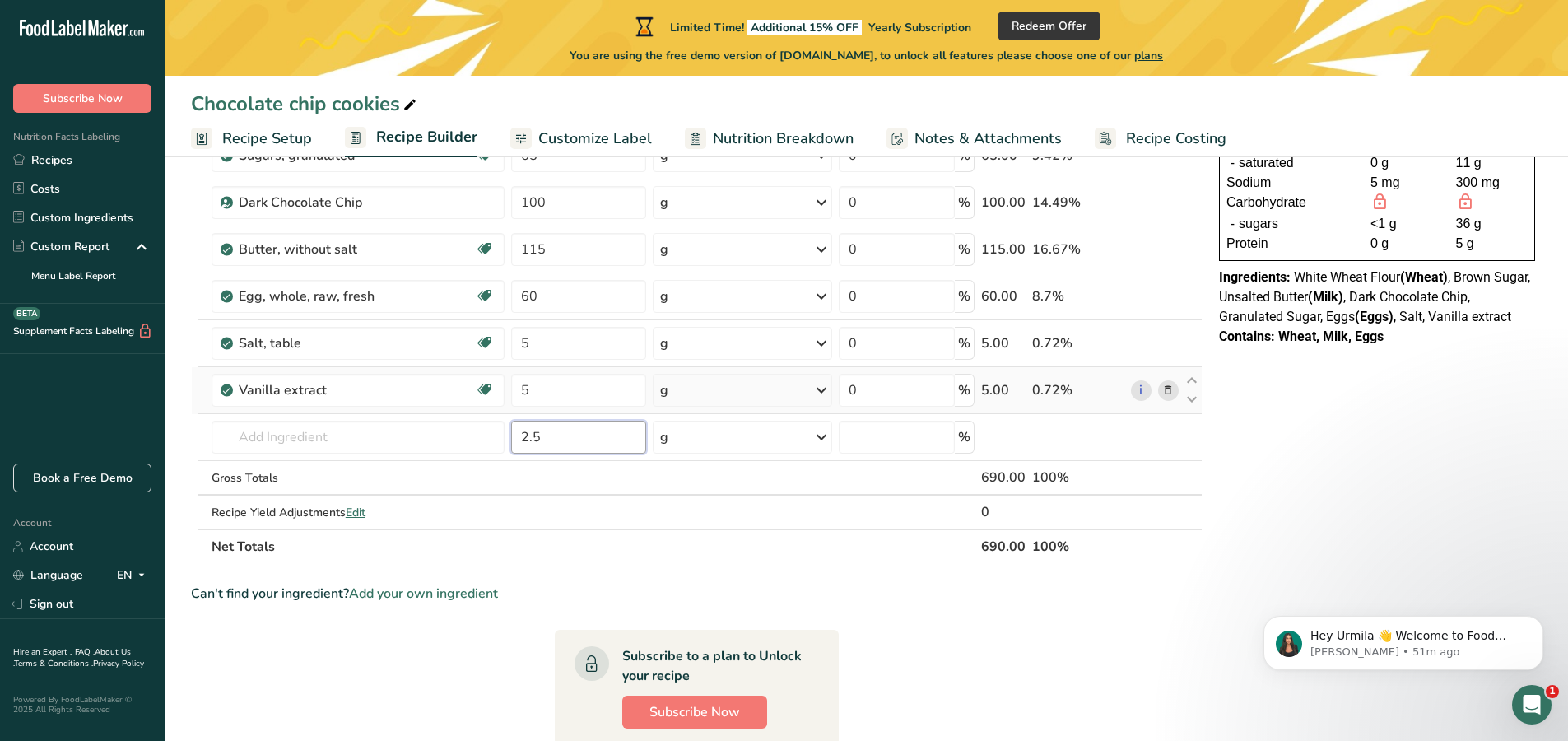
scroll to position [267, 0]
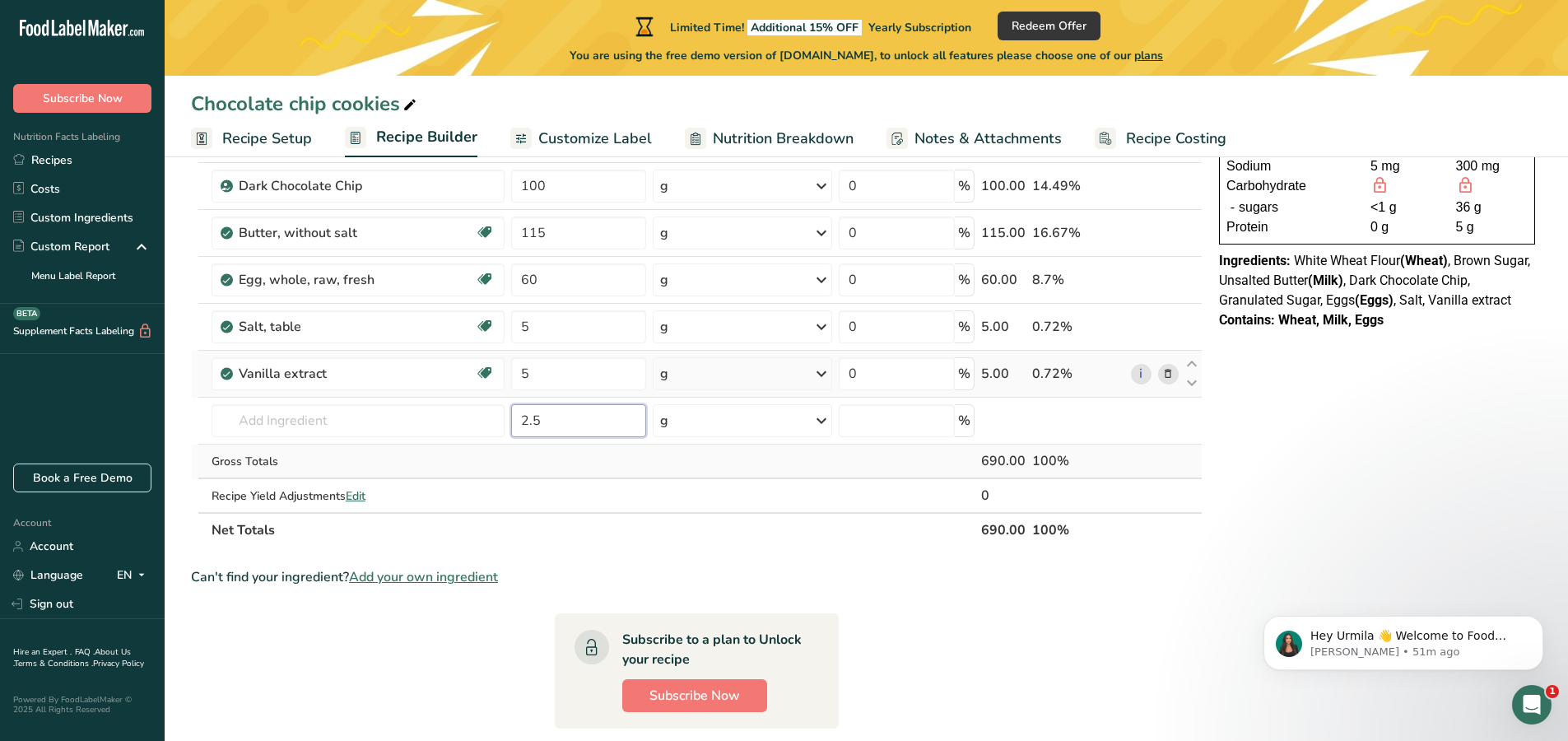
type input "2.5"
click at [547, 459] on td at bounding box center [578, 462] width 142 height 34
click at [333, 425] on input "text" at bounding box center [357, 420] width 293 height 33
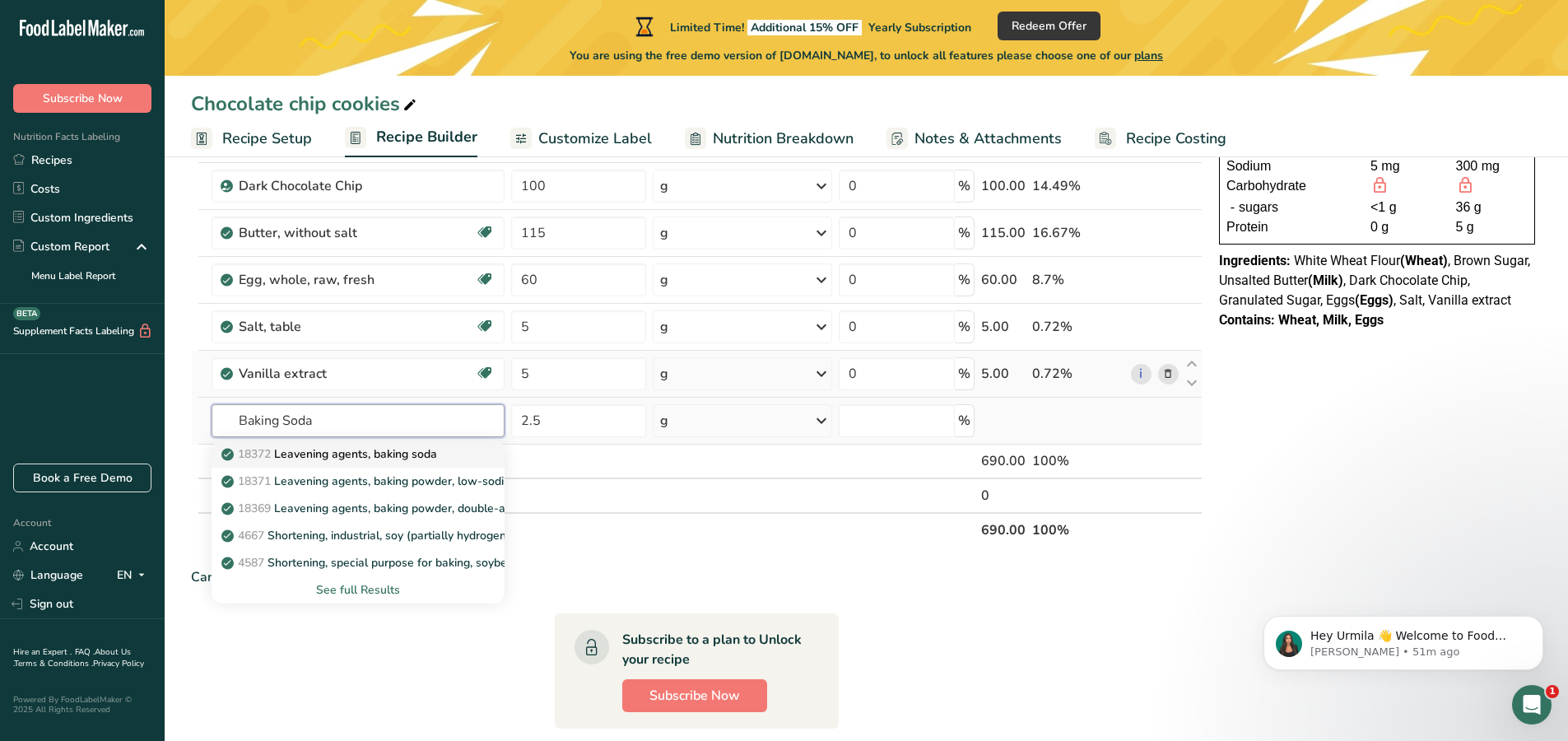
type input "Baking Soda"
click at [332, 456] on p "18372 Leavening agents, baking soda" at bounding box center [331, 455] width 212 height 18
type input "Leavening agents, baking soda"
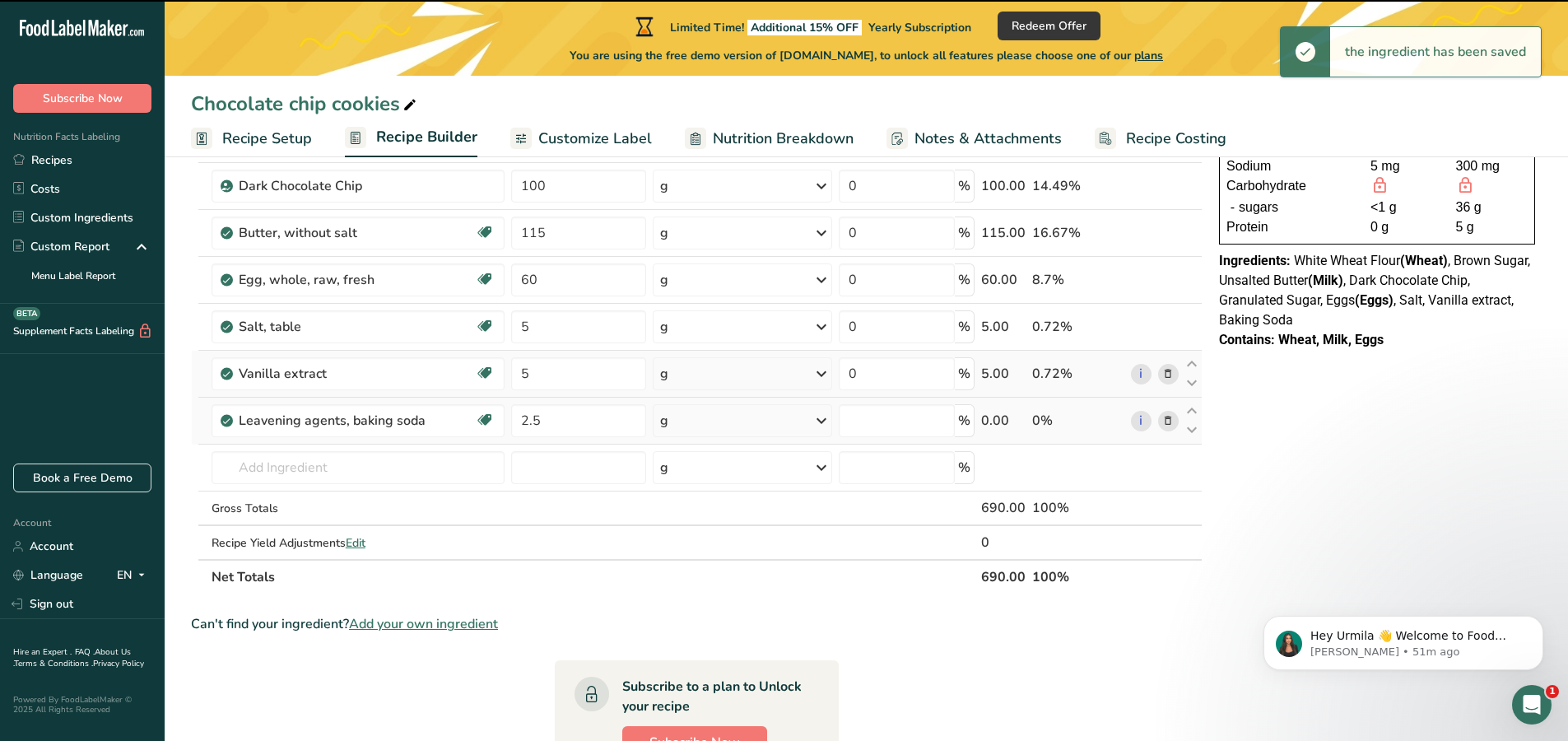
type input "0"
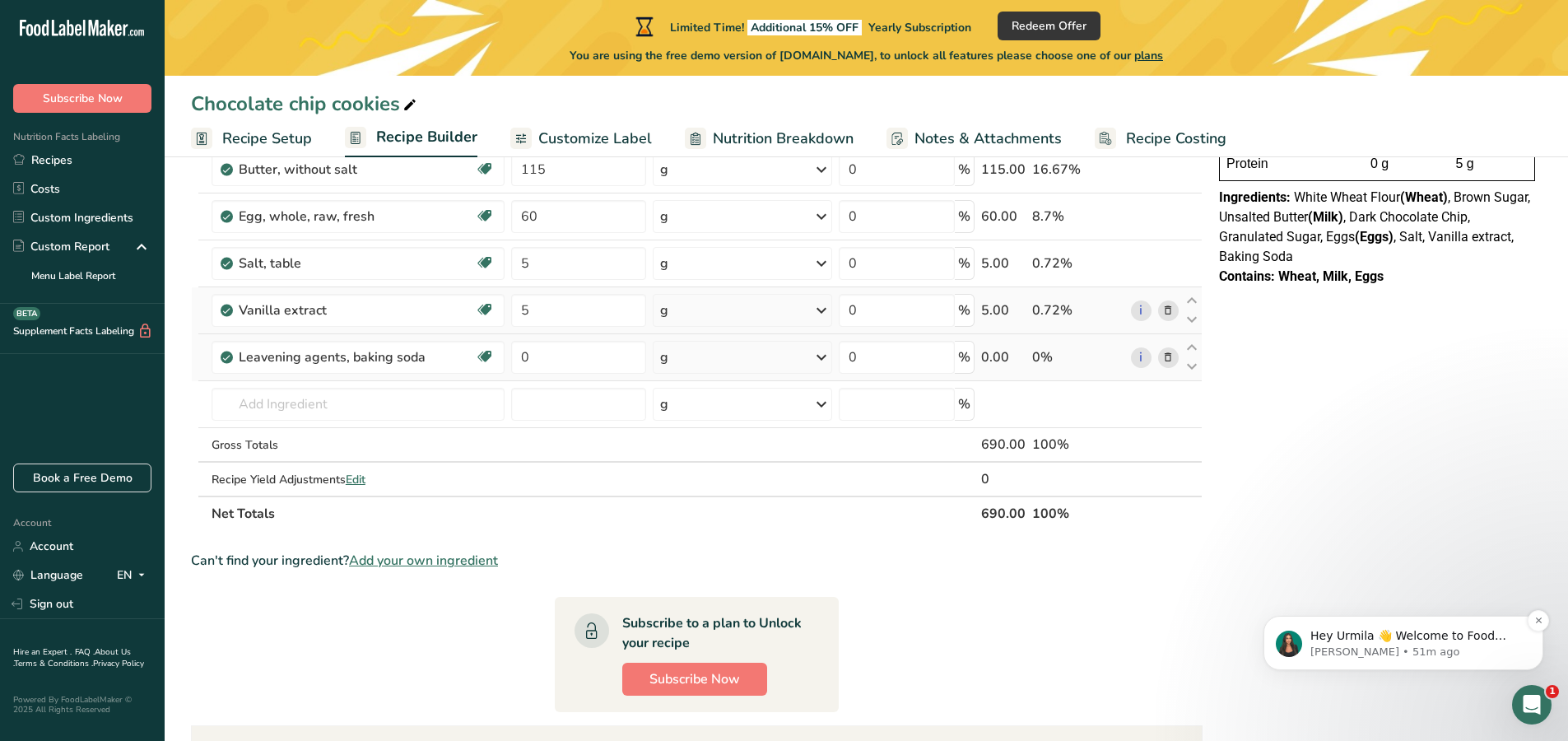
scroll to position [339, 0]
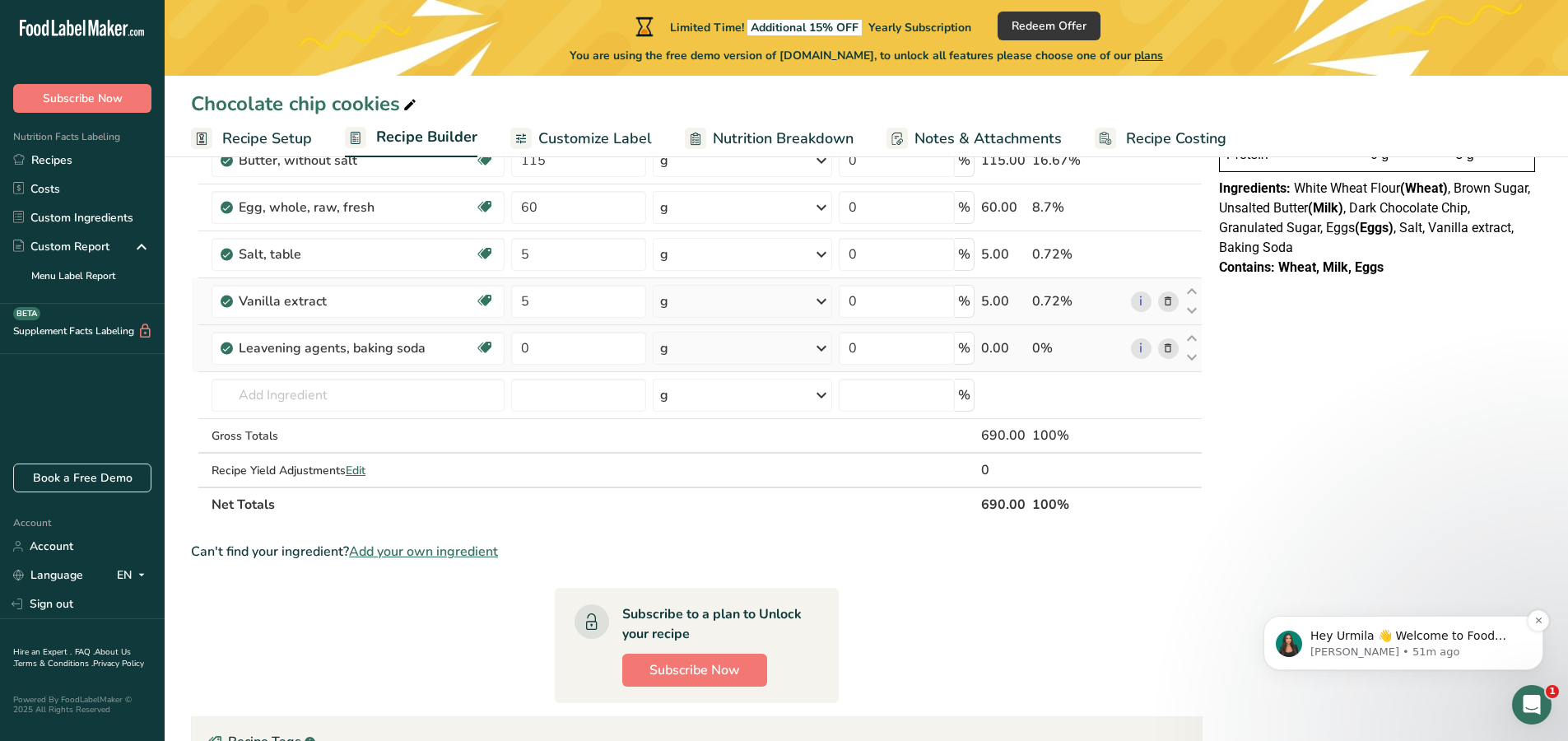
click at [1470, 648] on p "Aya • 51m ago" at bounding box center [1417, 652] width 212 height 15
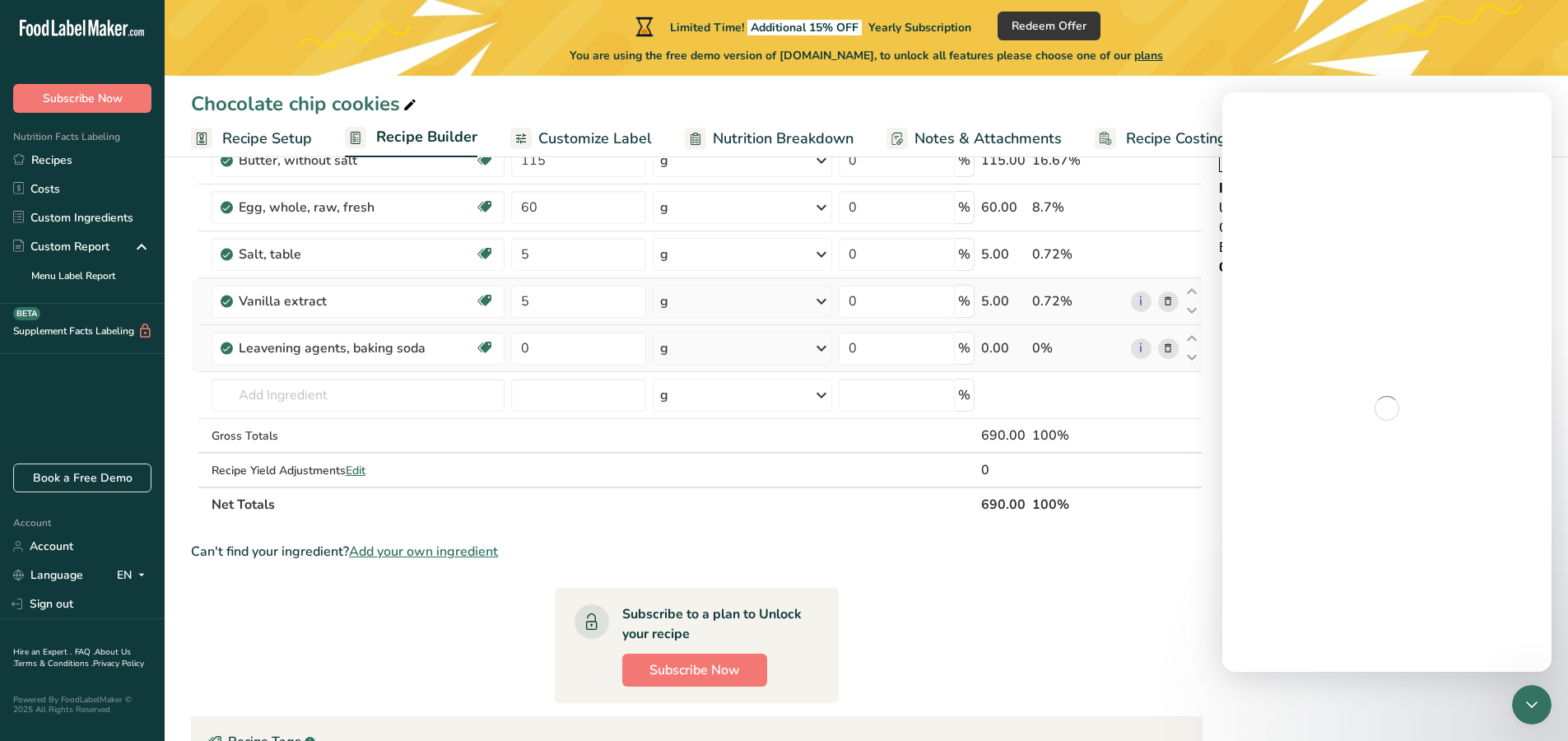
scroll to position [0, 0]
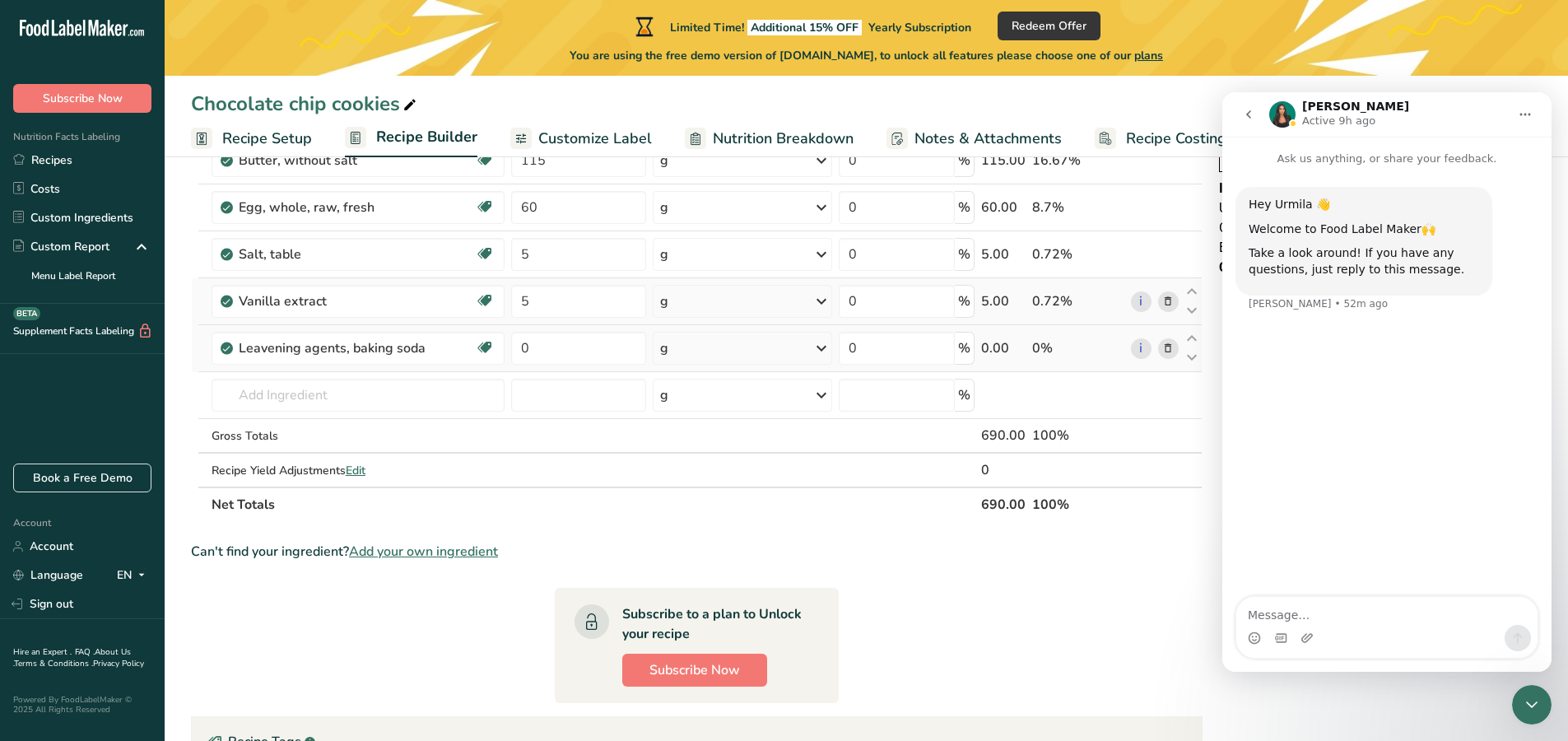
click at [923, 615] on section "Ingredient * Amount * Unit * Waste * .a-a{fill:#347362;}.b-a{fill:#fff;} Grams …" at bounding box center [697, 488] width 1012 height 1149
click at [1114, 648] on section "Ingredient * Amount * Unit * Waste * .a-a{fill:#347362;}.b-a{fill:#fff;} Grams …" at bounding box center [697, 488] width 1012 height 1149
click at [1526, 109] on icon "Home" at bounding box center [1525, 114] width 13 height 13
click at [1006, 648] on section "Ingredient * Amount * Unit * Waste * .a-a{fill:#347362;}.b-a{fill:#fff;} Grams …" at bounding box center [697, 488] width 1012 height 1149
click at [1247, 111] on icon "go back" at bounding box center [1249, 114] width 13 height 13
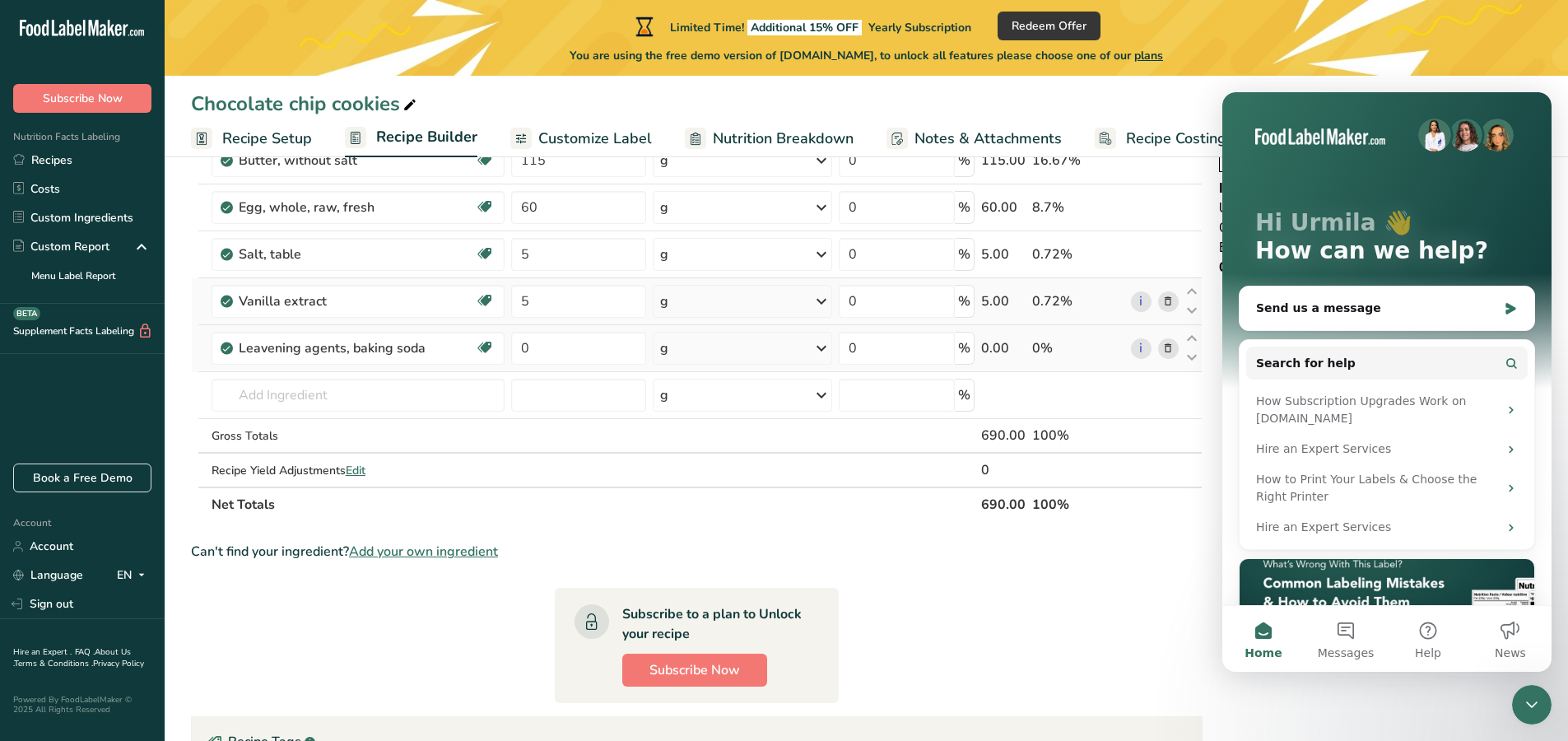
click at [1137, 95] on div "Chocolate chip cookies" at bounding box center [866, 104] width 1404 height 30
click at [1149, 103] on div "Chocolate chip cookies" at bounding box center [866, 104] width 1404 height 30
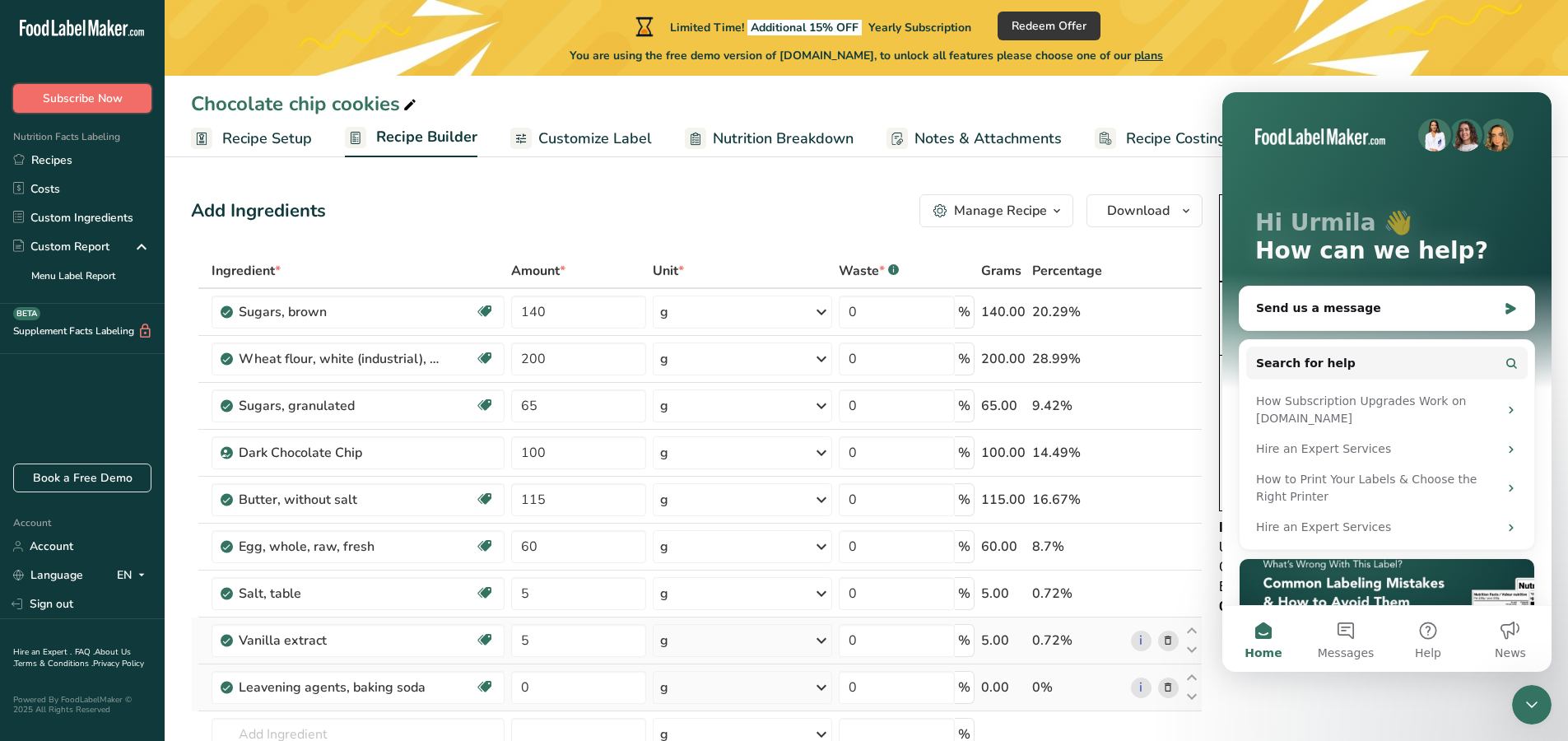
click at [133, 96] on button "Subscribe Now" at bounding box center [82, 98] width 138 height 29
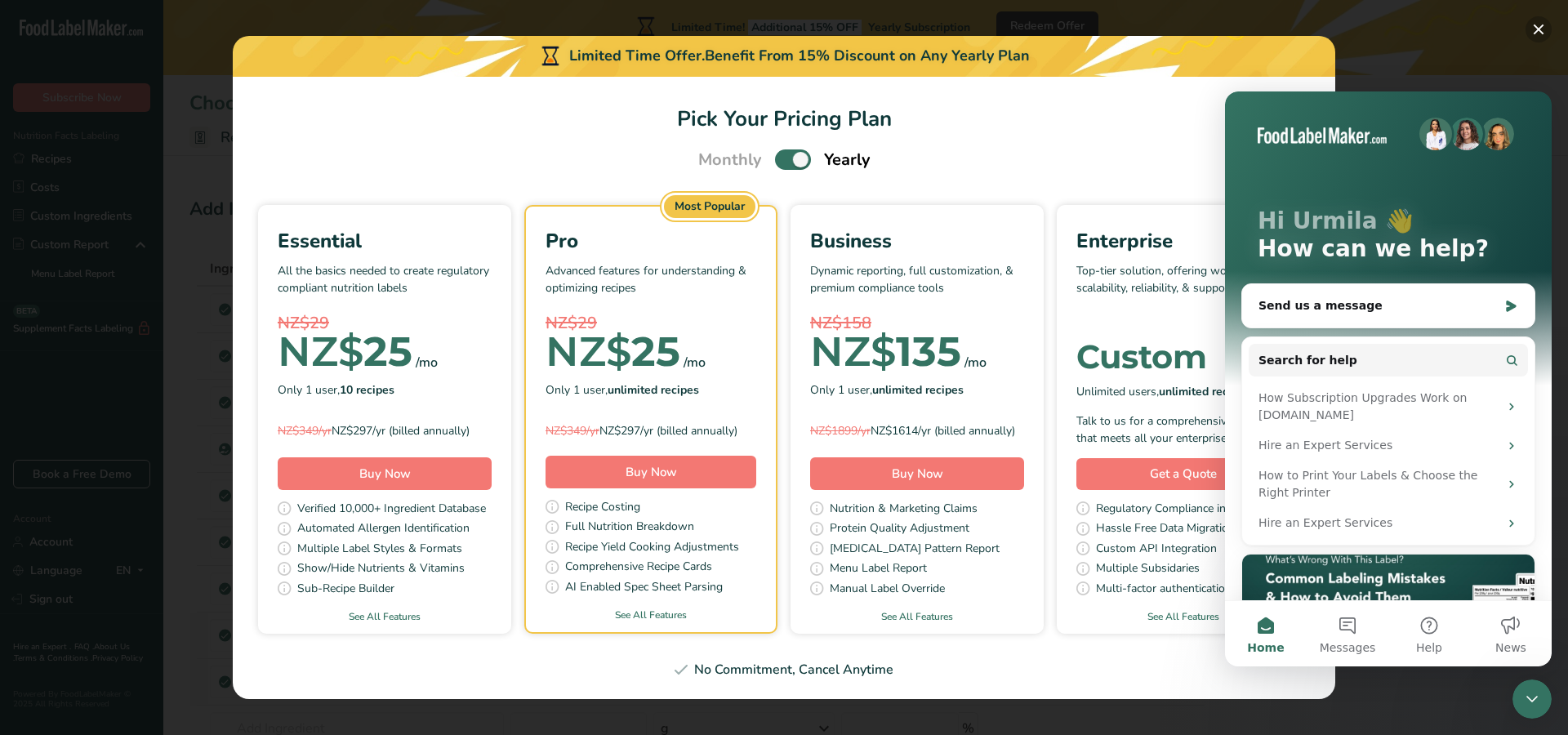
click at [1536, 26] on button "Pick Your Pricing Plan Modal" at bounding box center [1539, 30] width 26 height 26
